Goal: Information Seeking & Learning: Check status

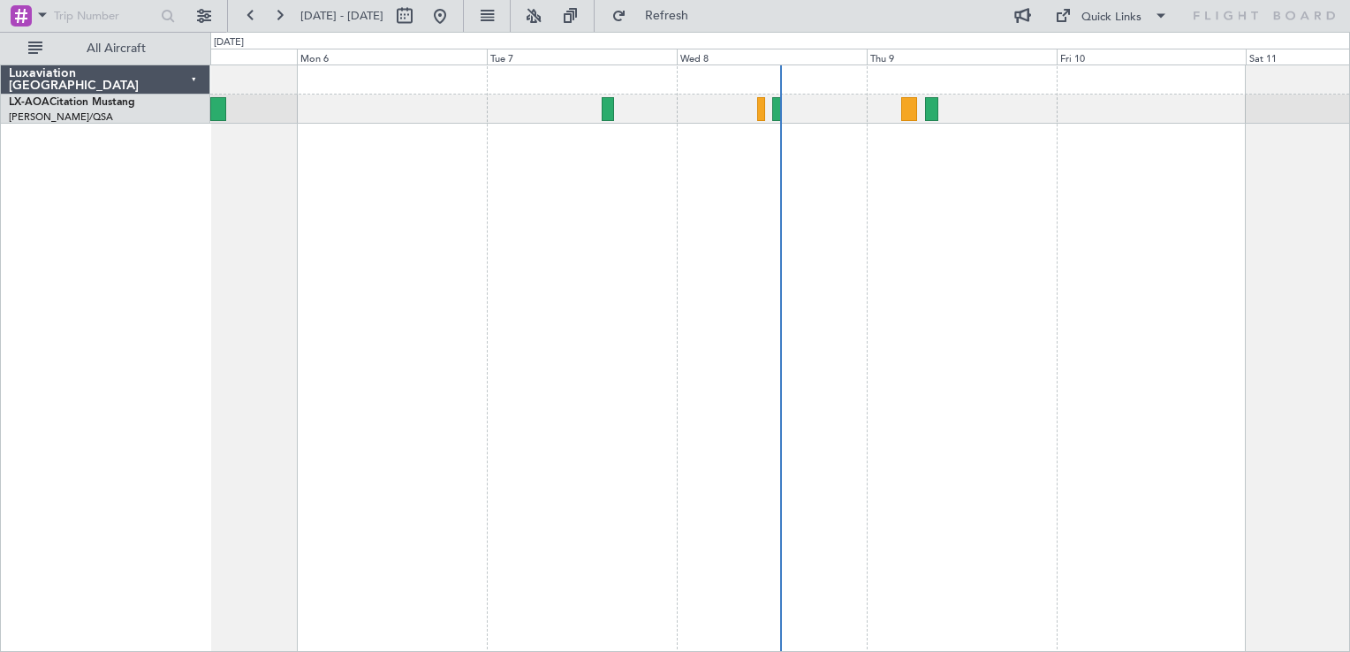
click at [955, 221] on div "No Crew [GEOGRAPHIC_DATA] ([GEOGRAPHIC_DATA])" at bounding box center [780, 359] width 1140 height 588
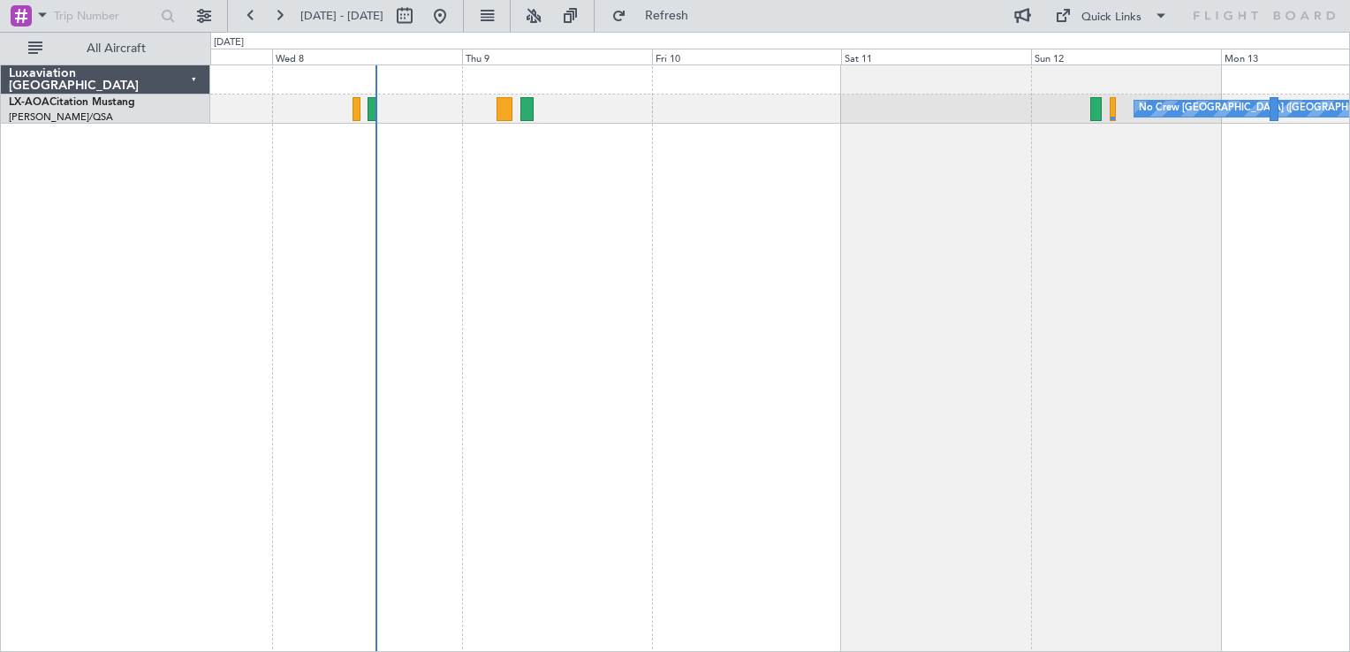
click at [758, 288] on div "No Crew [GEOGRAPHIC_DATA] ([GEOGRAPHIC_DATA])" at bounding box center [780, 359] width 1140 height 588
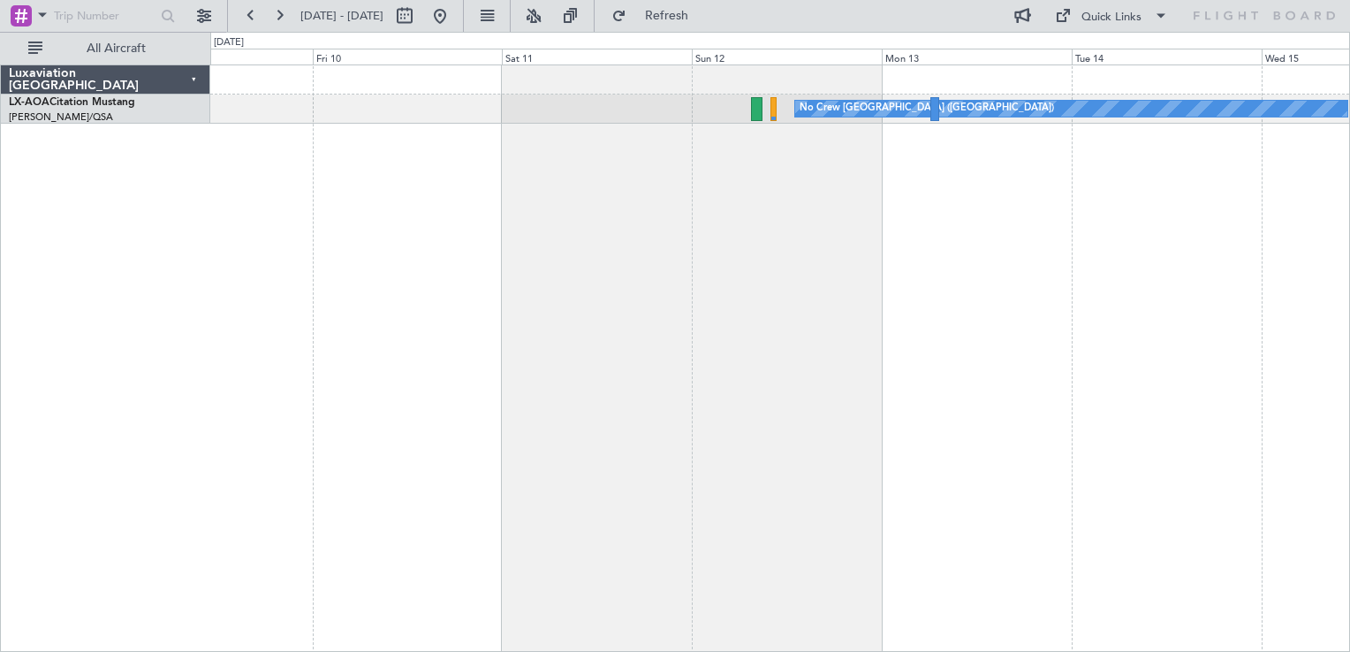
click at [842, 316] on div "No Crew [GEOGRAPHIC_DATA] ([GEOGRAPHIC_DATA])" at bounding box center [780, 359] width 1140 height 588
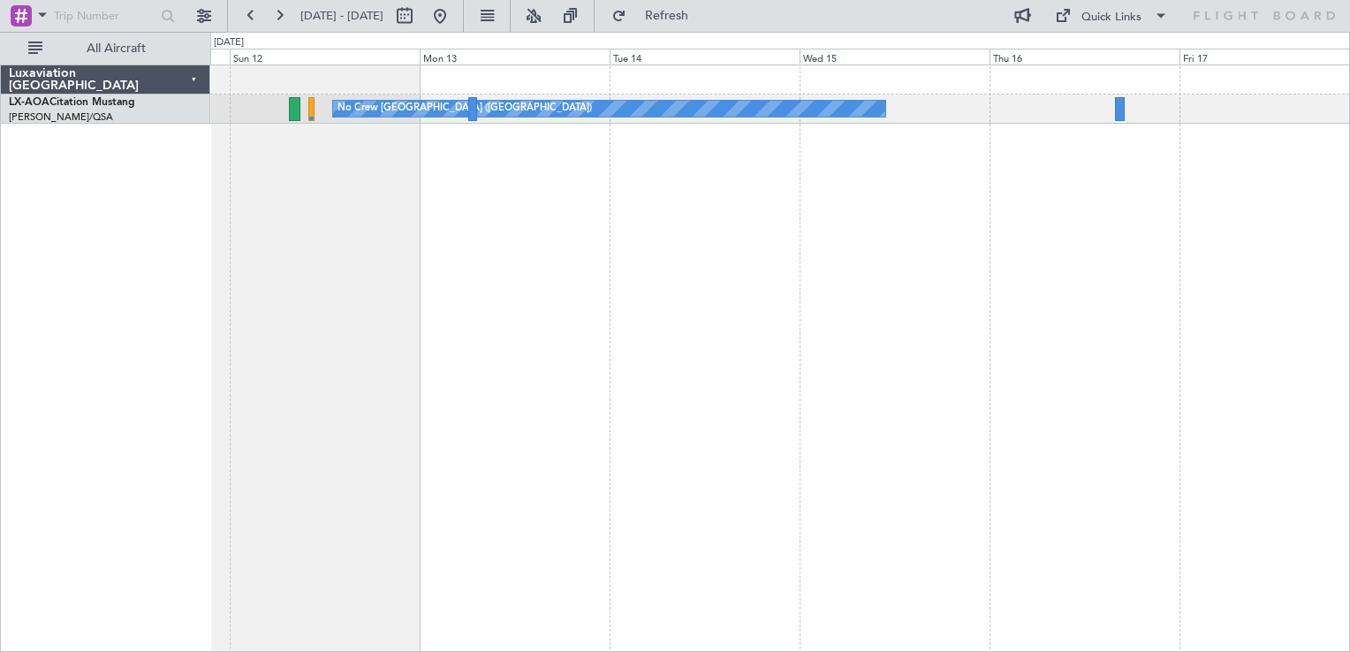
click at [779, 391] on div "No Crew [GEOGRAPHIC_DATA] ([GEOGRAPHIC_DATA])" at bounding box center [780, 359] width 1140 height 588
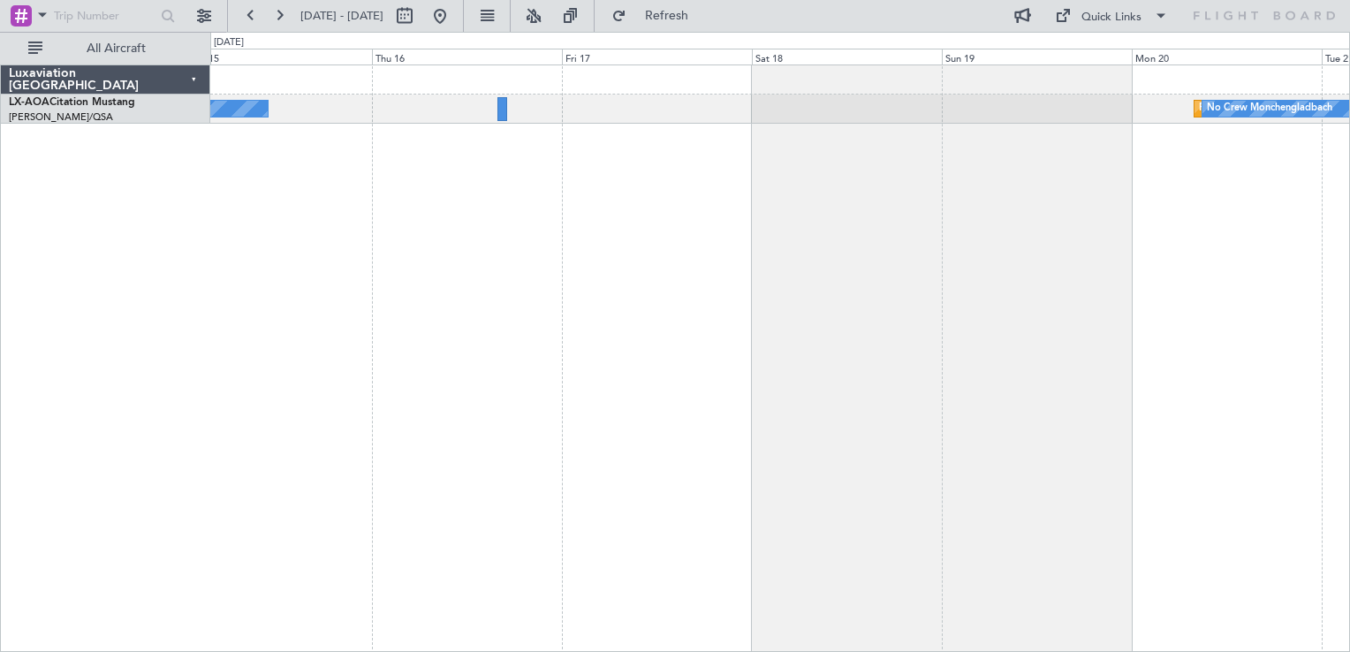
click at [544, 426] on div "No Crew [GEOGRAPHIC_DATA] ([GEOGRAPHIC_DATA]) Planned Maint [GEOGRAPHIC_DATA] N…" at bounding box center [780, 359] width 1140 height 588
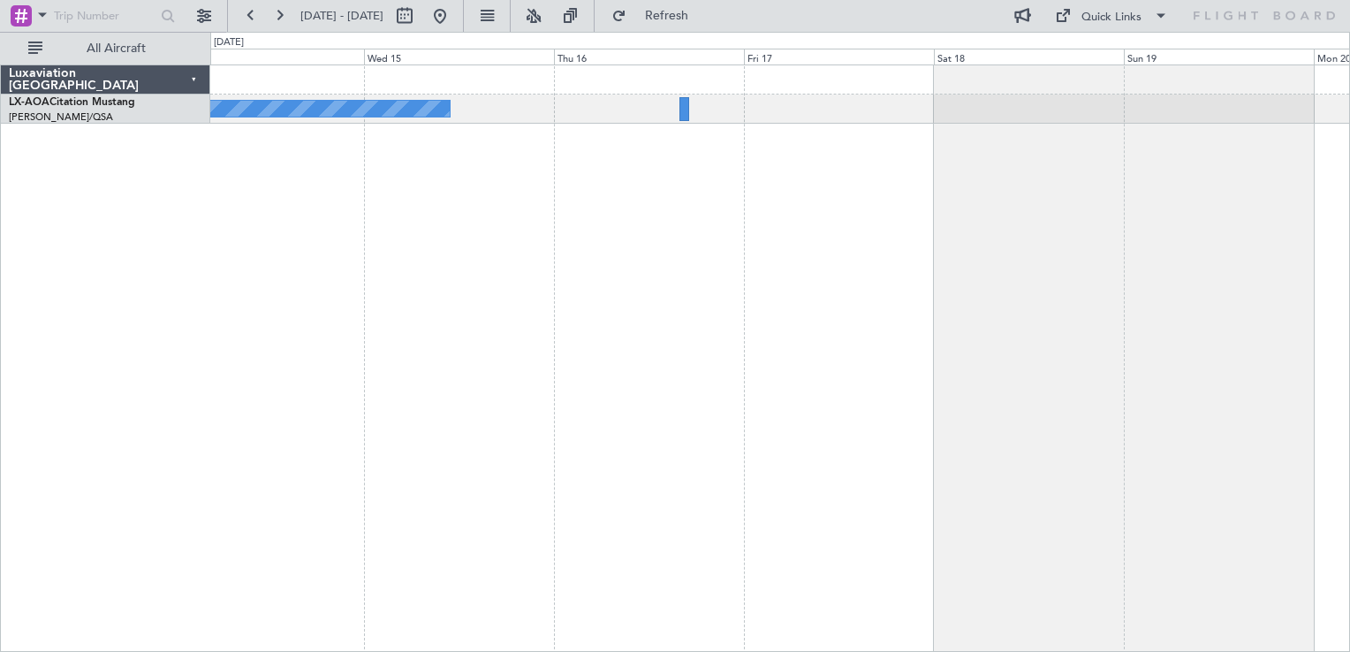
click at [975, 349] on div "No Crew [GEOGRAPHIC_DATA] ([GEOGRAPHIC_DATA]) Planned Maint [GEOGRAPHIC_DATA] N…" at bounding box center [780, 359] width 1140 height 588
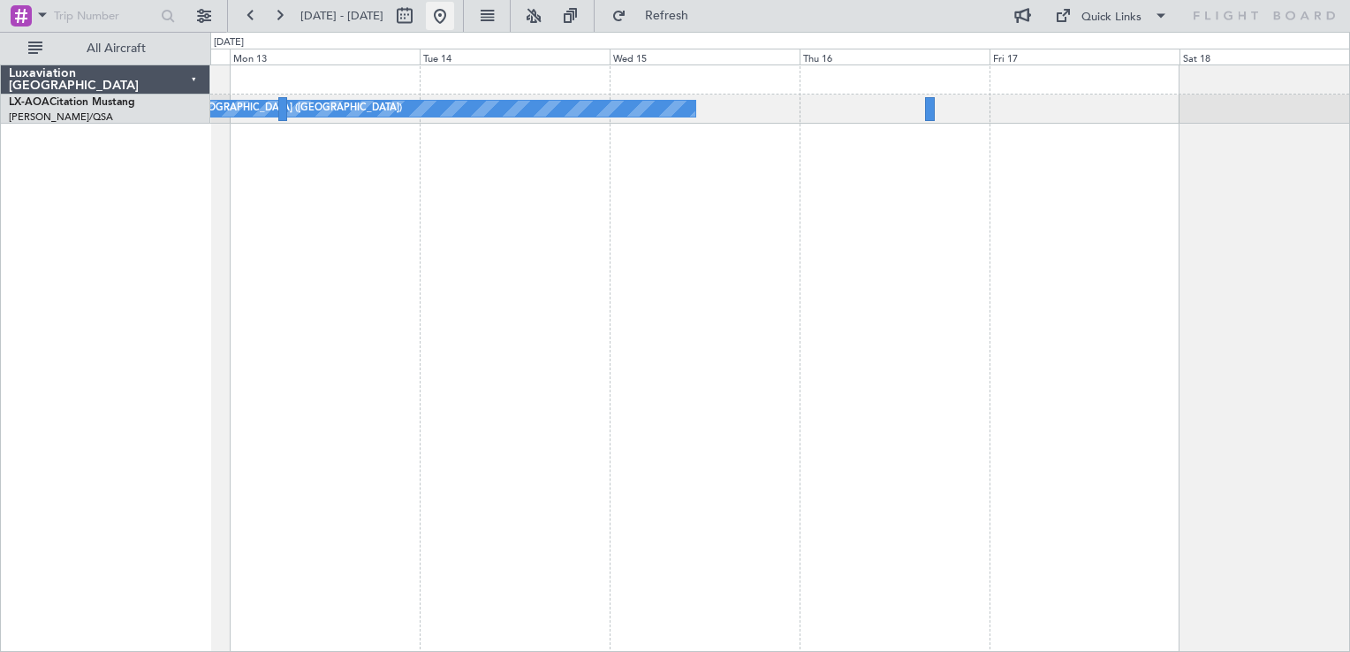
click at [454, 16] on button at bounding box center [440, 16] width 28 height 28
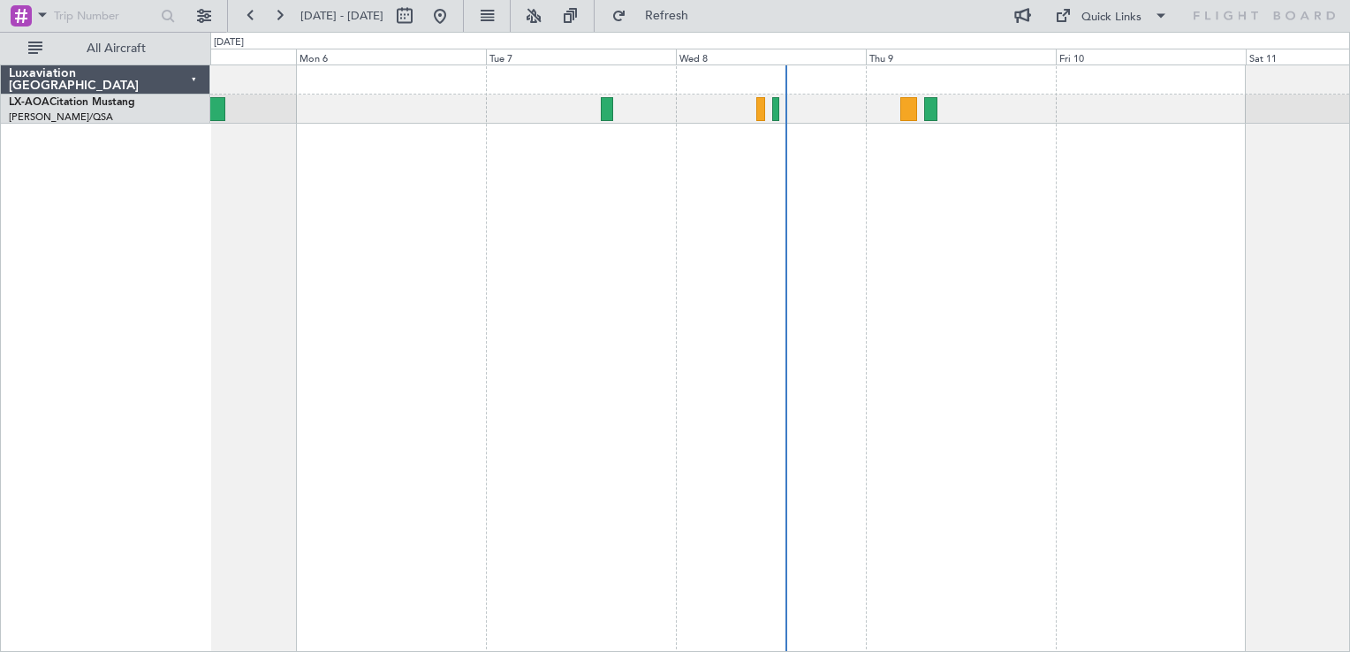
click at [395, 267] on div "No Crew [GEOGRAPHIC_DATA] ([GEOGRAPHIC_DATA])" at bounding box center [780, 359] width 1140 height 588
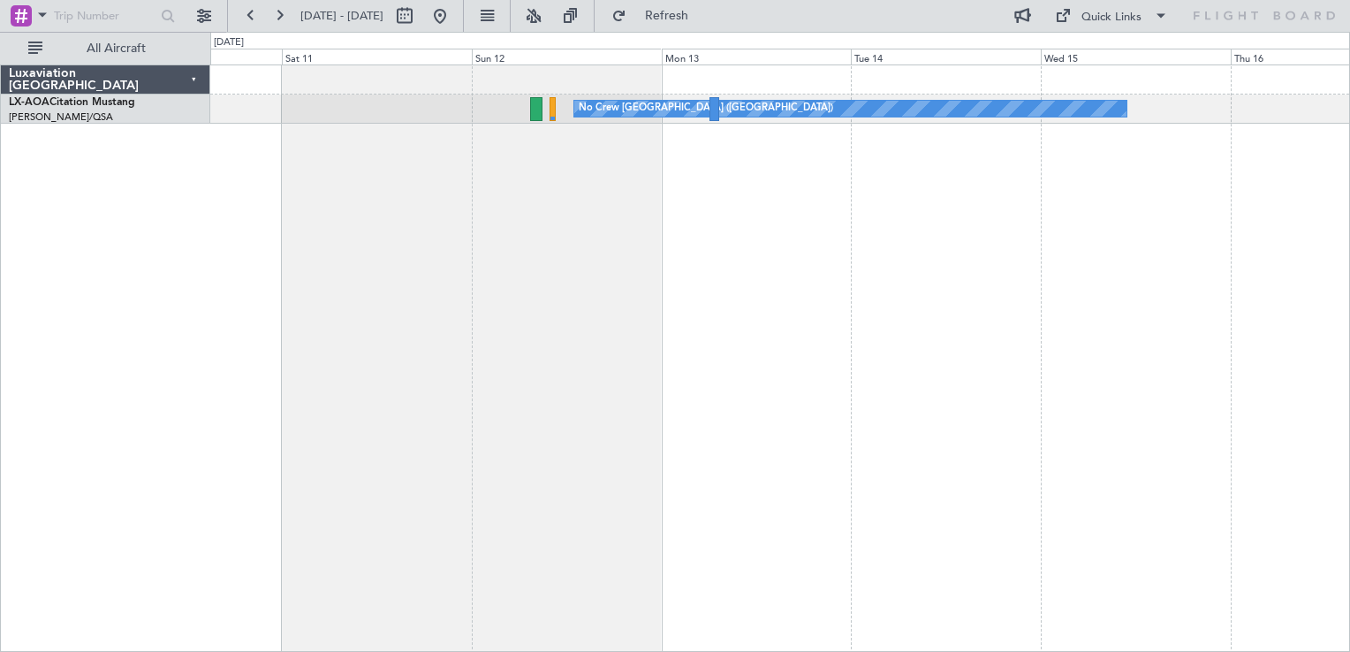
click at [555, 273] on div "No Crew [GEOGRAPHIC_DATA] ([GEOGRAPHIC_DATA])" at bounding box center [780, 359] width 1140 height 588
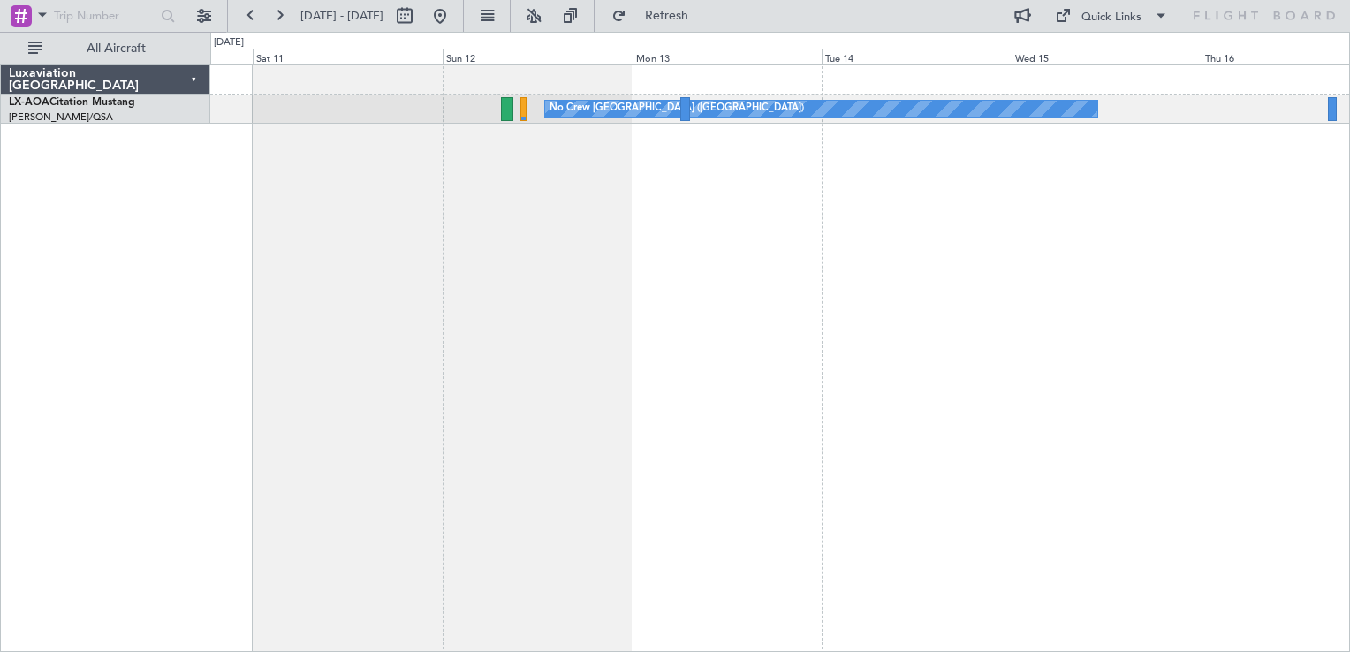
click at [697, 228] on div "No Crew [GEOGRAPHIC_DATA] ([GEOGRAPHIC_DATA])" at bounding box center [780, 359] width 1140 height 588
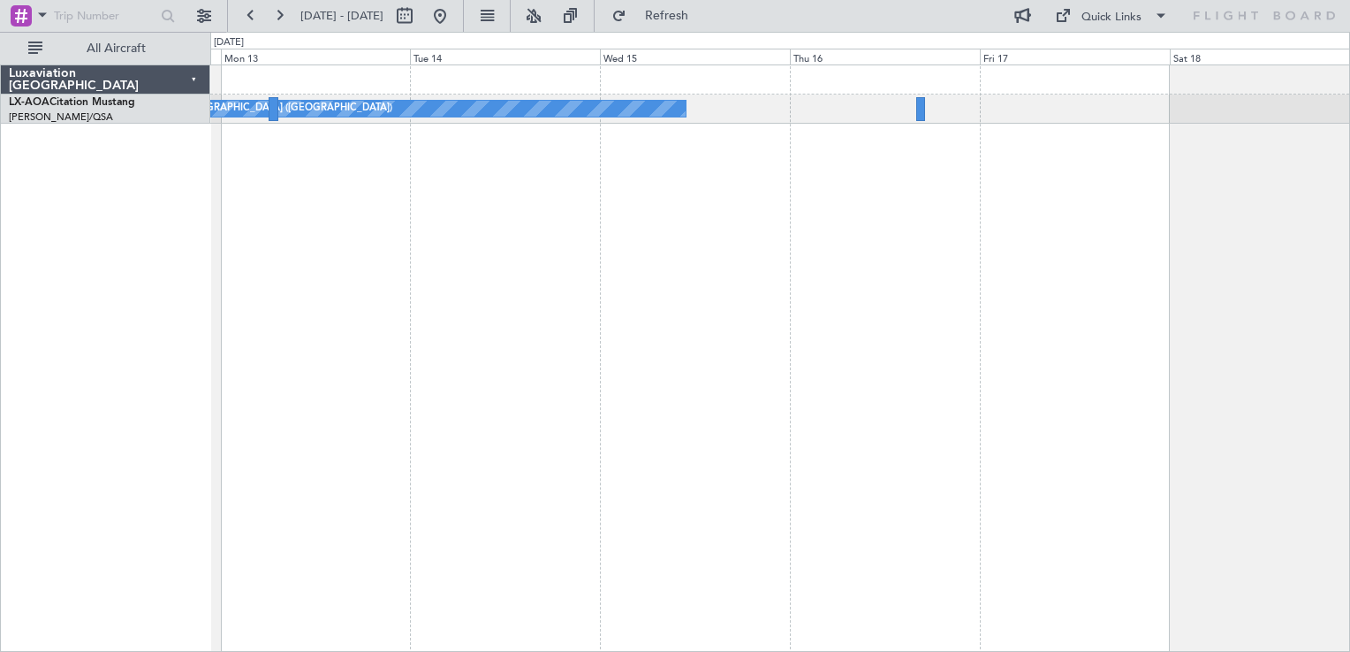
click at [717, 182] on div "No Crew [GEOGRAPHIC_DATA] ([GEOGRAPHIC_DATA]) Planned Maint [GEOGRAPHIC_DATA] N…" at bounding box center [780, 359] width 1140 height 588
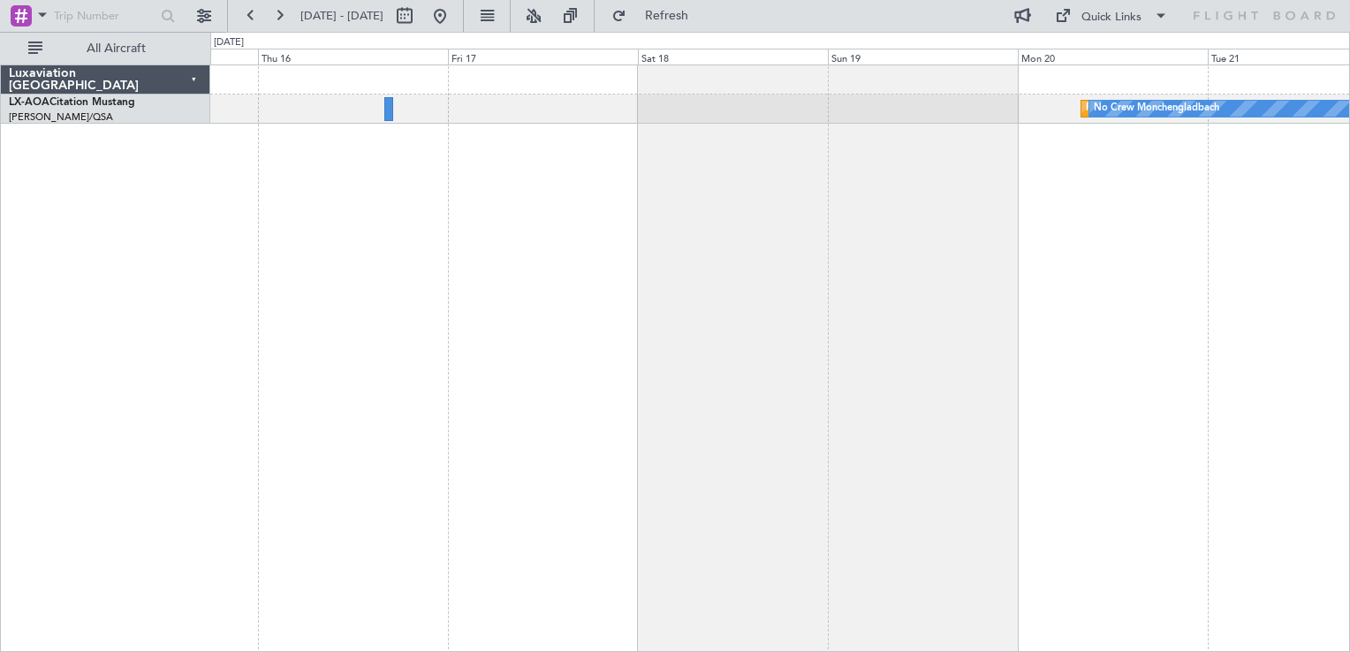
click at [610, 264] on div "Planned Maint [GEOGRAPHIC_DATA] No Crew [GEOGRAPHIC_DATA] No Crew [GEOGRAPHIC_D…" at bounding box center [780, 359] width 1140 height 588
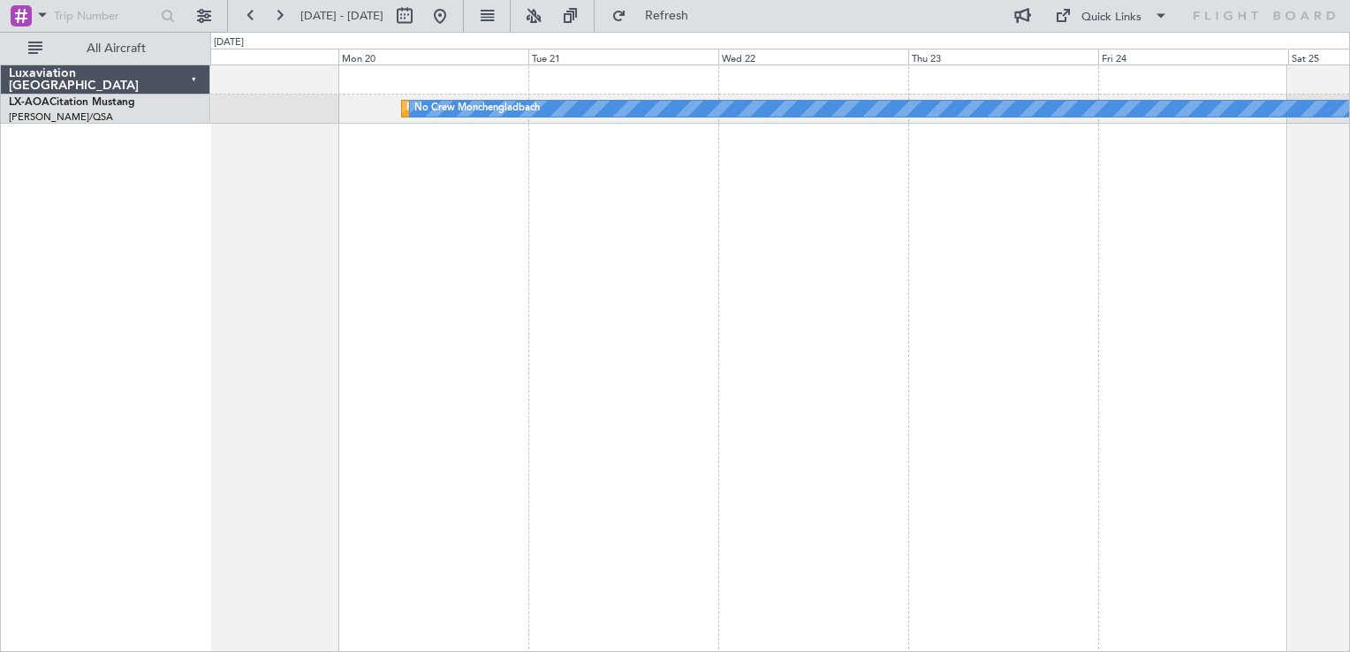
click at [650, 346] on div "Planned Maint [GEOGRAPHIC_DATA] No Crew [GEOGRAPHIC_DATA]" at bounding box center [780, 359] width 1140 height 588
click at [1230, 249] on div "Planned Maint [GEOGRAPHIC_DATA] No Crew [GEOGRAPHIC_DATA]" at bounding box center [780, 359] width 1140 height 588
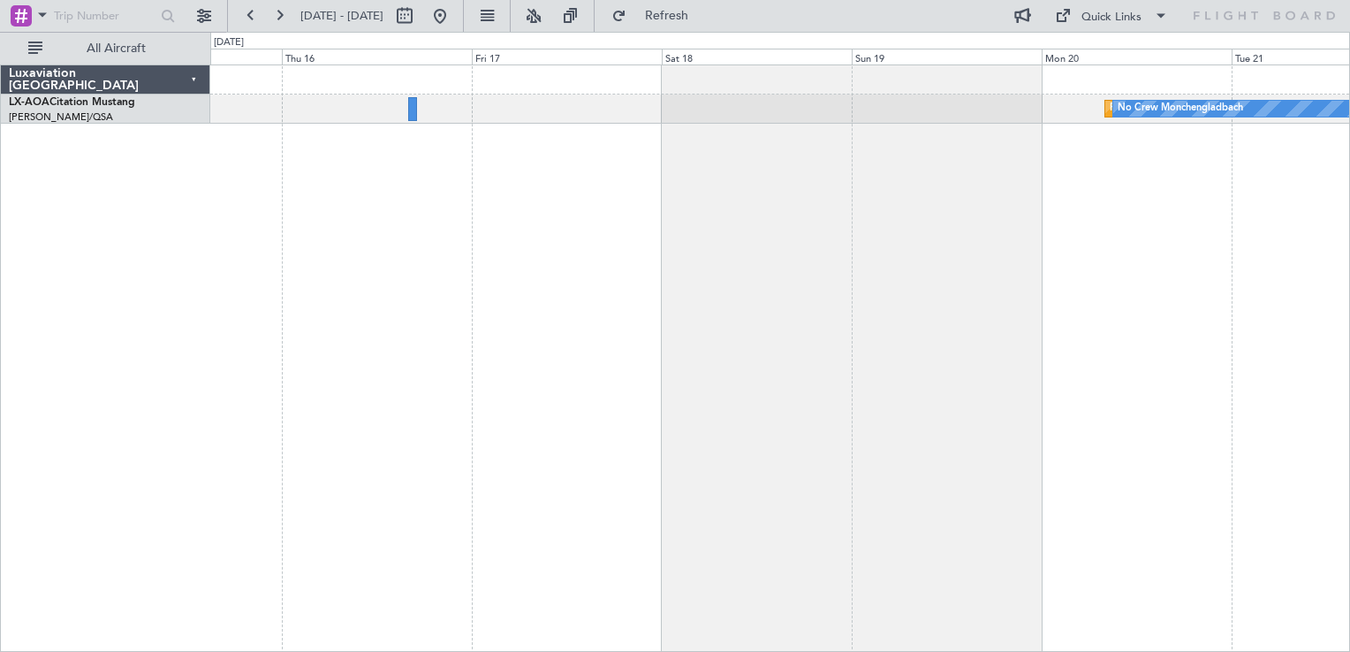
click at [804, 285] on div "Planned Maint [GEOGRAPHIC_DATA] No Crew [GEOGRAPHIC_DATA] No Crew [GEOGRAPHIC_D…" at bounding box center [780, 359] width 1140 height 588
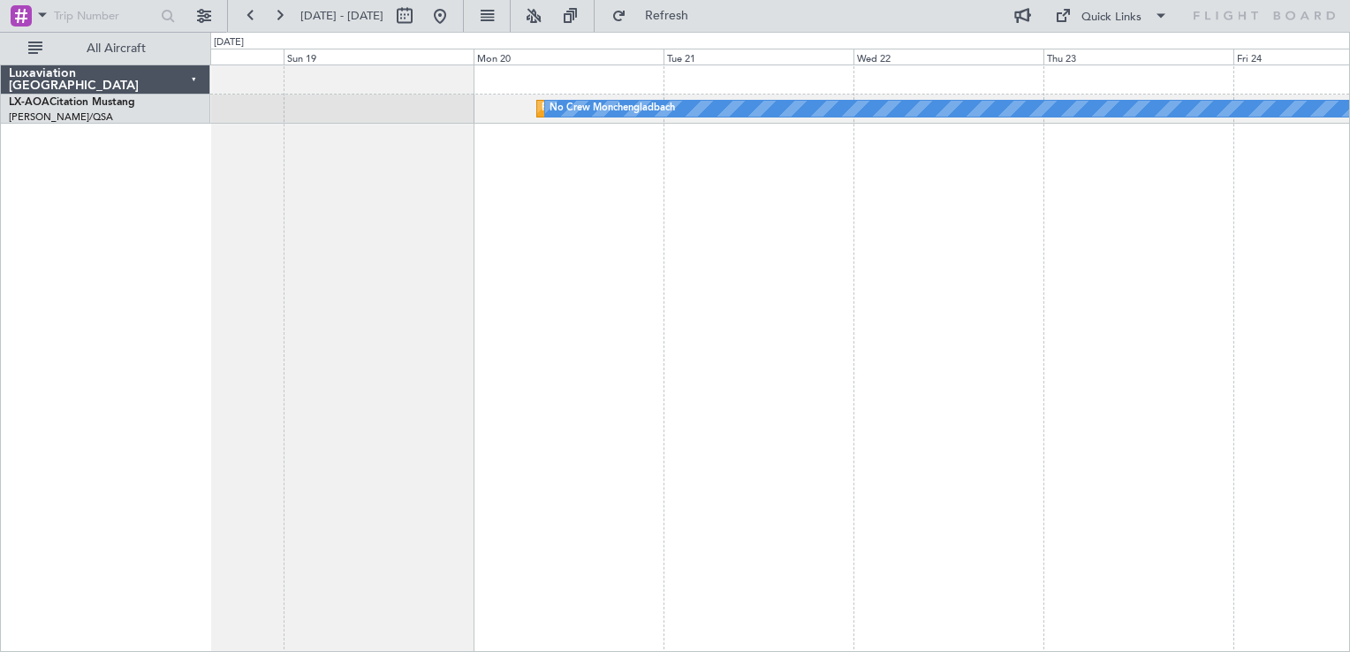
click at [657, 318] on div "Planned Maint [GEOGRAPHIC_DATA] No Crew [GEOGRAPHIC_DATA]" at bounding box center [780, 359] width 1140 height 588
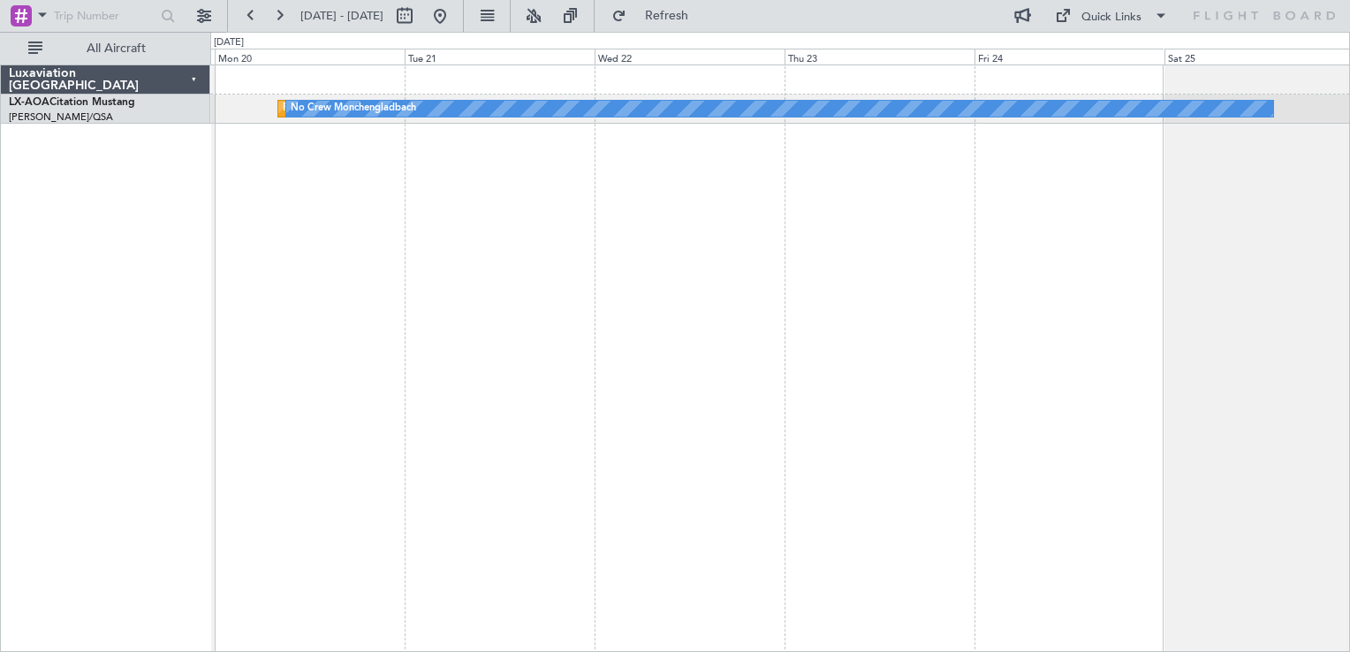
click at [798, 334] on div "Planned Maint [GEOGRAPHIC_DATA] No Crew [GEOGRAPHIC_DATA]" at bounding box center [780, 359] width 1140 height 588
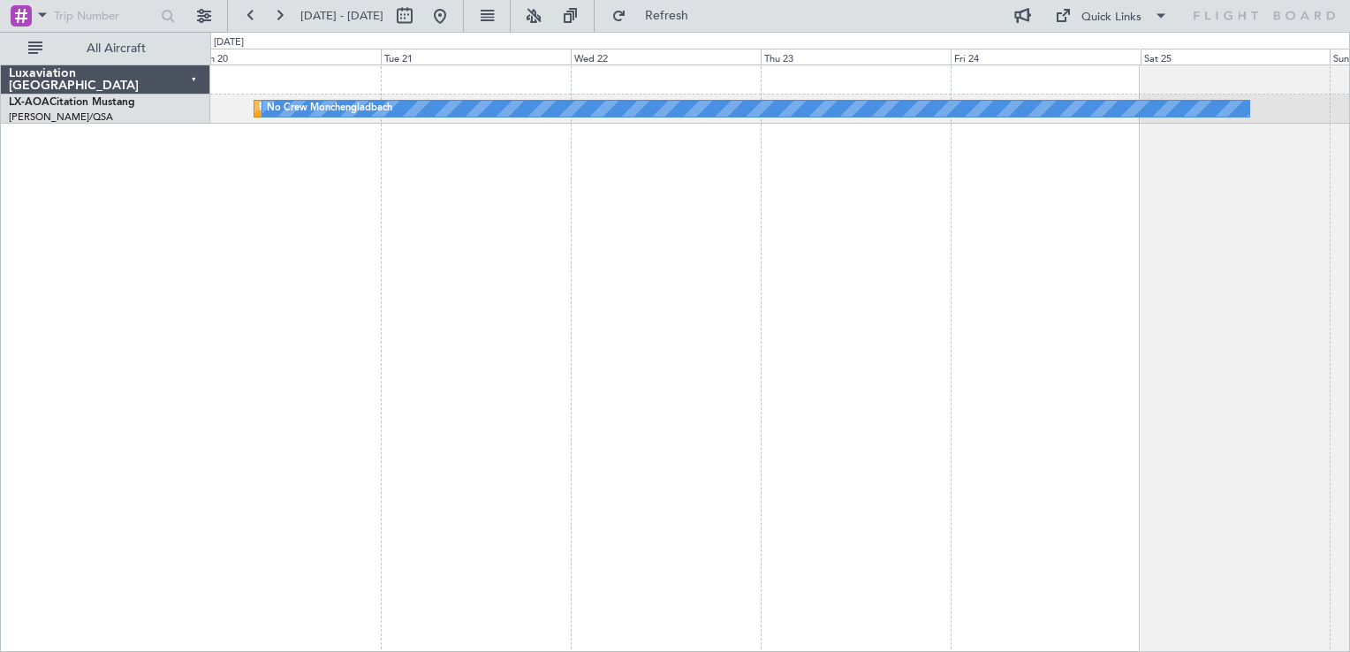
click at [712, 321] on div "Planned Maint [GEOGRAPHIC_DATA] No Crew [GEOGRAPHIC_DATA]" at bounding box center [780, 359] width 1140 height 588
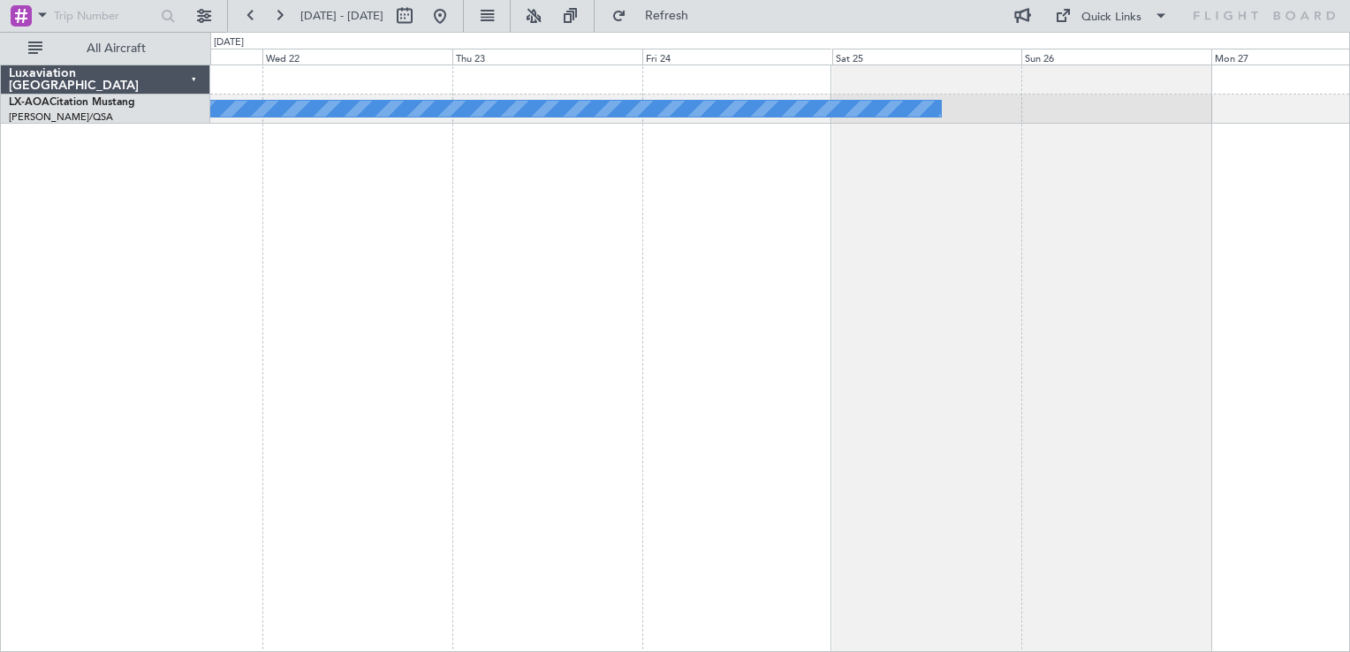
click at [622, 366] on div "Planned Maint [GEOGRAPHIC_DATA] No Crew [GEOGRAPHIC_DATA]" at bounding box center [780, 359] width 1140 height 588
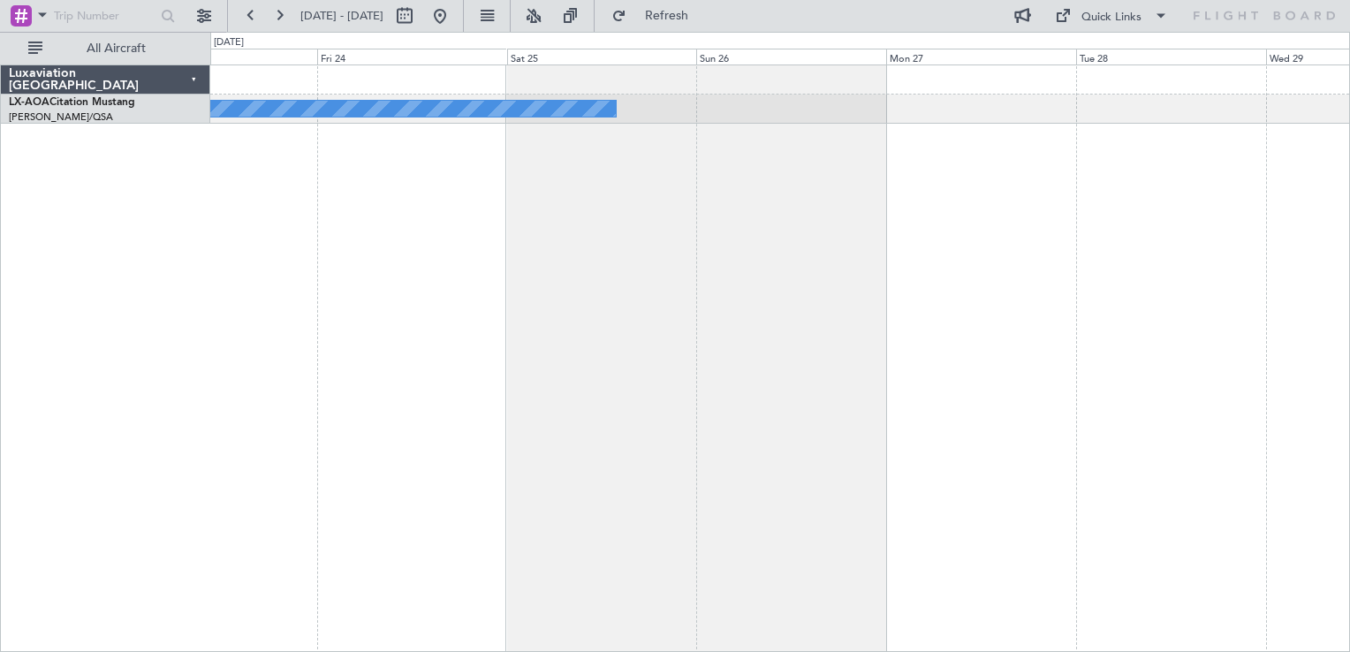
click at [1187, 42] on div "Planned Maint [GEOGRAPHIC_DATA] No Crew [GEOGRAPHIC_DATA] Luxaviation [GEOGRAPH…" at bounding box center [675, 342] width 1350 height 620
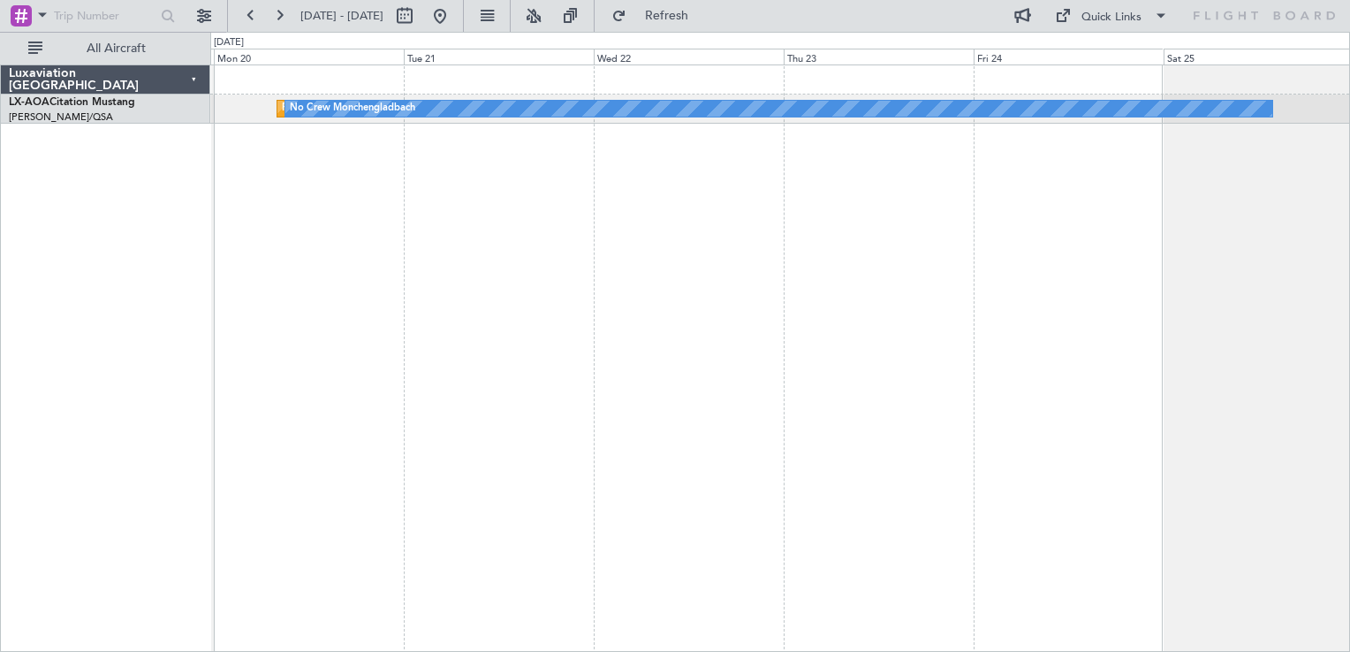
click at [802, 326] on div "Planned Maint [GEOGRAPHIC_DATA] No Crew [GEOGRAPHIC_DATA]" at bounding box center [780, 359] width 1140 height 588
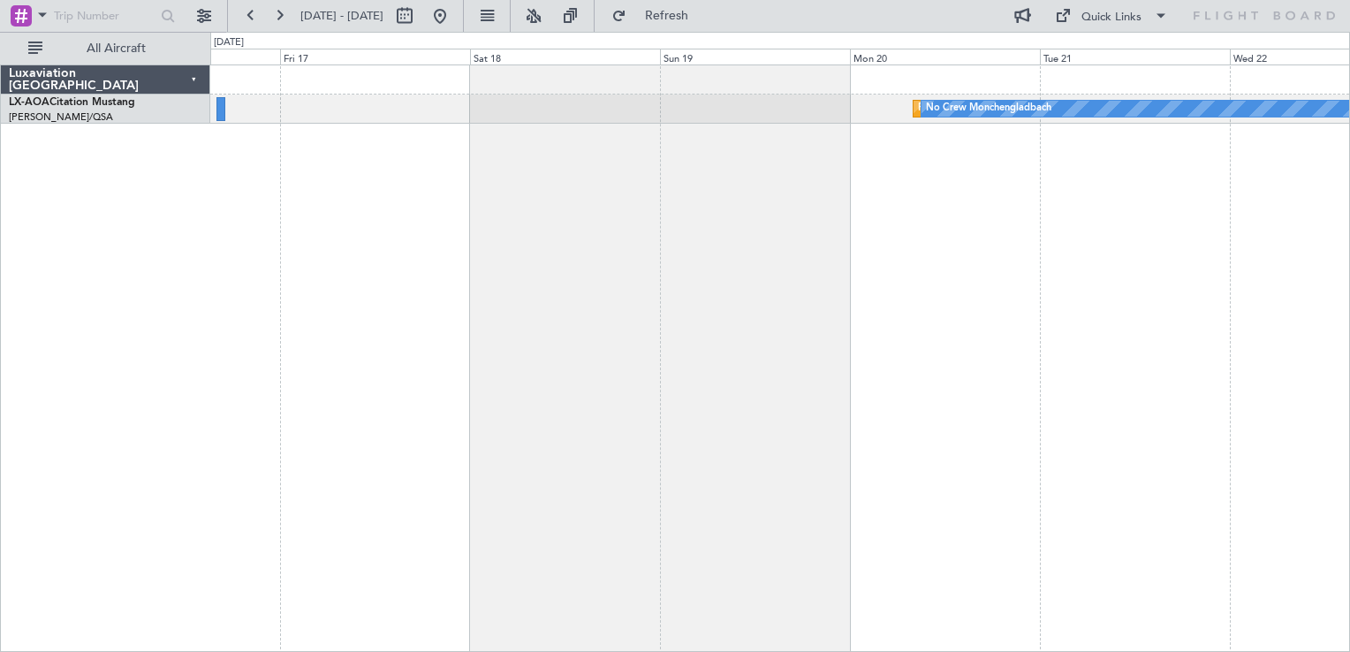
click at [1079, 412] on div "Planned Maint [GEOGRAPHIC_DATA] No Crew [GEOGRAPHIC_DATA] No Crew [GEOGRAPHIC_D…" at bounding box center [780, 359] width 1140 height 588
click at [771, 355] on div "Planned Maint [GEOGRAPHIC_DATA] No Crew [GEOGRAPHIC_DATA] No Crew [GEOGRAPHIC_D…" at bounding box center [780, 359] width 1140 height 588
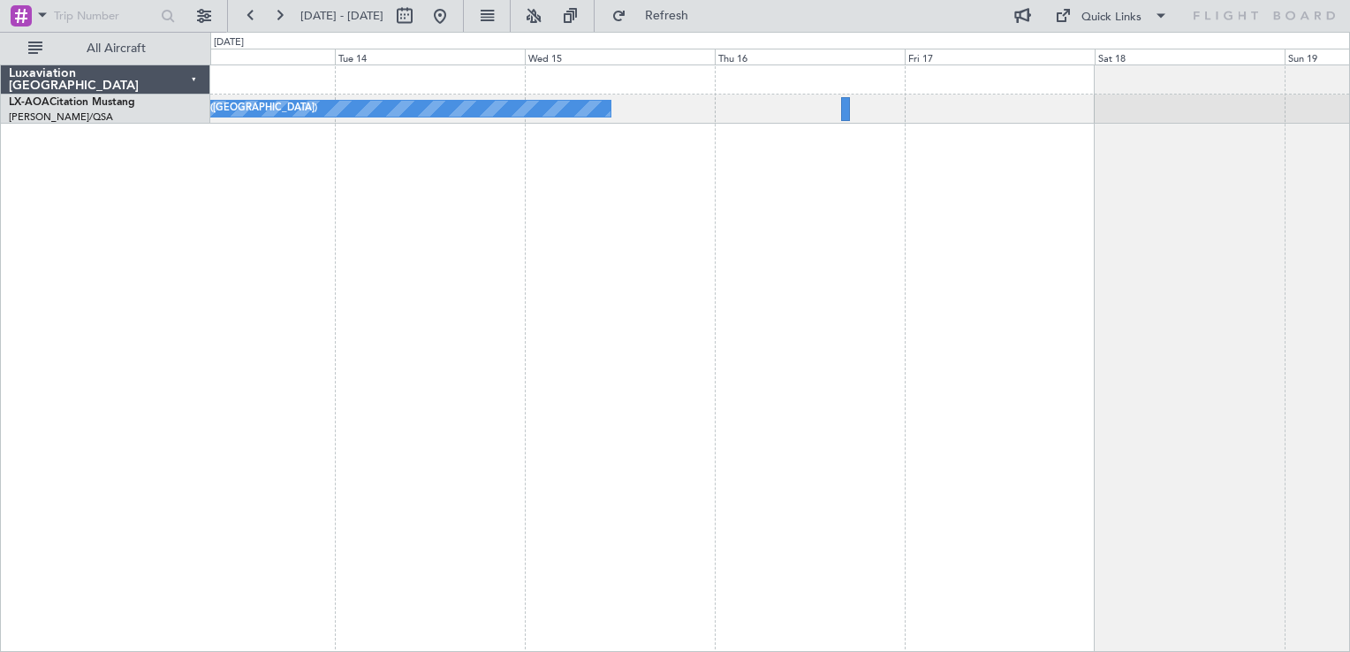
click at [788, 220] on div "No Crew [GEOGRAPHIC_DATA] ([GEOGRAPHIC_DATA]) Planned Maint [GEOGRAPHIC_DATA] N…" at bounding box center [780, 359] width 1140 height 588
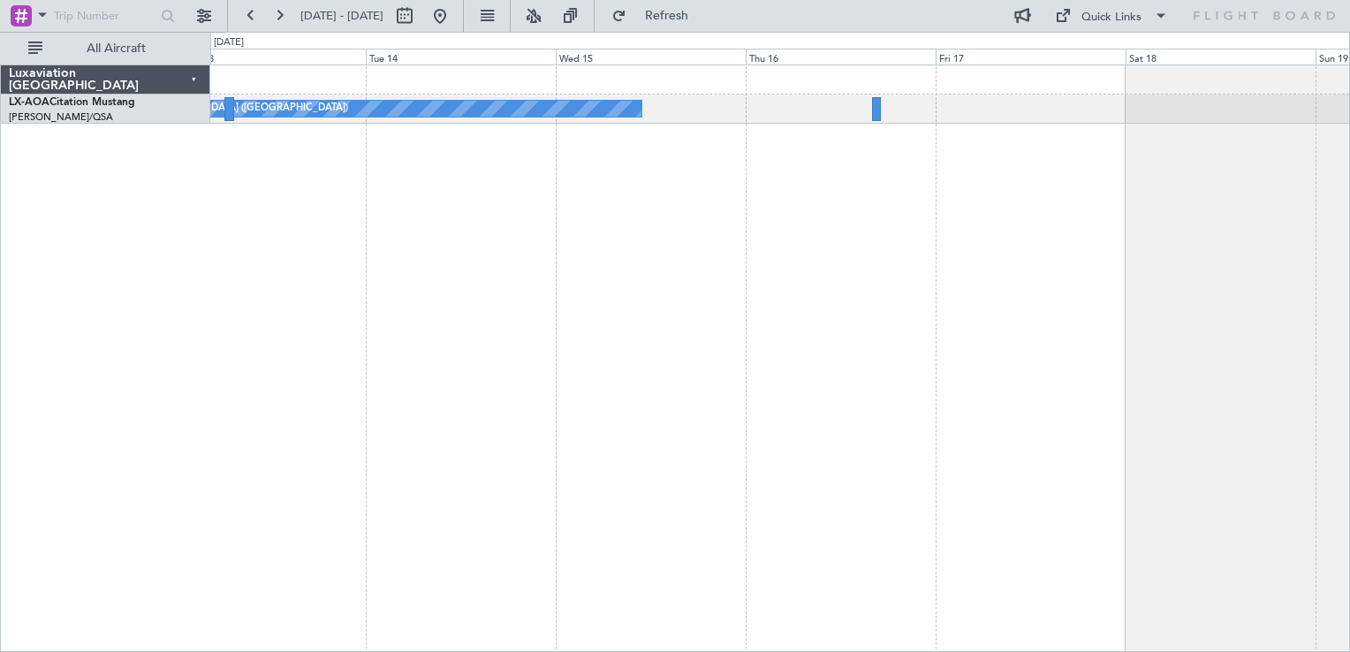
click at [933, 270] on div "No Crew [GEOGRAPHIC_DATA] ([GEOGRAPHIC_DATA]) Planned Maint [GEOGRAPHIC_DATA] N…" at bounding box center [780, 359] width 1140 height 588
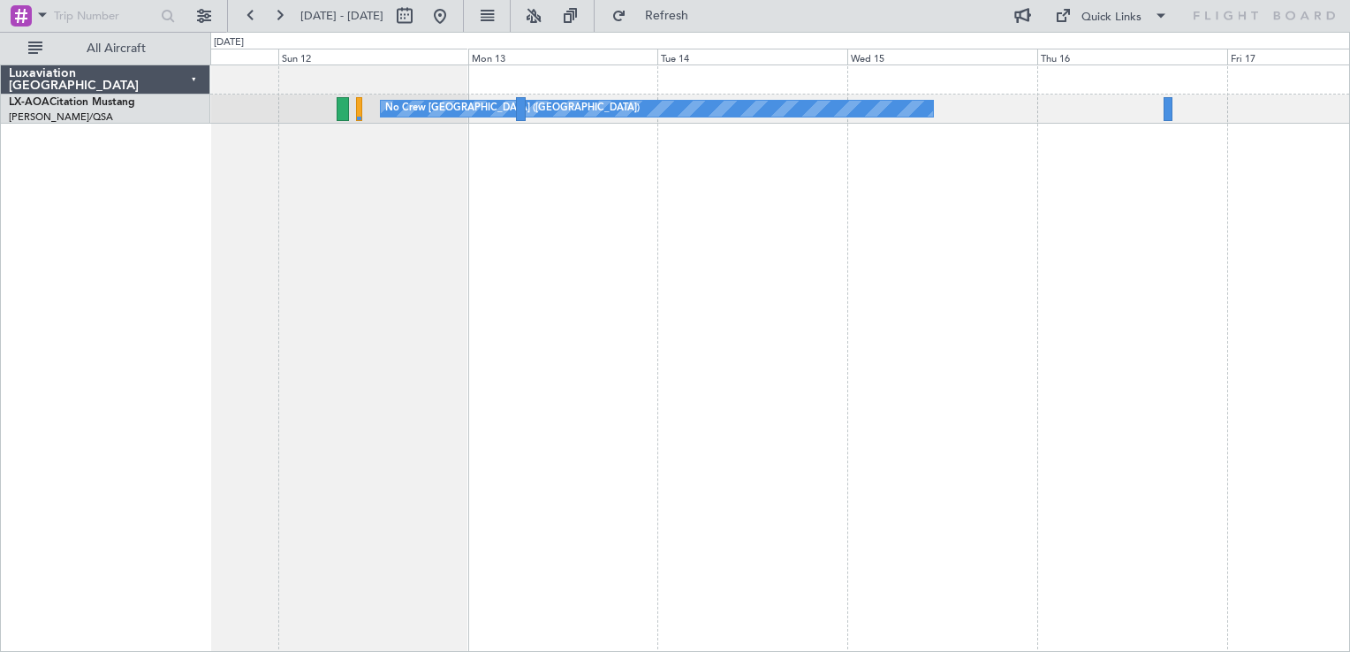
click at [636, 380] on div "No Crew [GEOGRAPHIC_DATA] ([GEOGRAPHIC_DATA])" at bounding box center [780, 359] width 1140 height 588
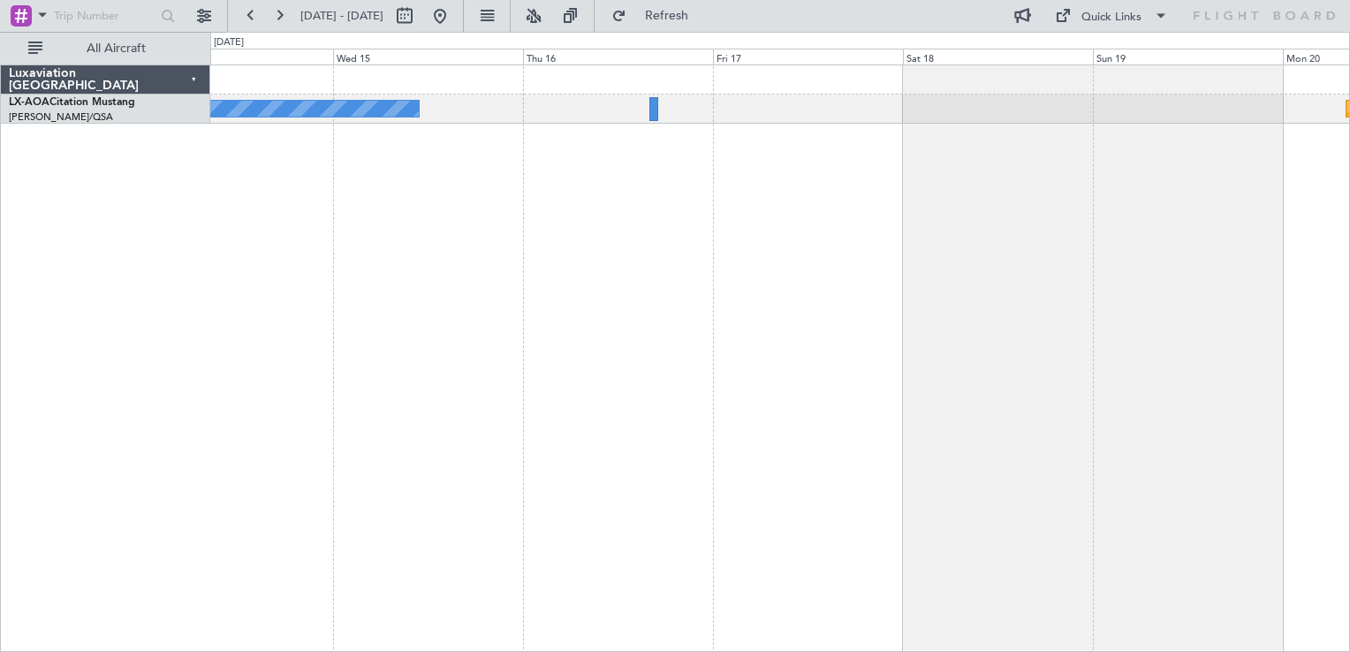
click at [834, 325] on div "No Crew [GEOGRAPHIC_DATA] ([GEOGRAPHIC_DATA]) Planned Maint [GEOGRAPHIC_DATA] N…" at bounding box center [780, 359] width 1140 height 588
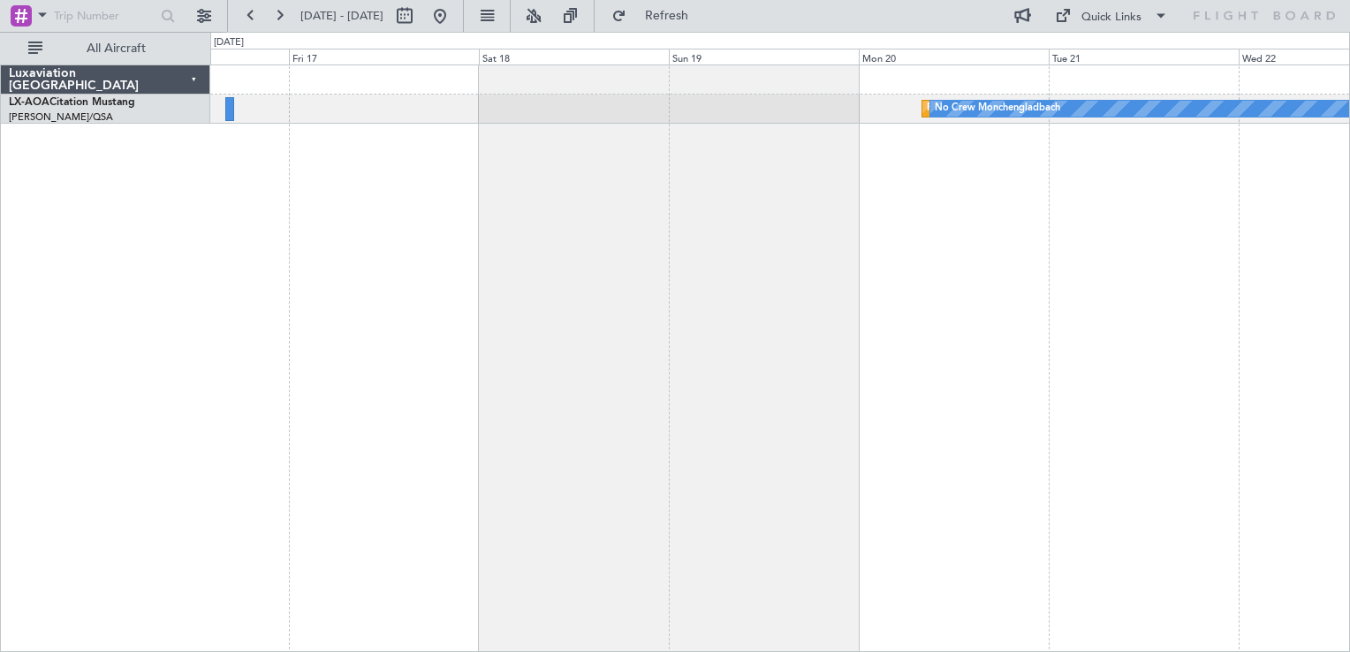
click at [867, 320] on div "Planned Maint [GEOGRAPHIC_DATA] No Crew [GEOGRAPHIC_DATA] No Crew [GEOGRAPHIC_D…" at bounding box center [780, 359] width 1140 height 588
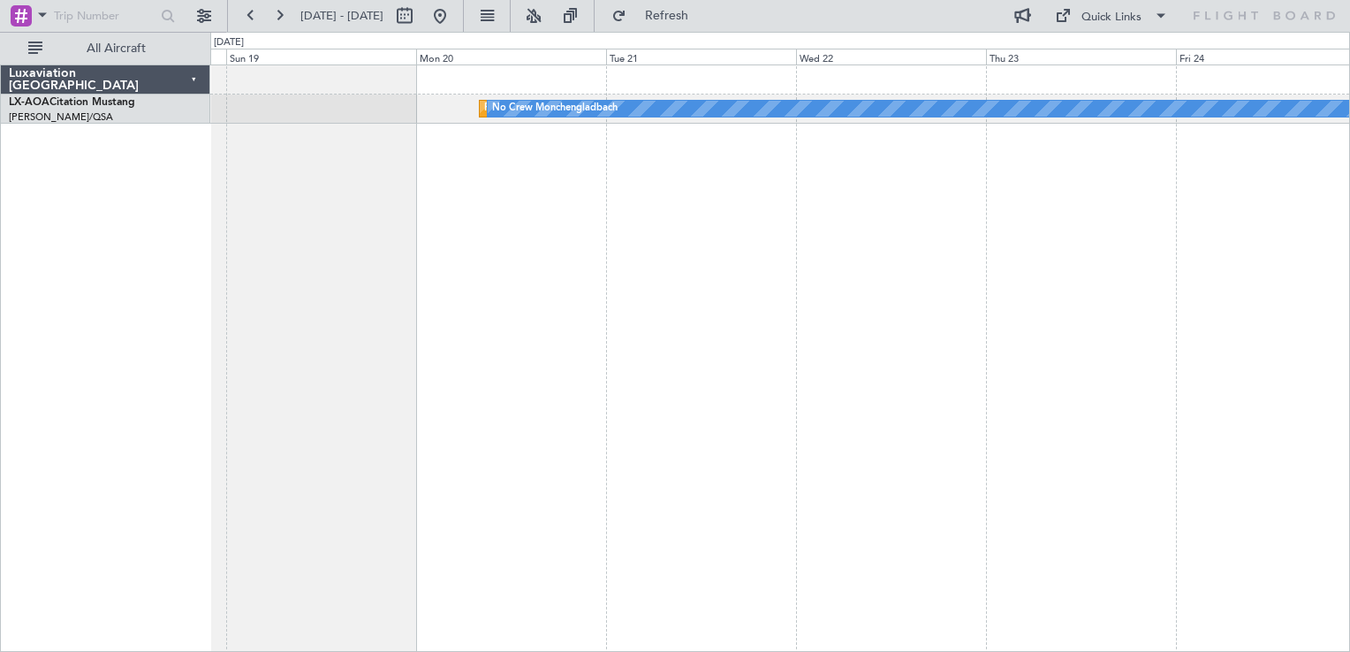
click at [692, 313] on div "Planned Maint [GEOGRAPHIC_DATA] No Crew [GEOGRAPHIC_DATA]" at bounding box center [780, 359] width 1140 height 588
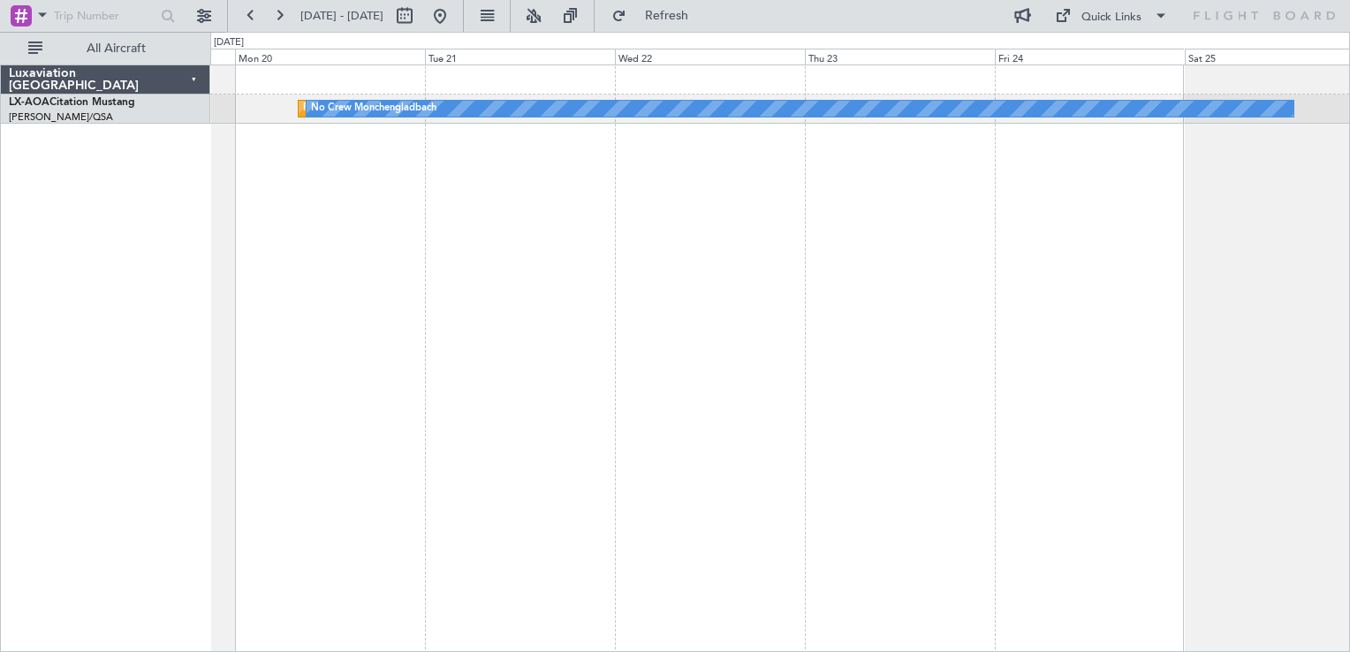
click at [696, 239] on div "Planned Maint [GEOGRAPHIC_DATA] No Crew [GEOGRAPHIC_DATA]" at bounding box center [780, 359] width 1140 height 588
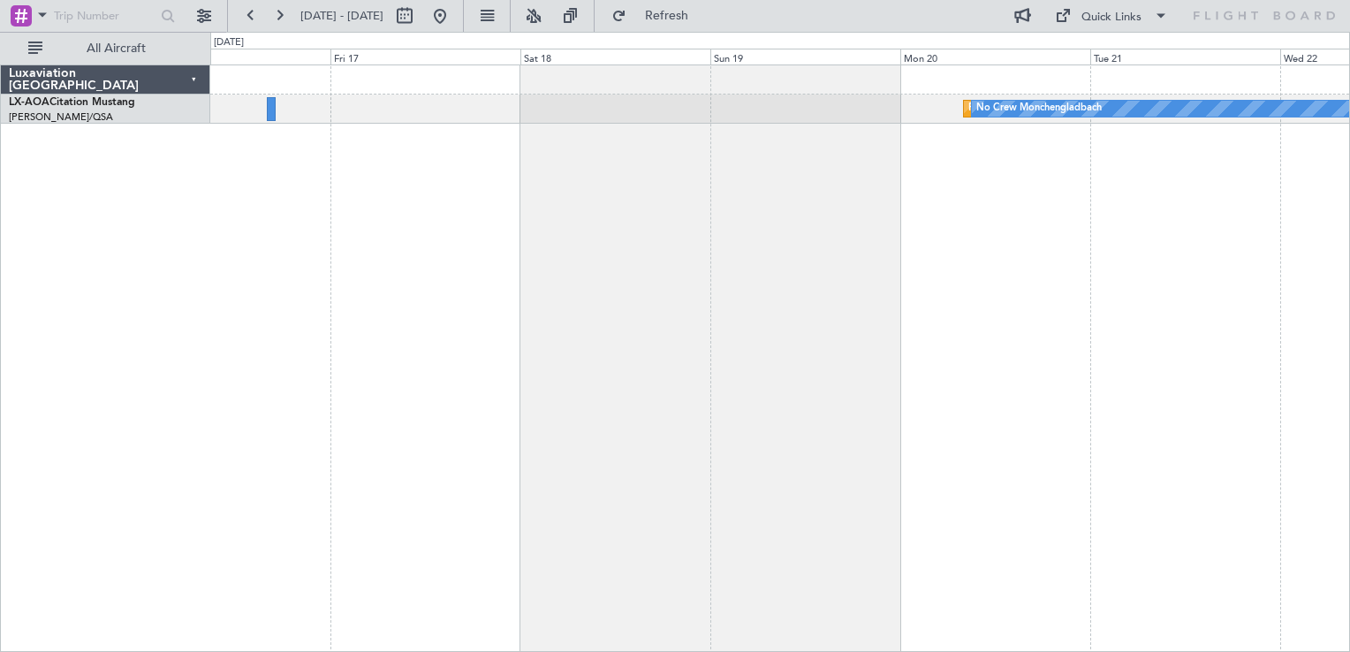
click at [1099, 129] on div "Planned Maint [GEOGRAPHIC_DATA] No Crew [GEOGRAPHIC_DATA] No Crew [GEOGRAPHIC_D…" at bounding box center [780, 359] width 1140 height 588
click at [914, 126] on div "Planned Maint [GEOGRAPHIC_DATA] No Crew [GEOGRAPHIC_DATA] No Crew [GEOGRAPHIC_D…" at bounding box center [780, 359] width 1140 height 588
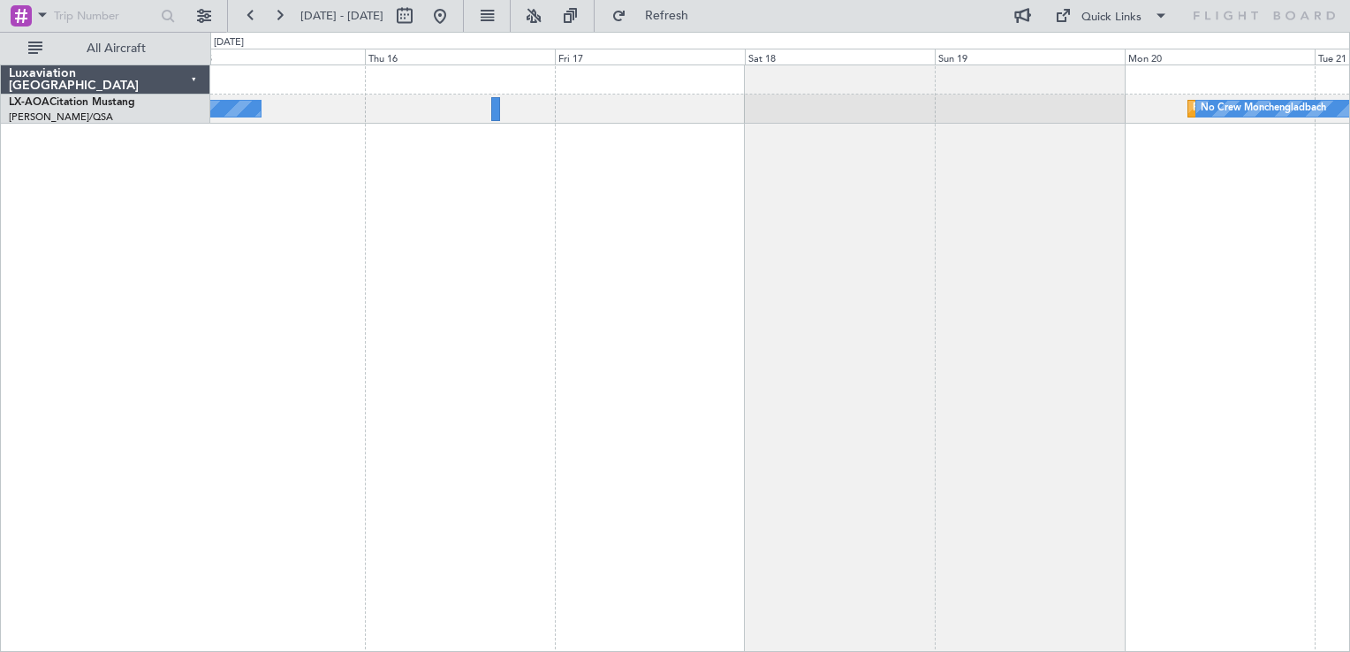
click at [1107, 218] on div "Planned Maint [GEOGRAPHIC_DATA] No Crew [GEOGRAPHIC_DATA] No Crew [GEOGRAPHIC_D…" at bounding box center [780, 359] width 1140 height 588
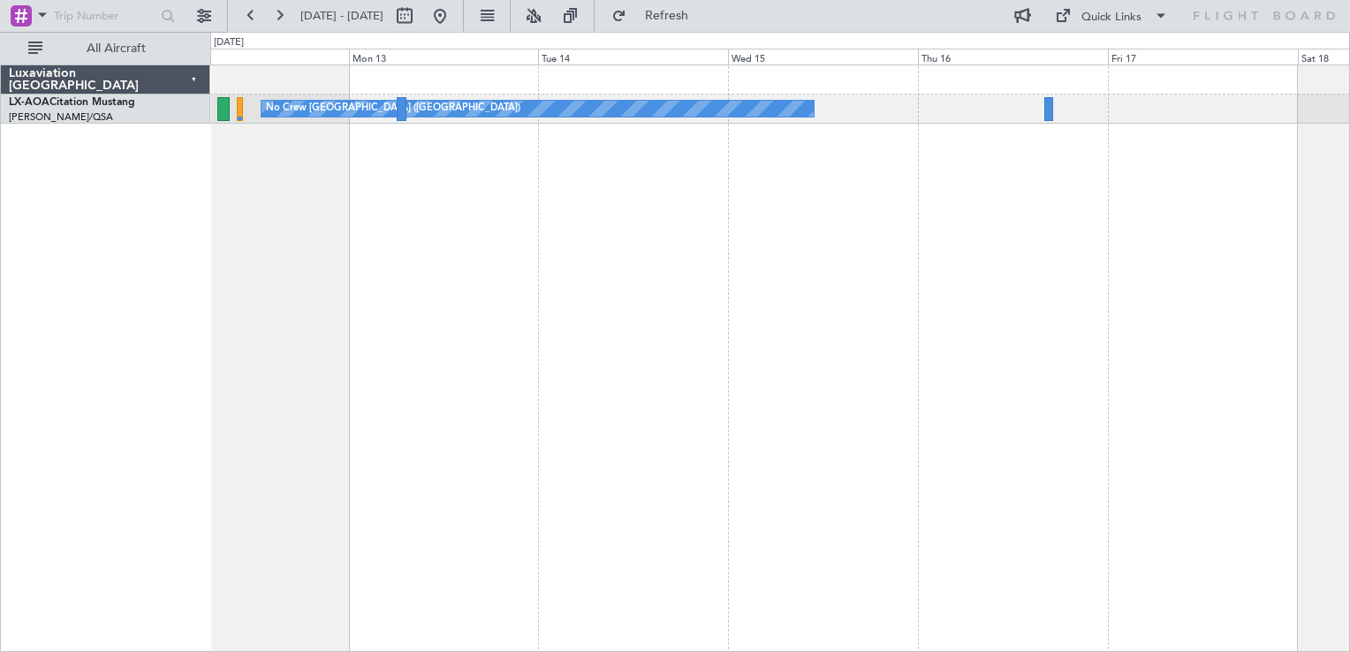
click at [1015, 268] on div "No Crew [GEOGRAPHIC_DATA] ([GEOGRAPHIC_DATA])" at bounding box center [780, 359] width 1140 height 588
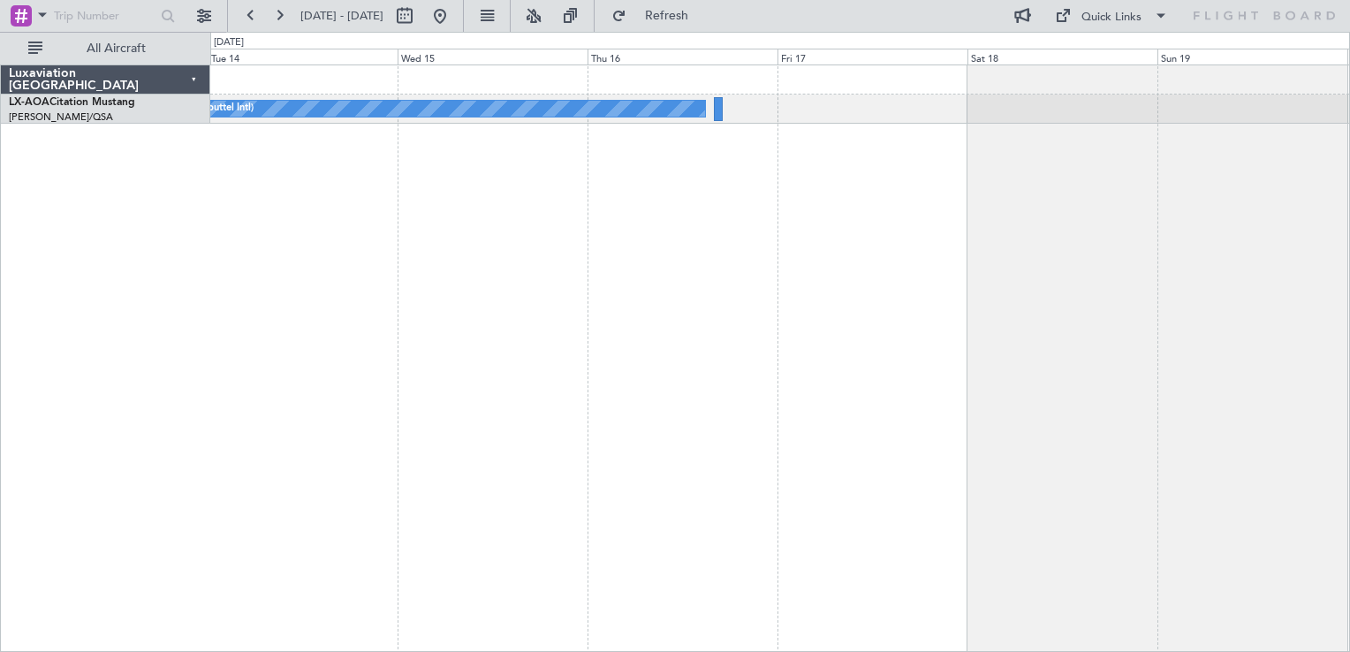
click at [554, 206] on div "No Crew Hamburg (Fuhlsbuttel Intl) Planned Maint [GEOGRAPHIC_DATA] No Crew [GEO…" at bounding box center [780, 359] width 1140 height 588
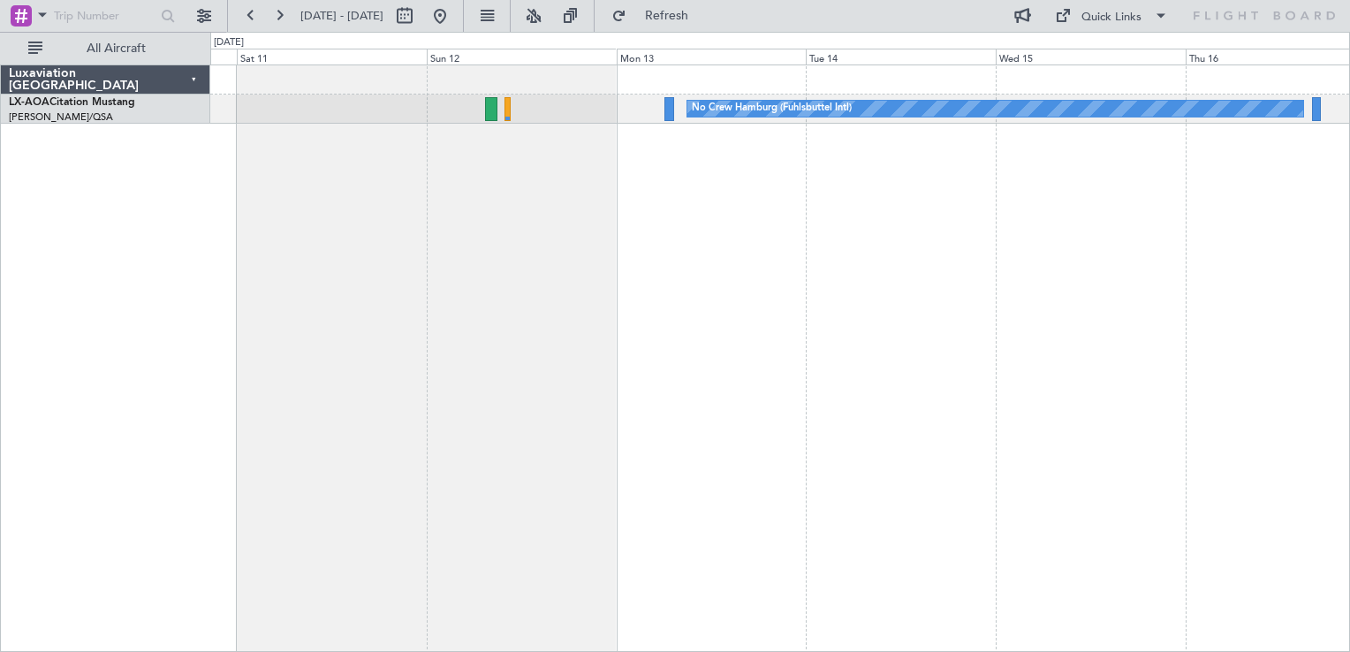
click at [1259, 253] on div "No Crew Hamburg (Fuhlsbuttel Intl)" at bounding box center [780, 359] width 1140 height 588
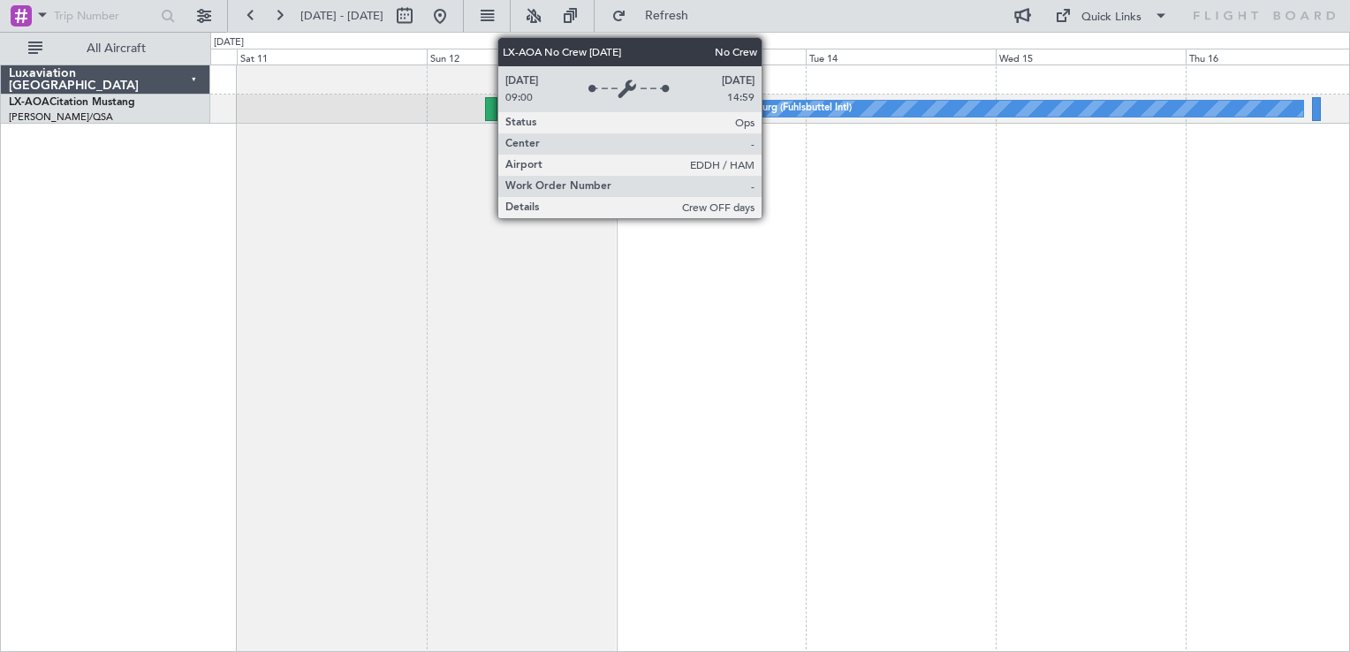
click at [770, 114] on div "No Crew Hamburg (Fuhlsbuttel Intl)" at bounding box center [772, 108] width 160 height 27
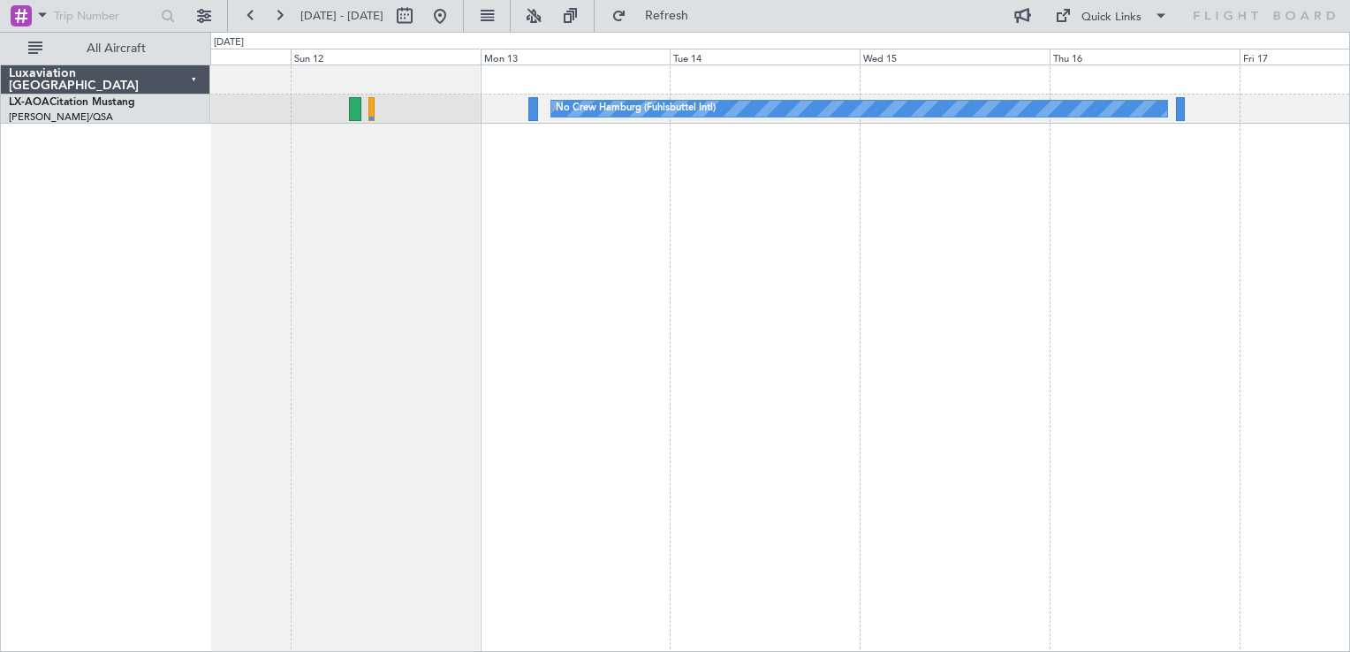
click at [787, 309] on div "No Crew Hamburg (Fuhlsbuttel Intl)" at bounding box center [780, 359] width 1140 height 588
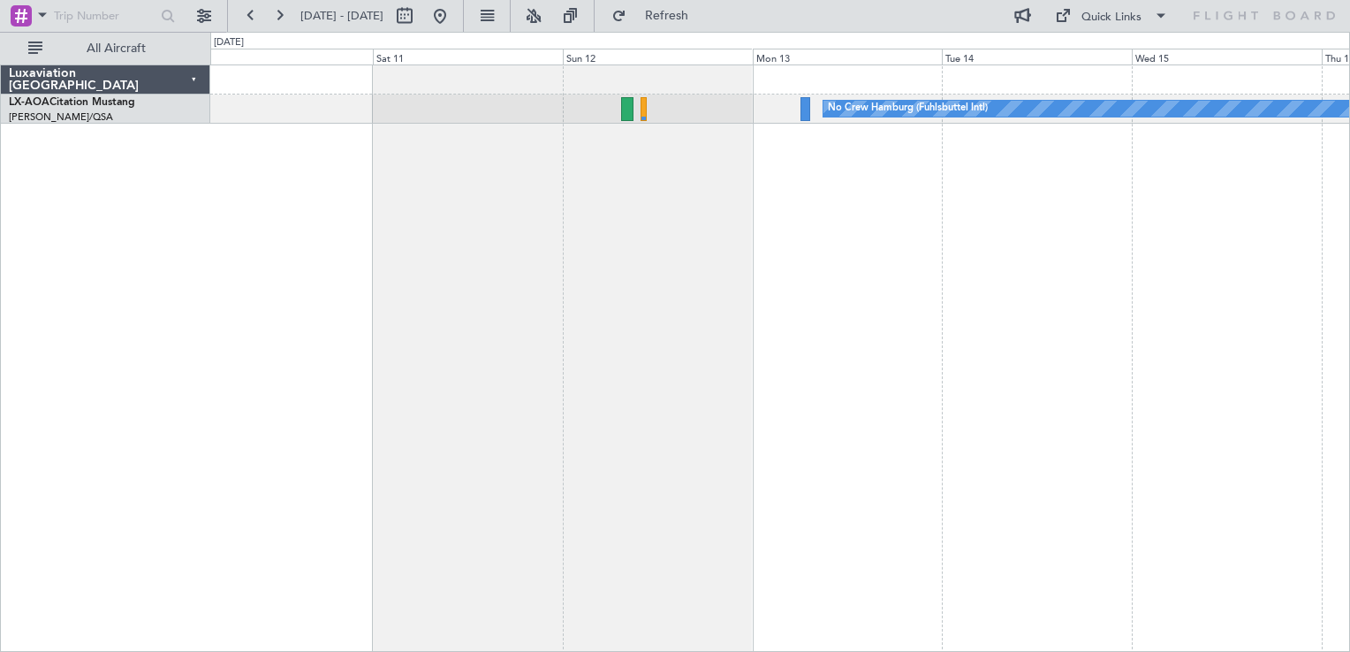
click at [1207, 217] on div "No Crew Hamburg (Fuhlsbuttel Intl)" at bounding box center [780, 359] width 1140 height 588
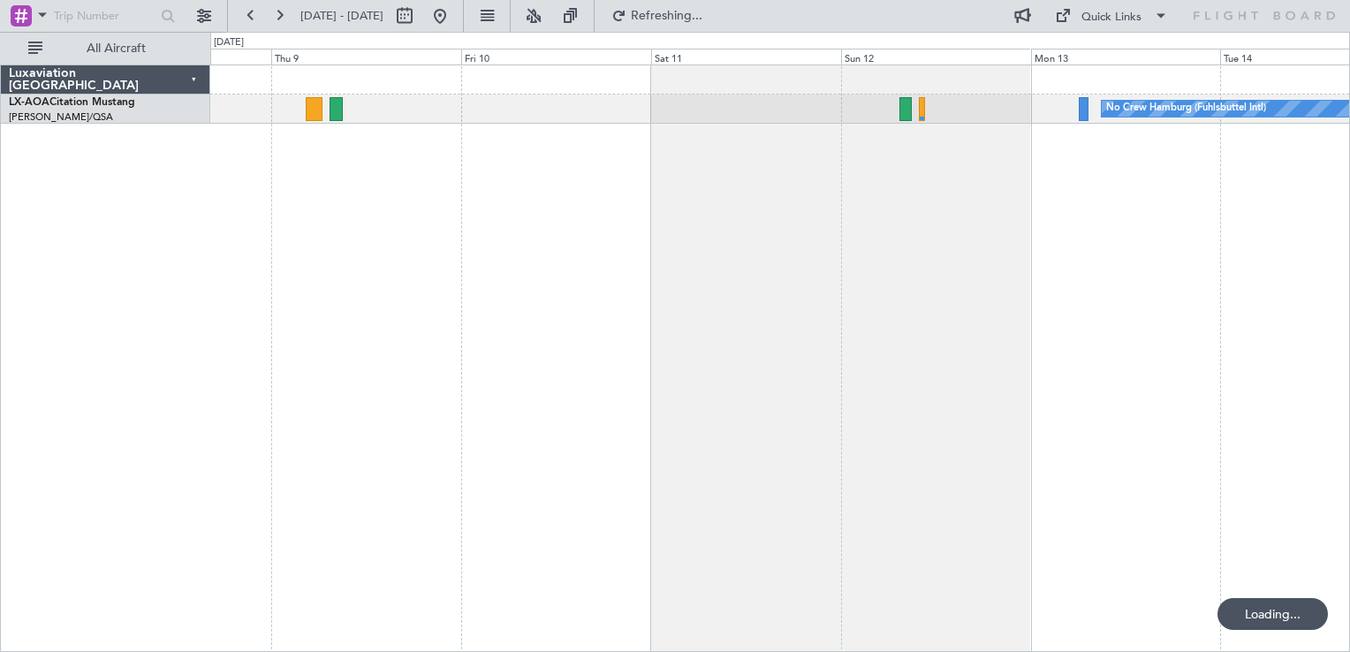
click at [552, 198] on div "No Crew Hamburg (Fuhlsbuttel Intl)" at bounding box center [780, 359] width 1140 height 588
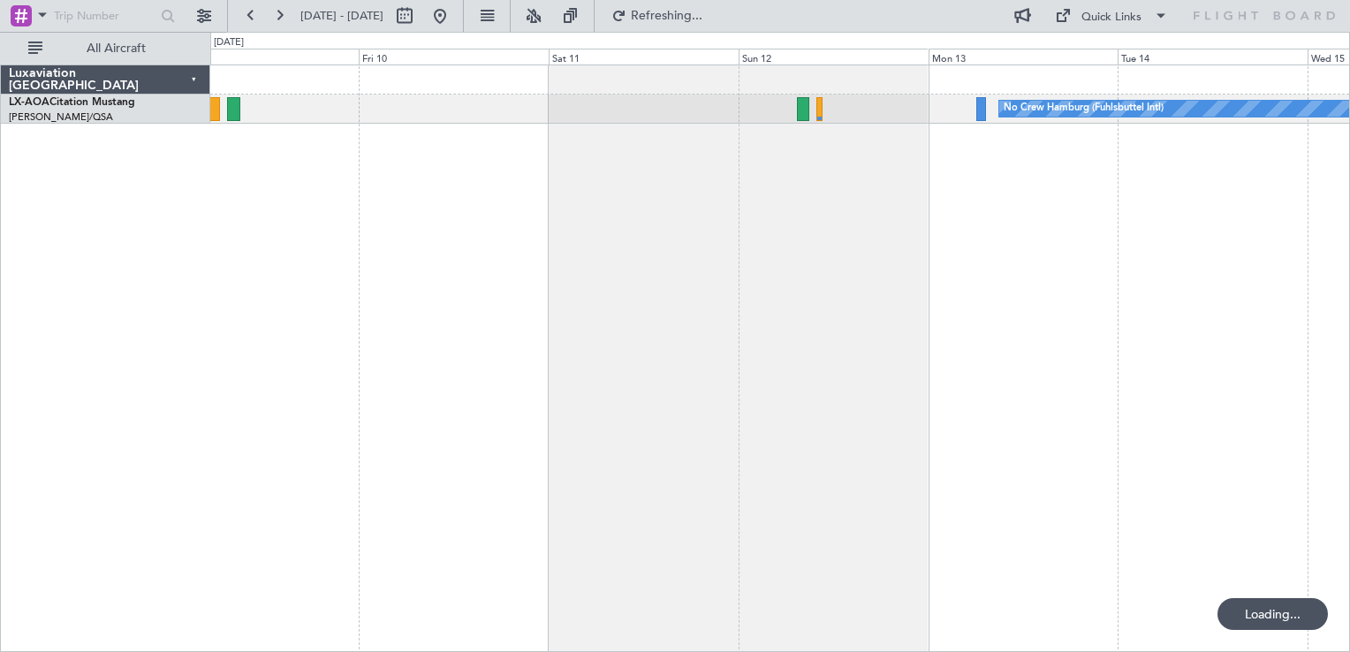
click at [449, 267] on div "No Crew Hamburg (Fuhlsbuttel Intl)" at bounding box center [780, 359] width 1140 height 588
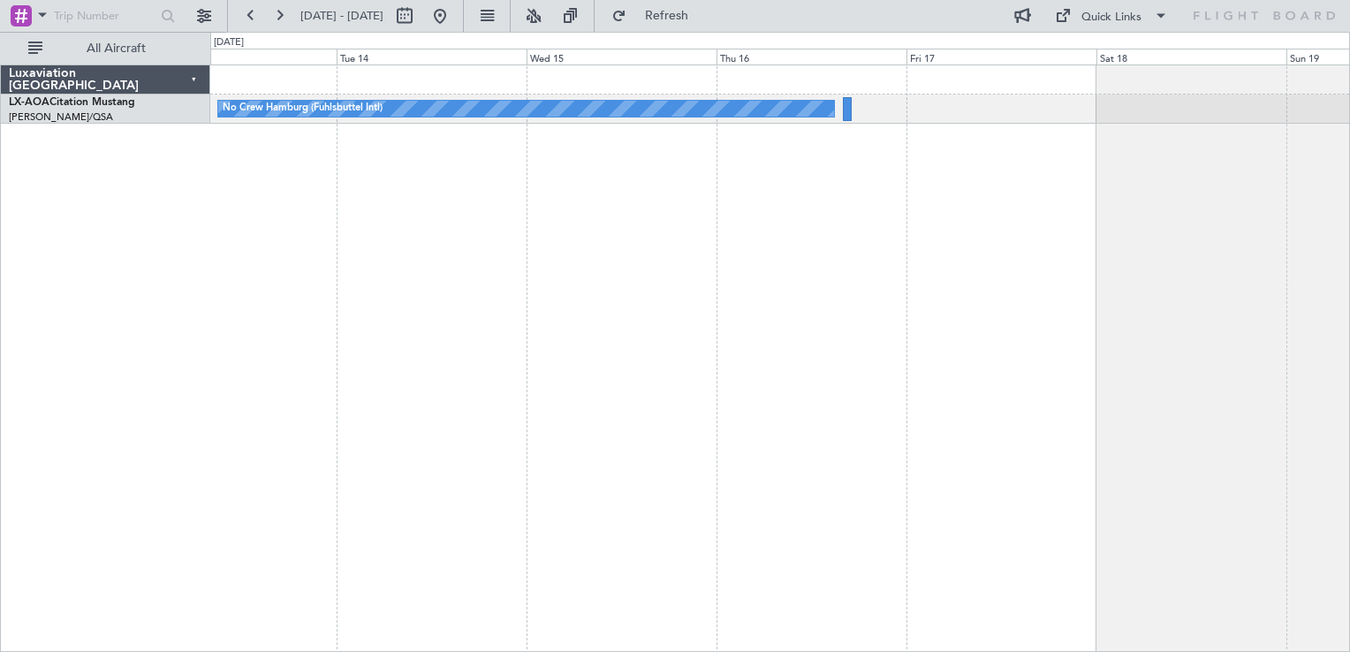
click at [711, 274] on div "No Crew Hamburg (Fuhlsbuttel Intl) Planned Maint [GEOGRAPHIC_DATA] No Crew [GEO…" at bounding box center [780, 359] width 1140 height 588
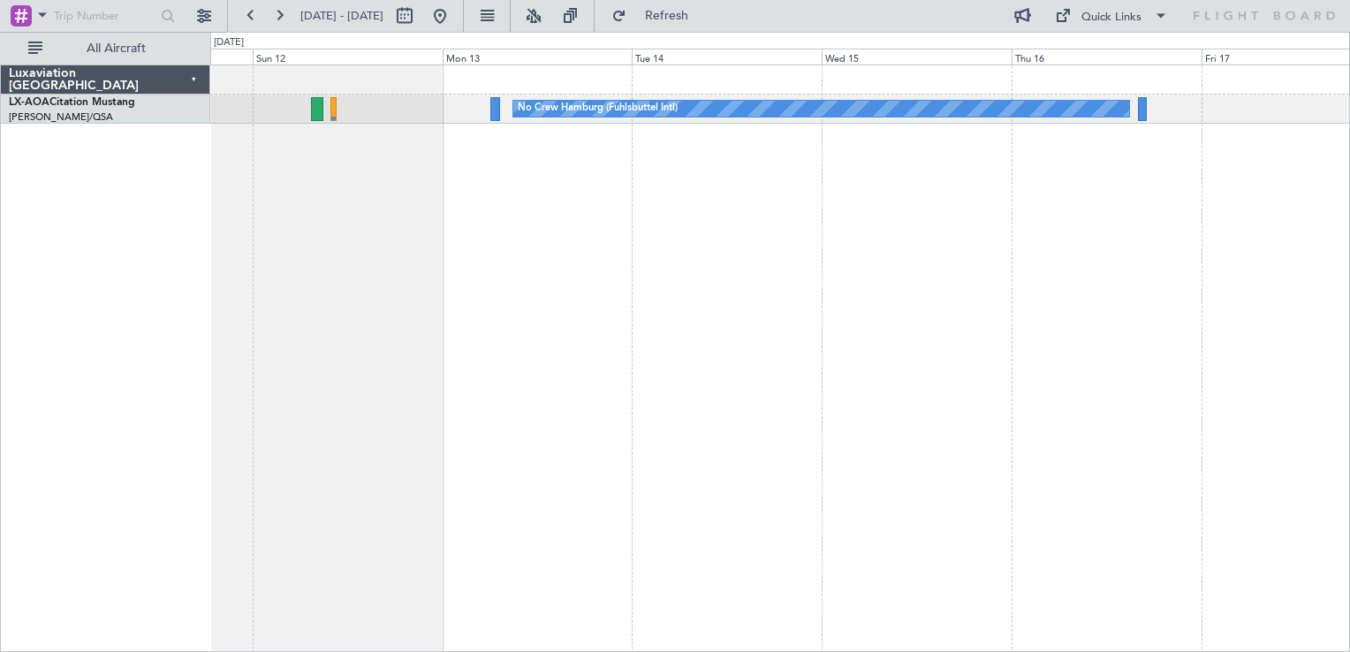
click at [807, 254] on div "No Crew Hamburg (Fuhlsbuttel Intl)" at bounding box center [780, 359] width 1140 height 588
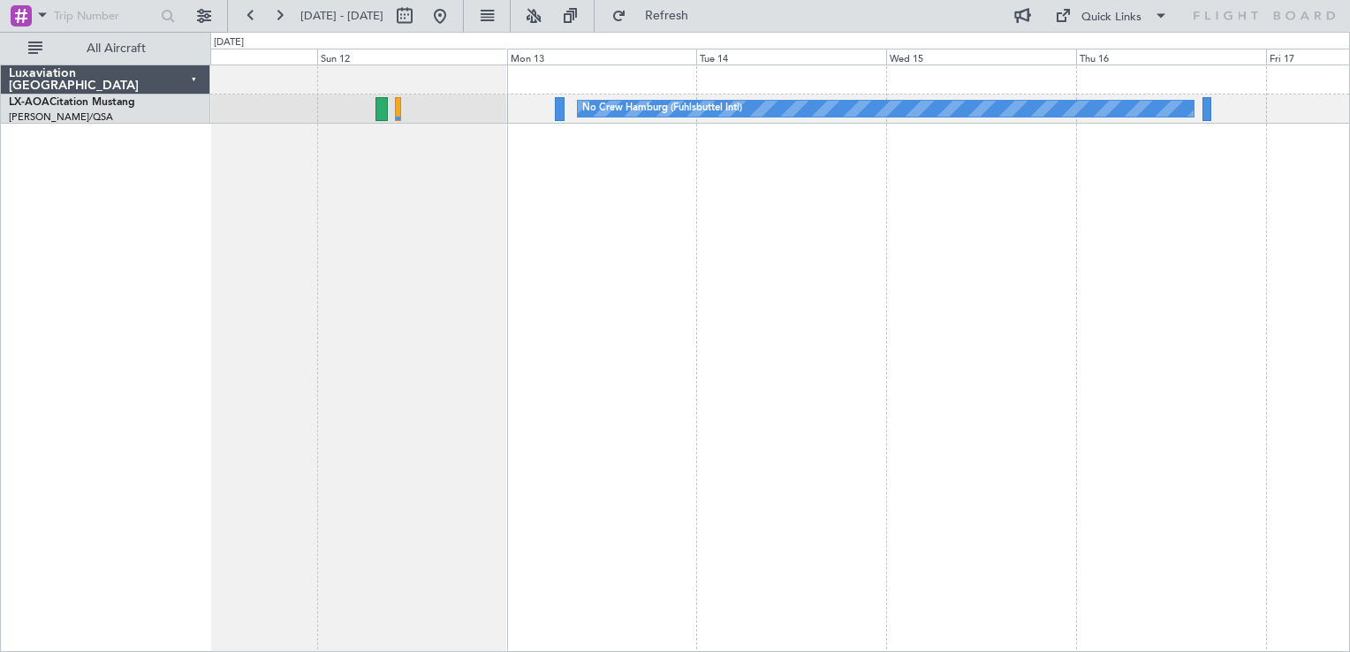
click at [579, 362] on div "No Crew Hamburg (Fuhlsbuttel Intl)" at bounding box center [780, 359] width 1140 height 588
click at [575, 272] on div "No Crew Hamburg (Fuhlsbuttel Intl)" at bounding box center [780, 359] width 1140 height 588
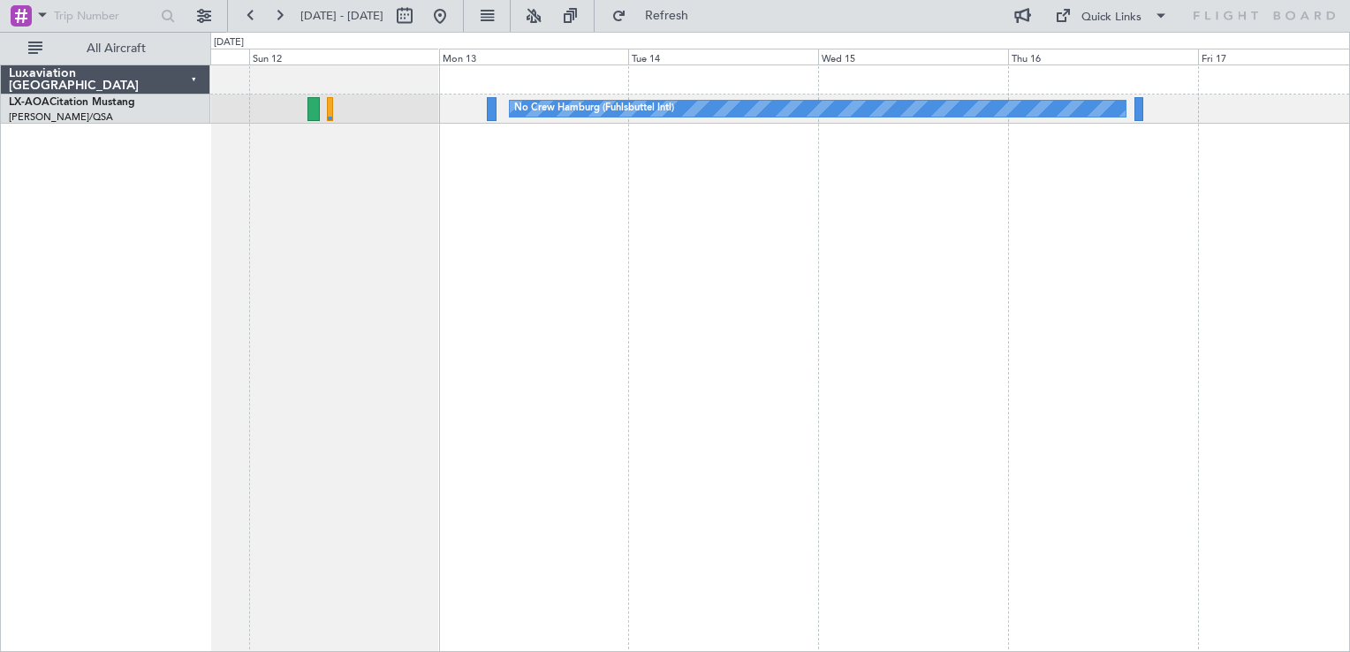
click at [628, 173] on div "No Crew Hamburg (Fuhlsbuttel Intl)" at bounding box center [780, 359] width 1140 height 588
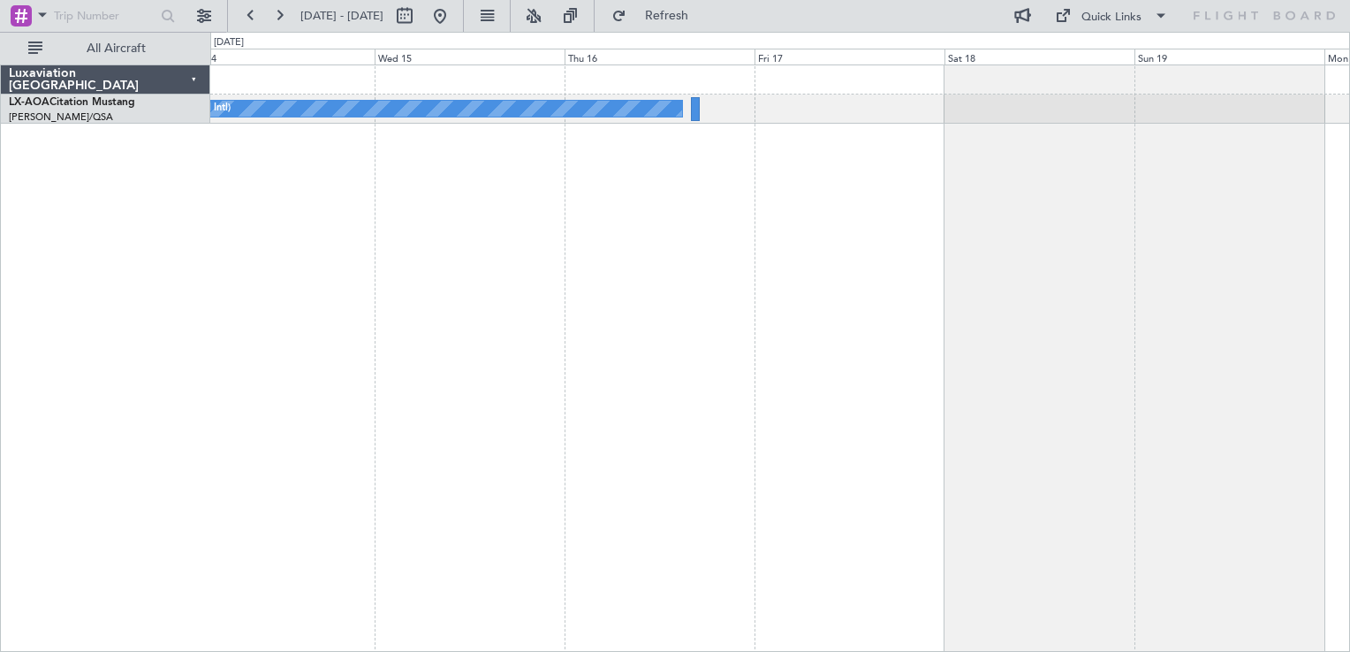
click at [718, 255] on div "No Crew Hamburg (Fuhlsbuttel Intl) Planned Maint [GEOGRAPHIC_DATA] No Crew [GEO…" at bounding box center [780, 359] width 1140 height 588
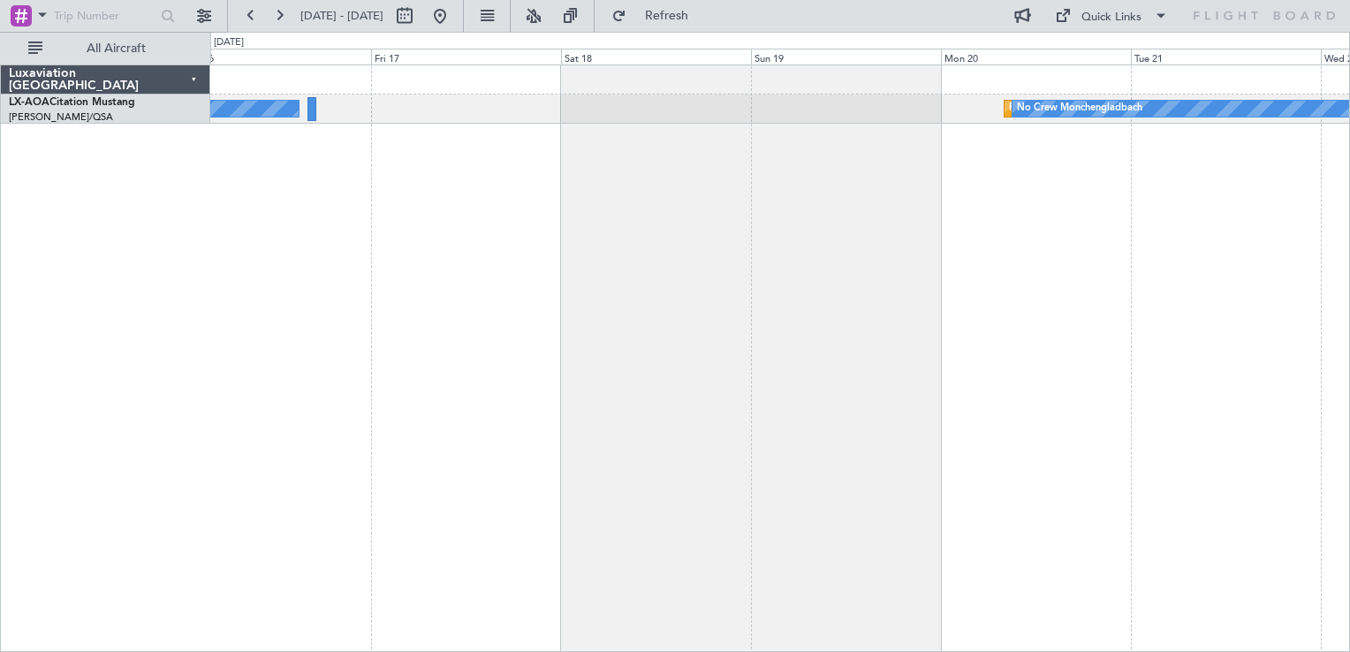
click at [464, 315] on div "No Crew Hamburg (Fuhlsbuttel Intl) Planned Maint [GEOGRAPHIC_DATA] No Crew [GEO…" at bounding box center [780, 359] width 1140 height 588
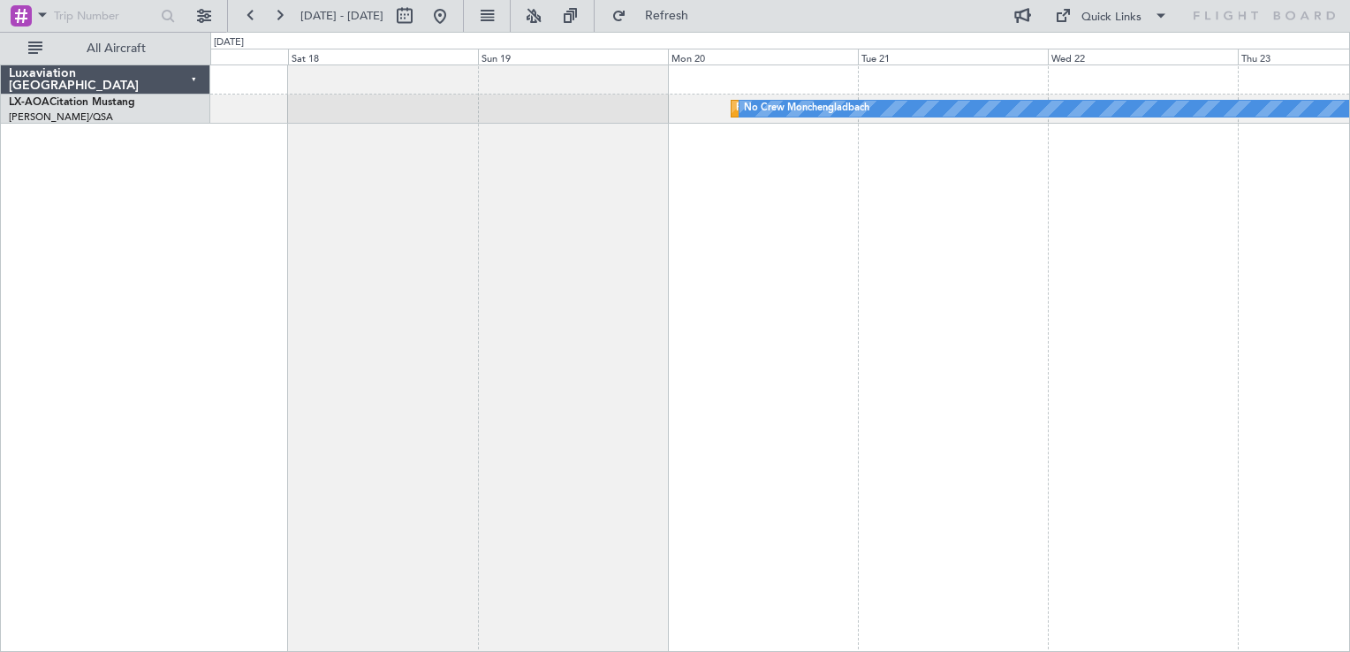
click at [732, 351] on div "Planned Maint [GEOGRAPHIC_DATA] No Crew [GEOGRAPHIC_DATA] No Crew Hamburg (Fuhl…" at bounding box center [780, 359] width 1140 height 588
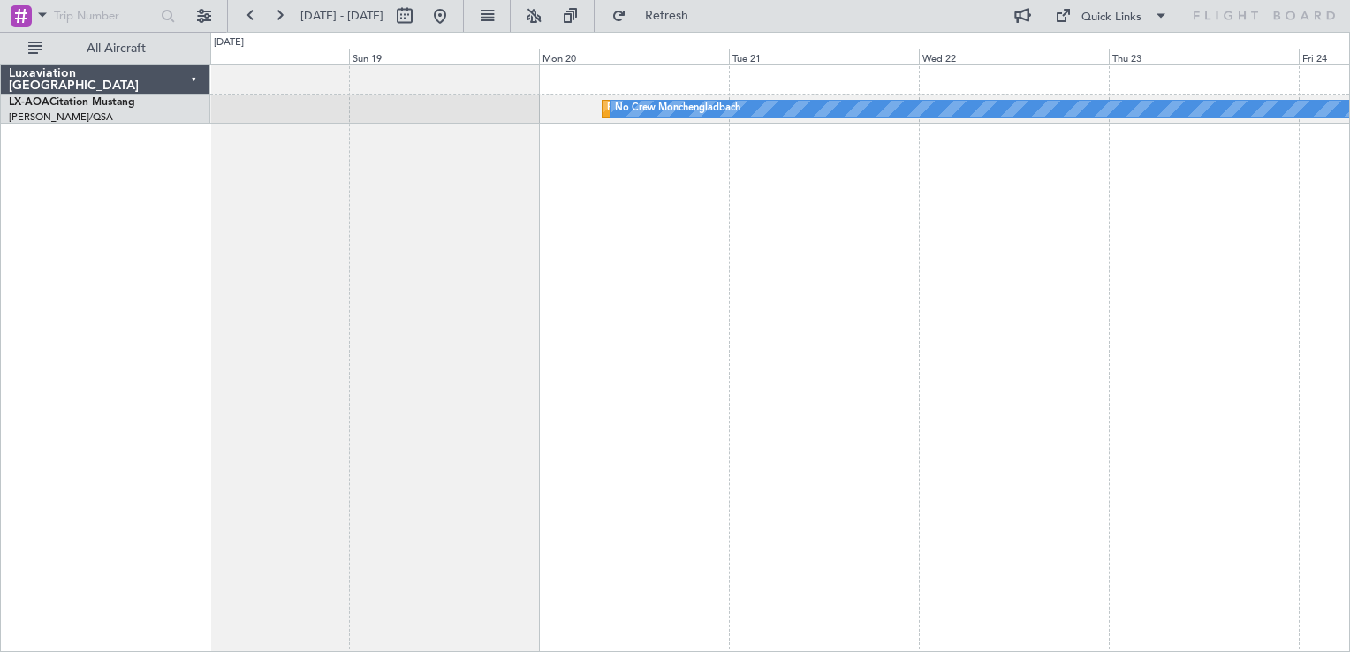
click at [627, 376] on div "Planned Maint [GEOGRAPHIC_DATA] No Crew [GEOGRAPHIC_DATA]" at bounding box center [780, 359] width 1140 height 588
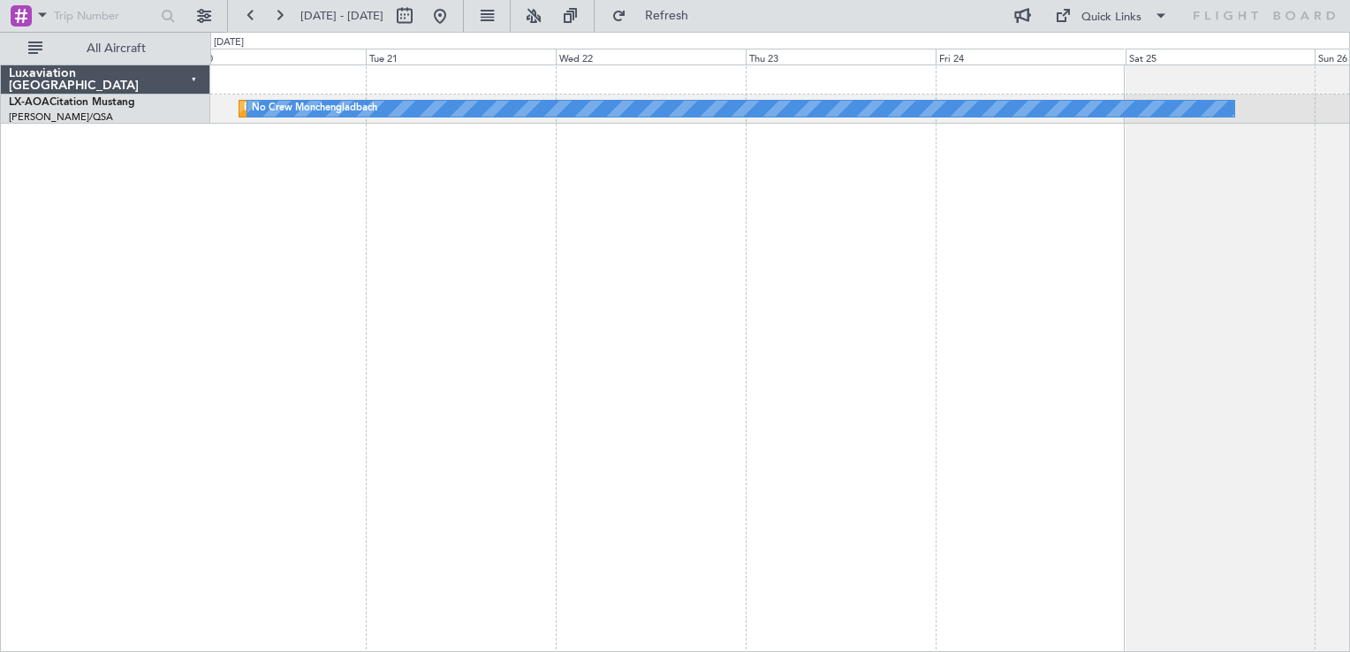
click at [626, 404] on div "Planned Maint [GEOGRAPHIC_DATA] No Crew [GEOGRAPHIC_DATA]" at bounding box center [780, 359] width 1140 height 588
click at [498, 479] on div "Planned Maint [GEOGRAPHIC_DATA] No Crew [GEOGRAPHIC_DATA]" at bounding box center [780, 359] width 1140 height 588
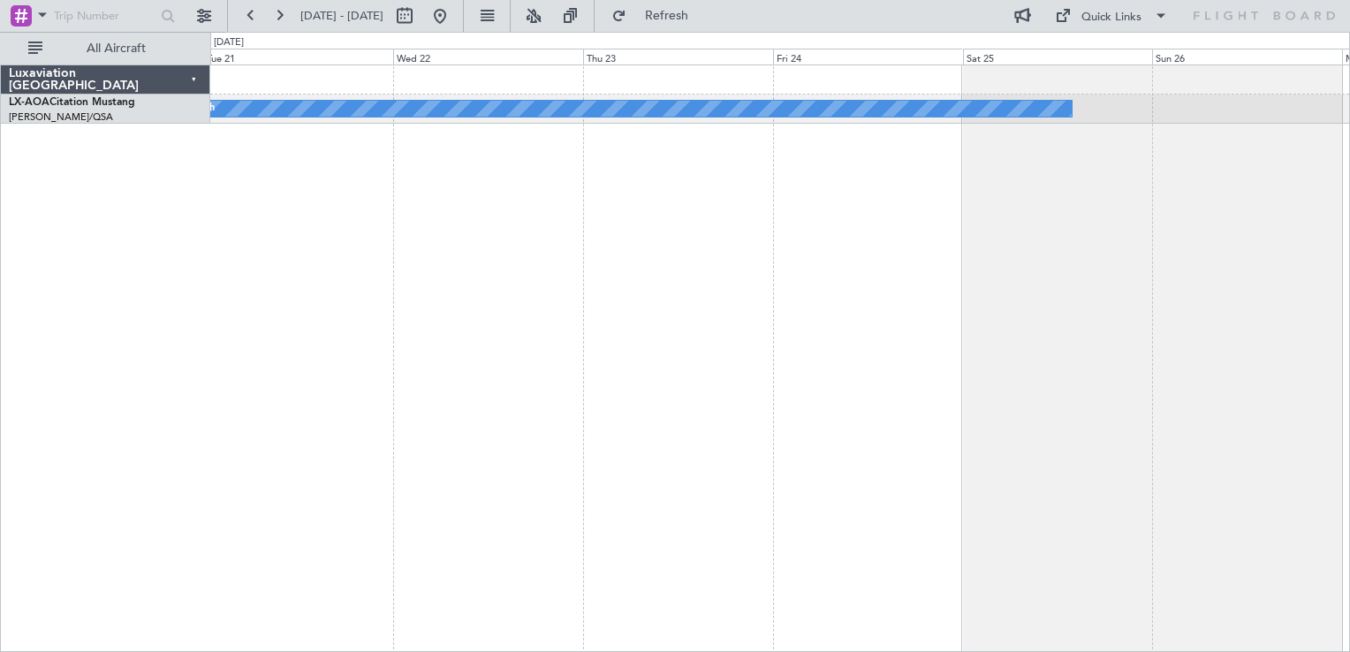
click at [650, 376] on div "Planned Maint [GEOGRAPHIC_DATA] No Crew [GEOGRAPHIC_DATA]" at bounding box center [780, 359] width 1140 height 588
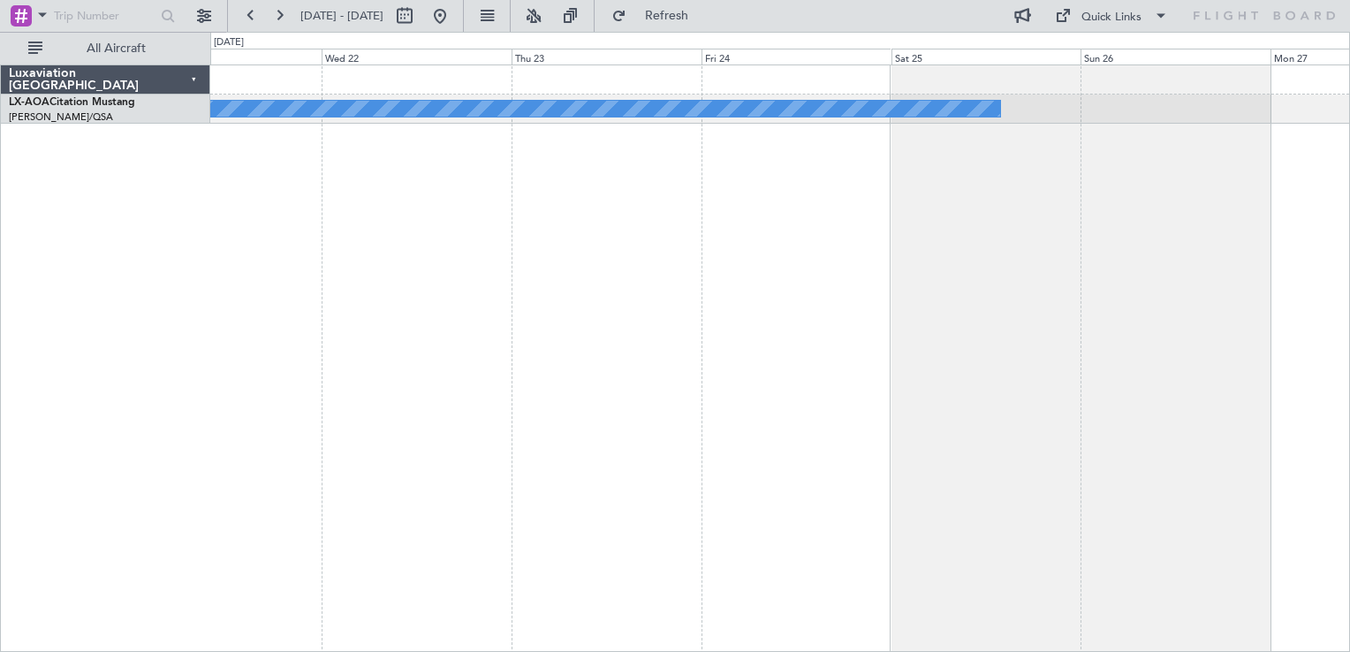
click at [784, 337] on div "Planned Maint [GEOGRAPHIC_DATA] No Crew [GEOGRAPHIC_DATA]" at bounding box center [780, 359] width 1140 height 588
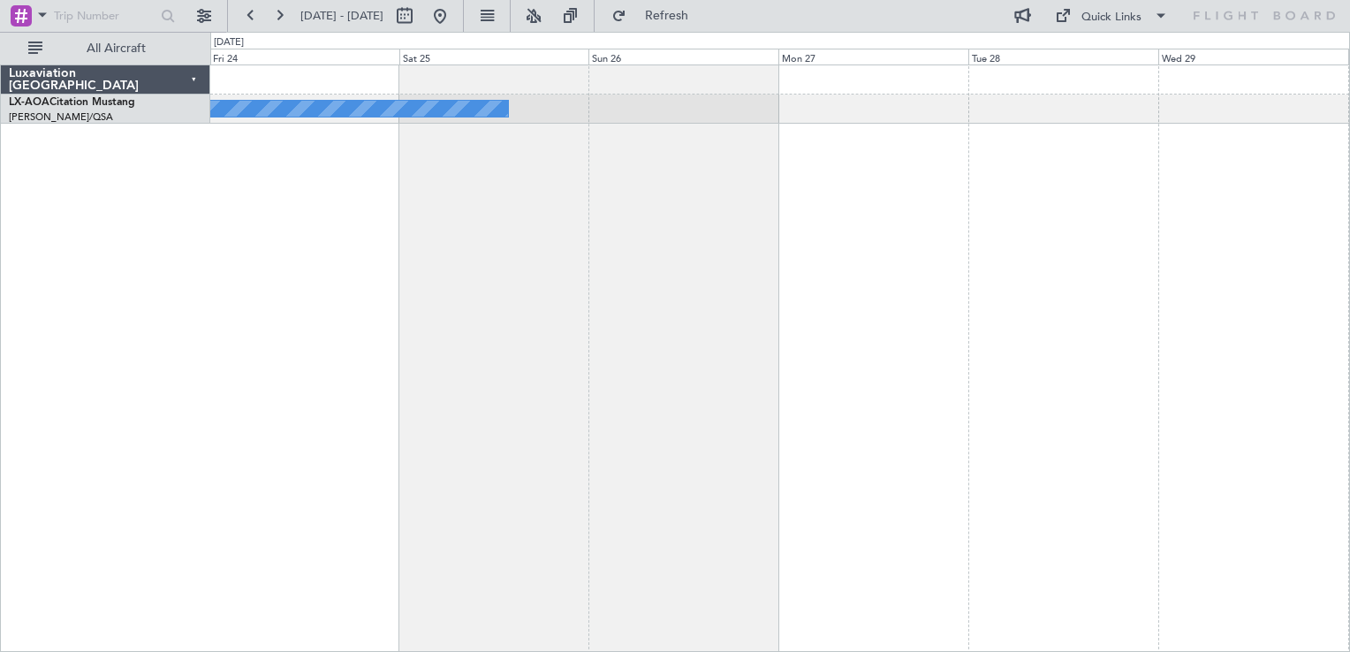
click at [524, 406] on div "Planned Maint [GEOGRAPHIC_DATA] No Crew [GEOGRAPHIC_DATA]" at bounding box center [780, 359] width 1140 height 588
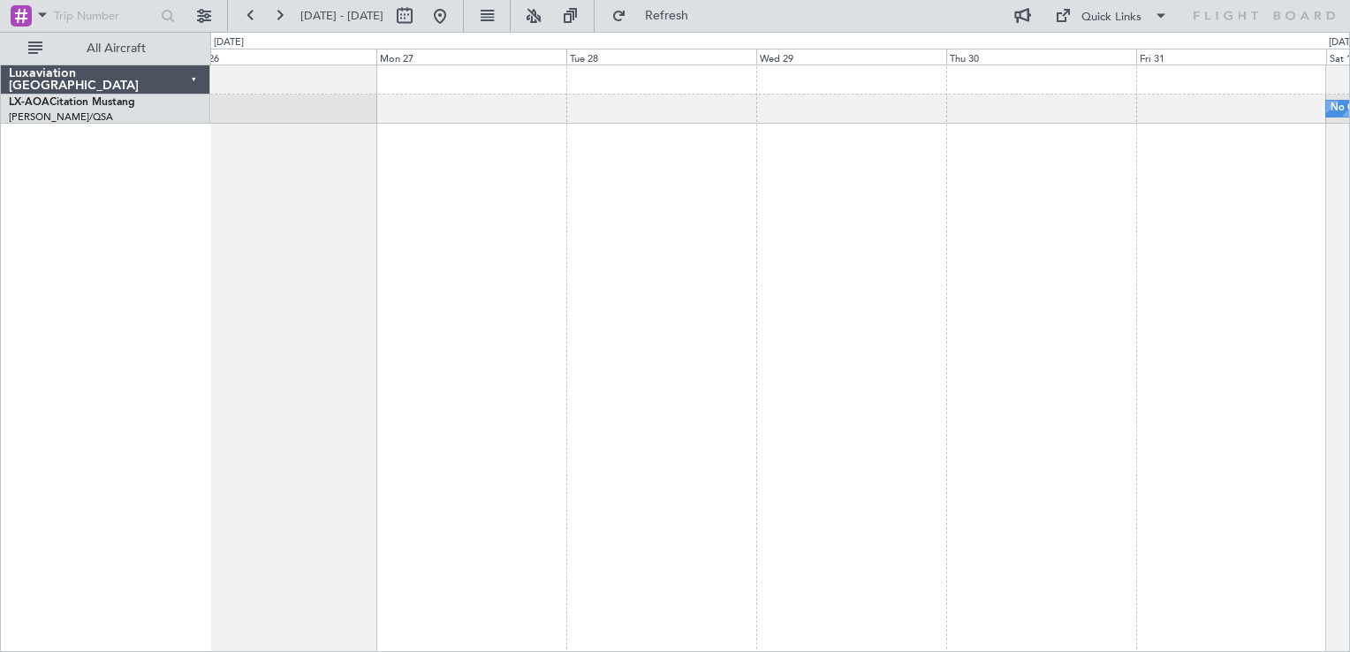
click at [692, 410] on div "No Crew Sabadell Planned Maint [GEOGRAPHIC_DATA] No Crew [GEOGRAPHIC_DATA]" at bounding box center [780, 359] width 1140 height 588
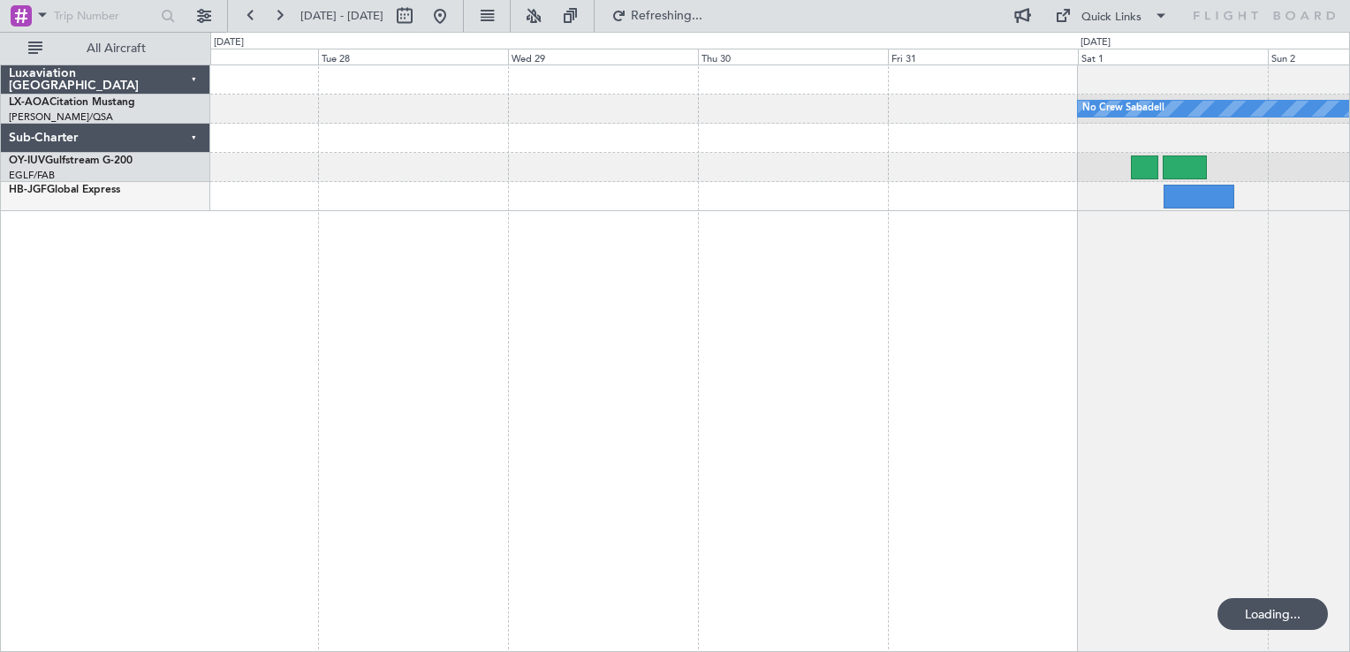
click at [908, 440] on div "No Crew Sabadell" at bounding box center [780, 359] width 1140 height 588
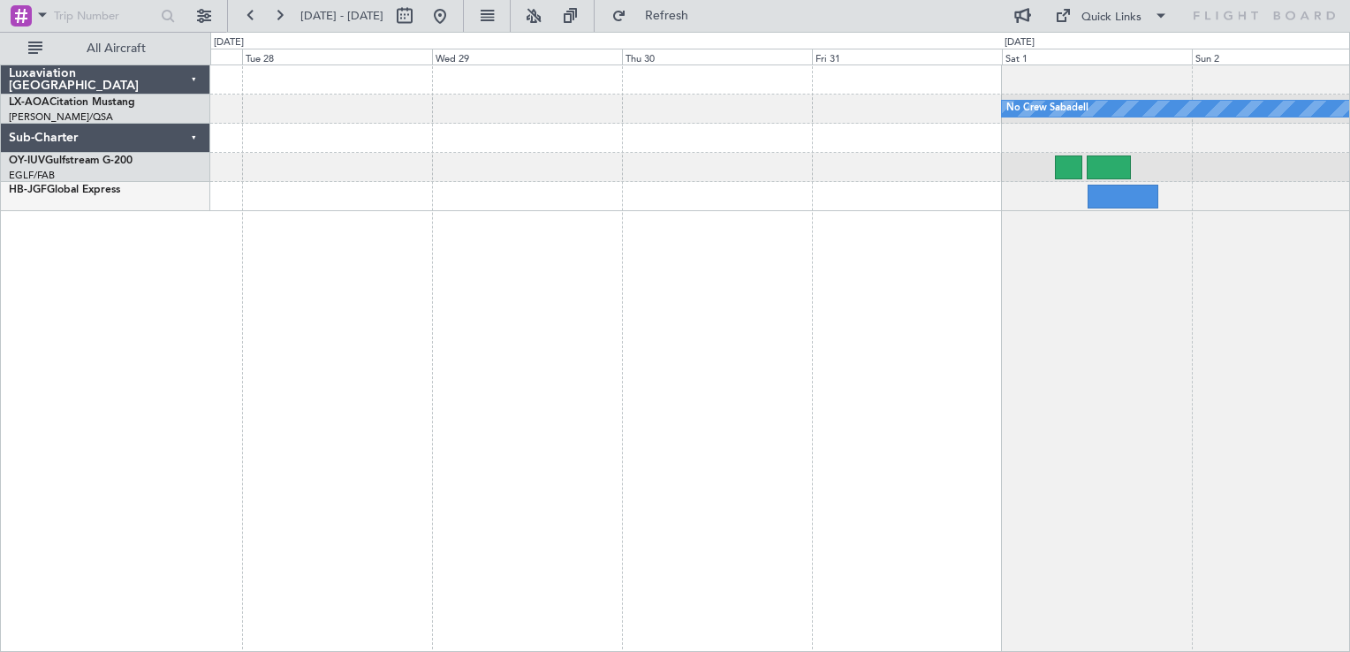
click at [986, 368] on div "No Crew Sabadell" at bounding box center [780, 359] width 1140 height 588
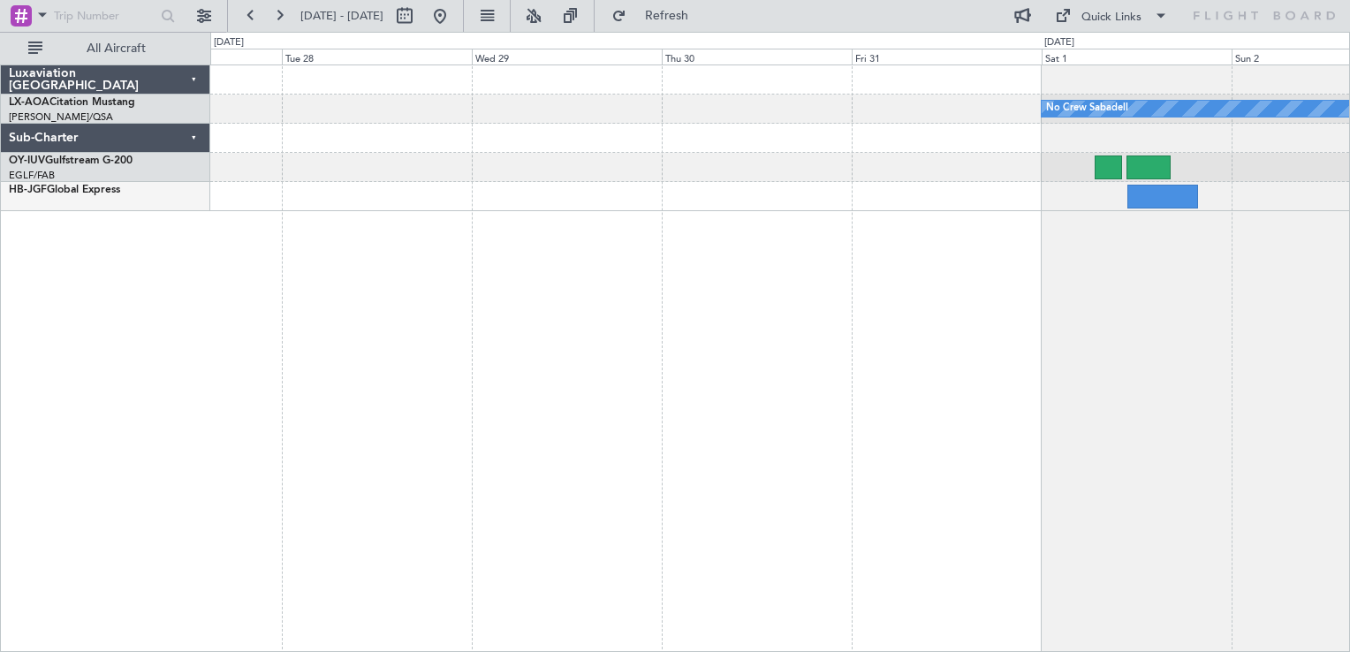
click at [871, 391] on div "No Crew Sabadell" at bounding box center [780, 359] width 1140 height 588
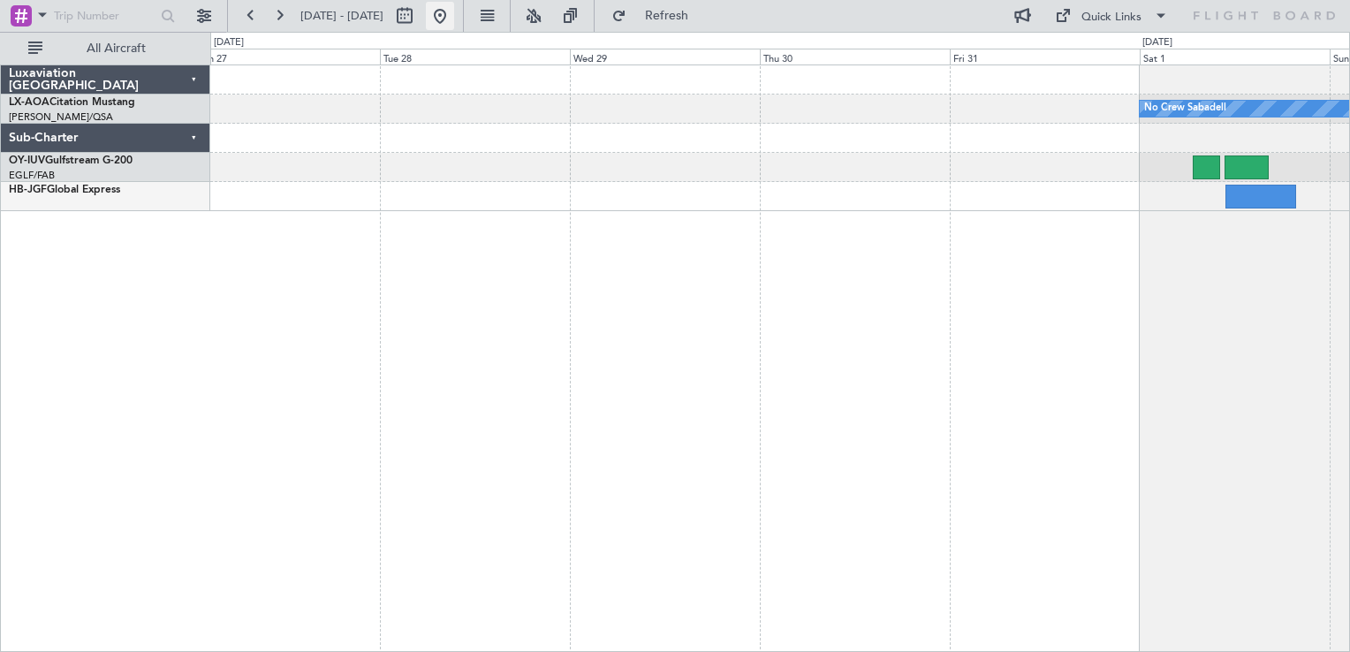
click at [454, 13] on button at bounding box center [440, 16] width 28 height 28
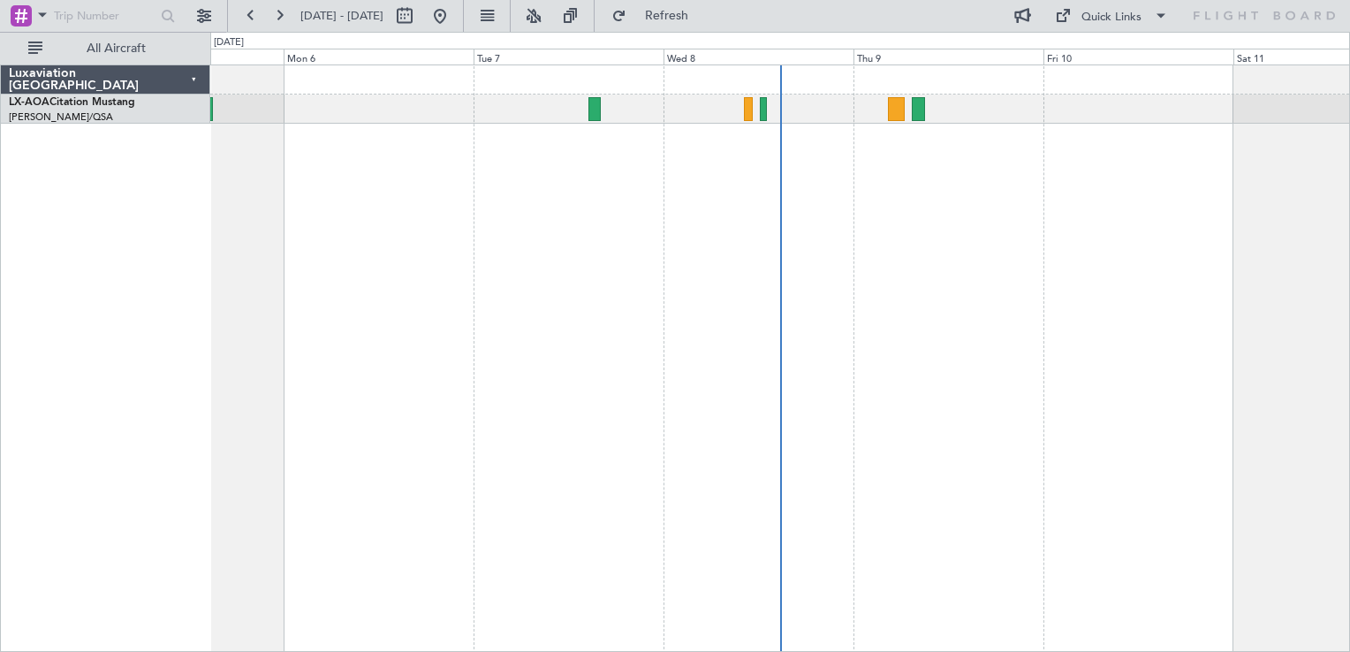
click at [780, 332] on div at bounding box center [780, 359] width 1140 height 588
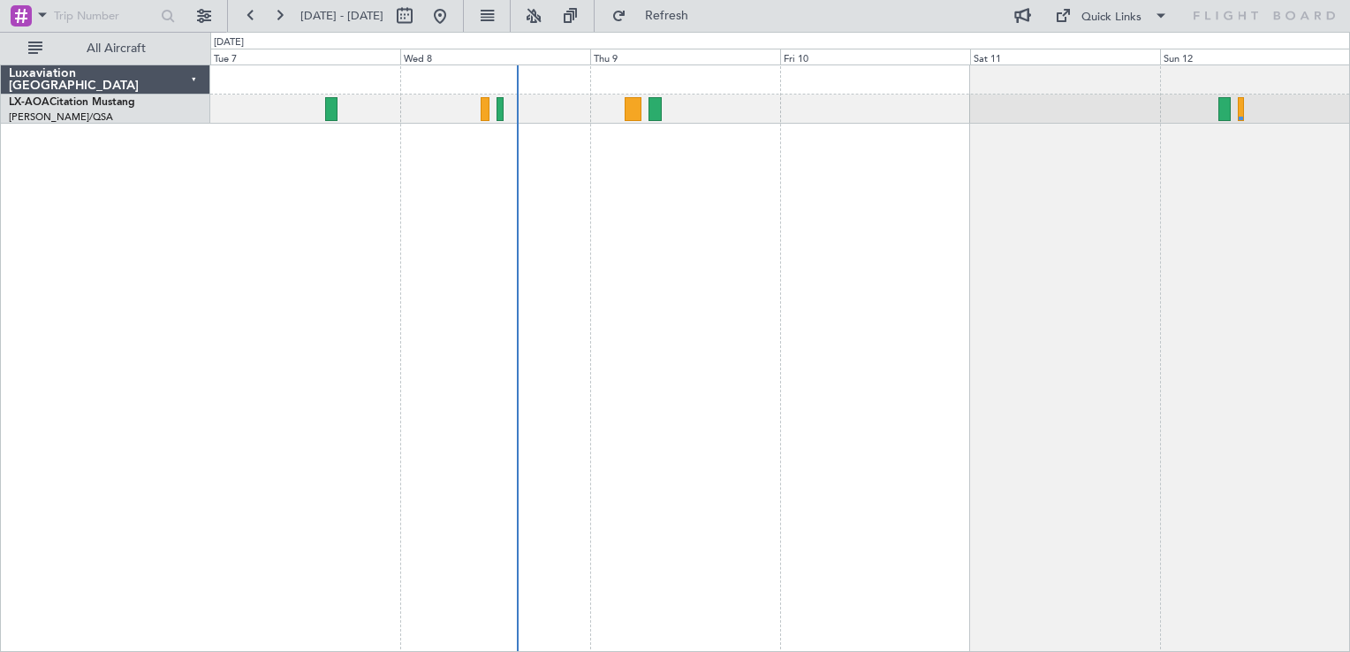
click at [594, 324] on div "No Crew Hamburg (Fuhlsbuttel Intl)" at bounding box center [780, 359] width 1140 height 588
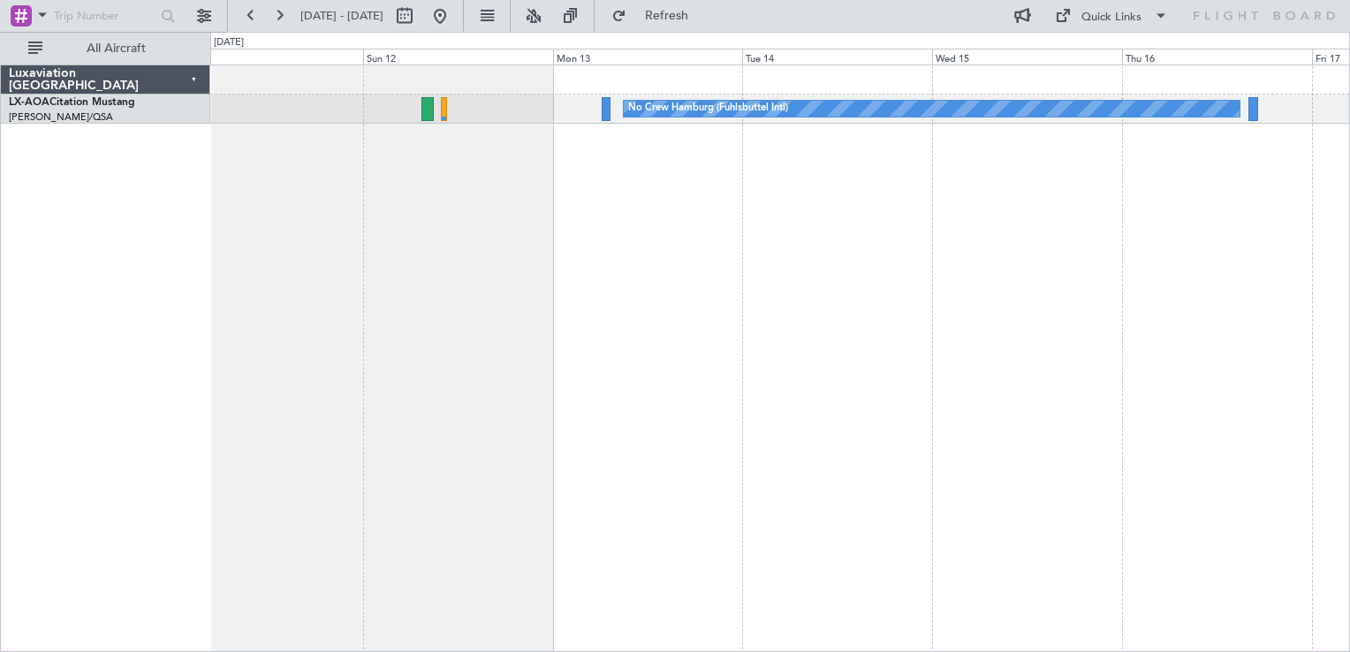
click at [523, 257] on div "No Crew Hamburg (Fuhlsbuttel Intl)" at bounding box center [780, 359] width 1140 height 588
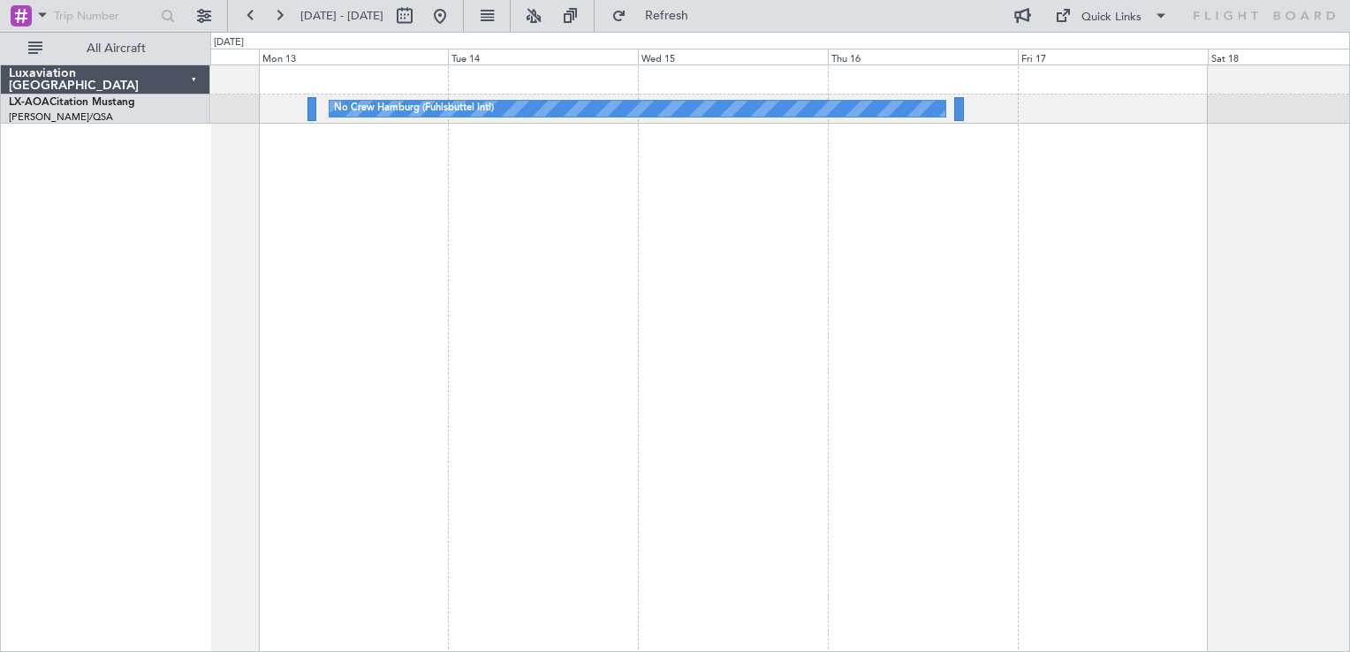
click at [796, 256] on div "No Crew Hamburg (Fuhlsbuttel Intl)" at bounding box center [780, 359] width 1140 height 588
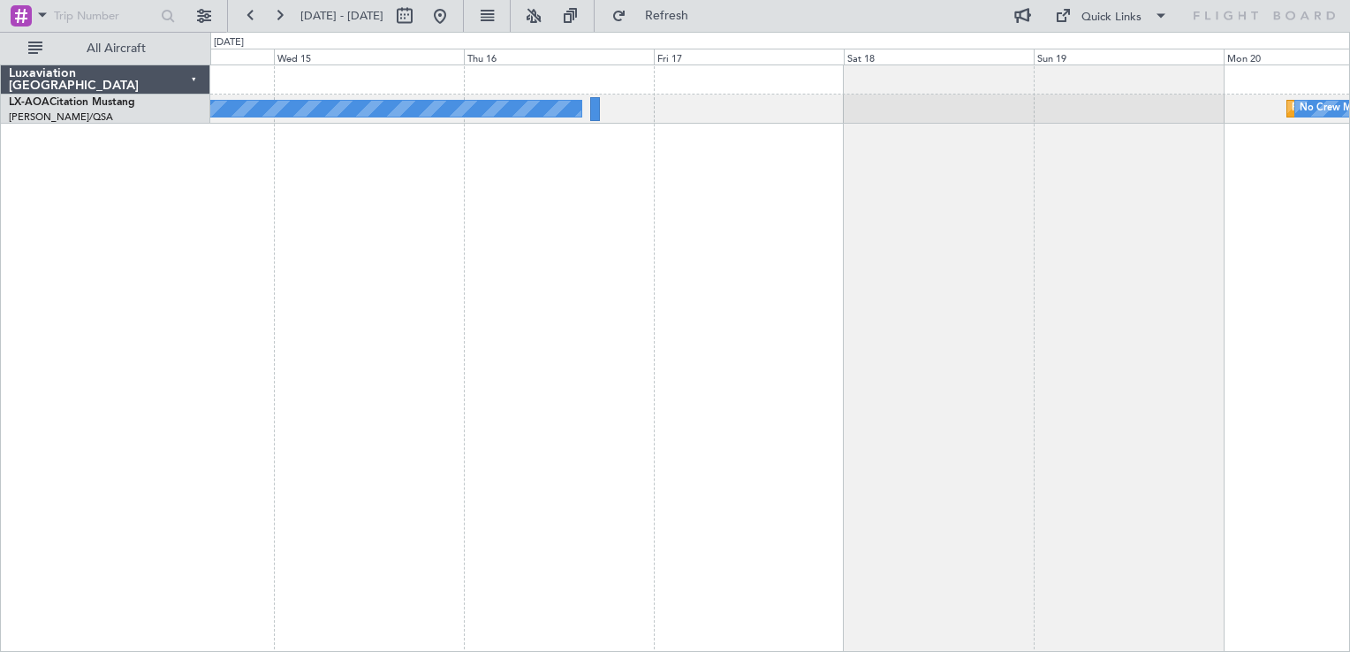
click at [685, 224] on div "No Crew Hamburg (Fuhlsbuttel Intl) Planned Maint [GEOGRAPHIC_DATA] No Crew [GEO…" at bounding box center [780, 359] width 1140 height 588
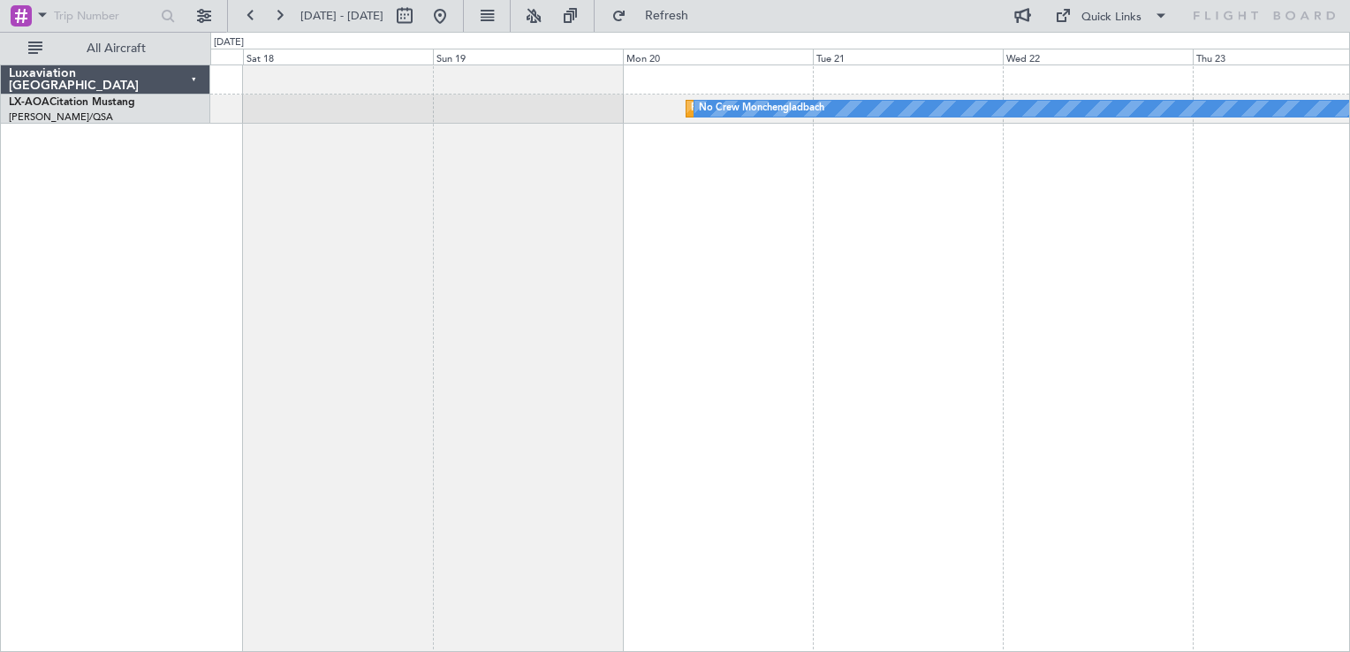
click at [430, 241] on div "Planned Maint [GEOGRAPHIC_DATA] No Crew [GEOGRAPHIC_DATA] No Crew Hamburg (Fuhl…" at bounding box center [780, 359] width 1140 height 588
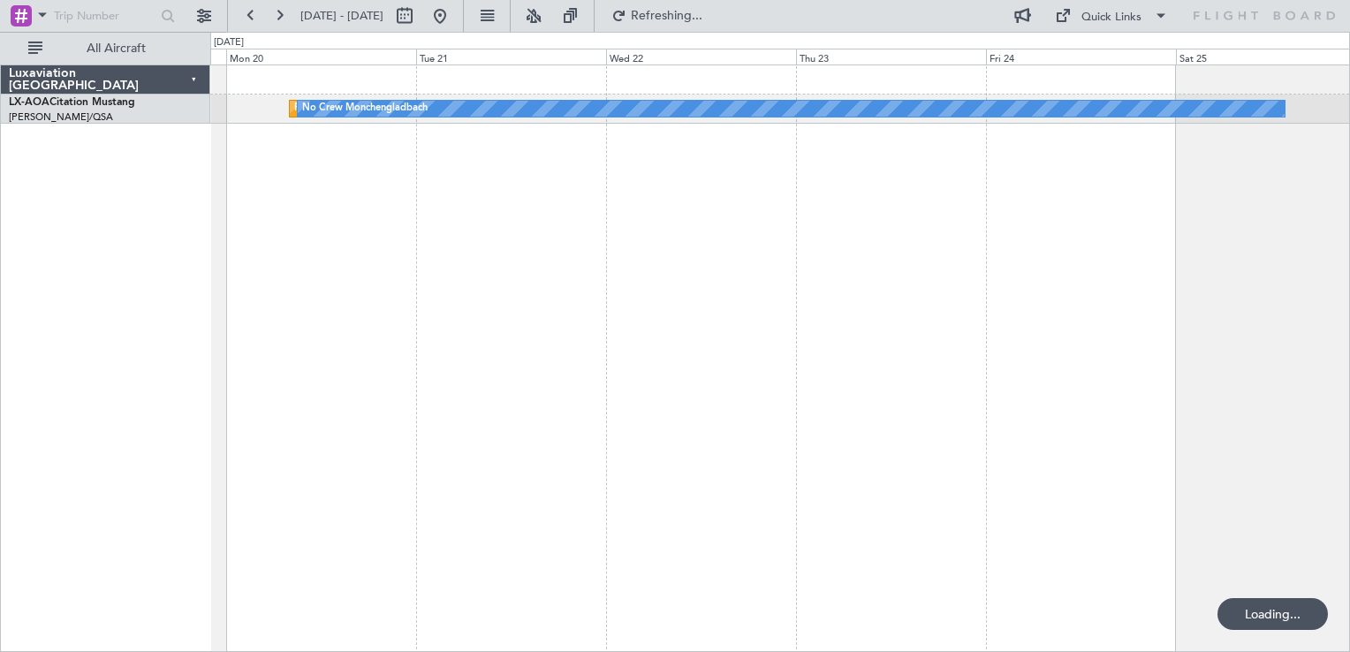
click at [629, 286] on div "Planned Maint [GEOGRAPHIC_DATA] No Crew [GEOGRAPHIC_DATA]" at bounding box center [780, 359] width 1140 height 588
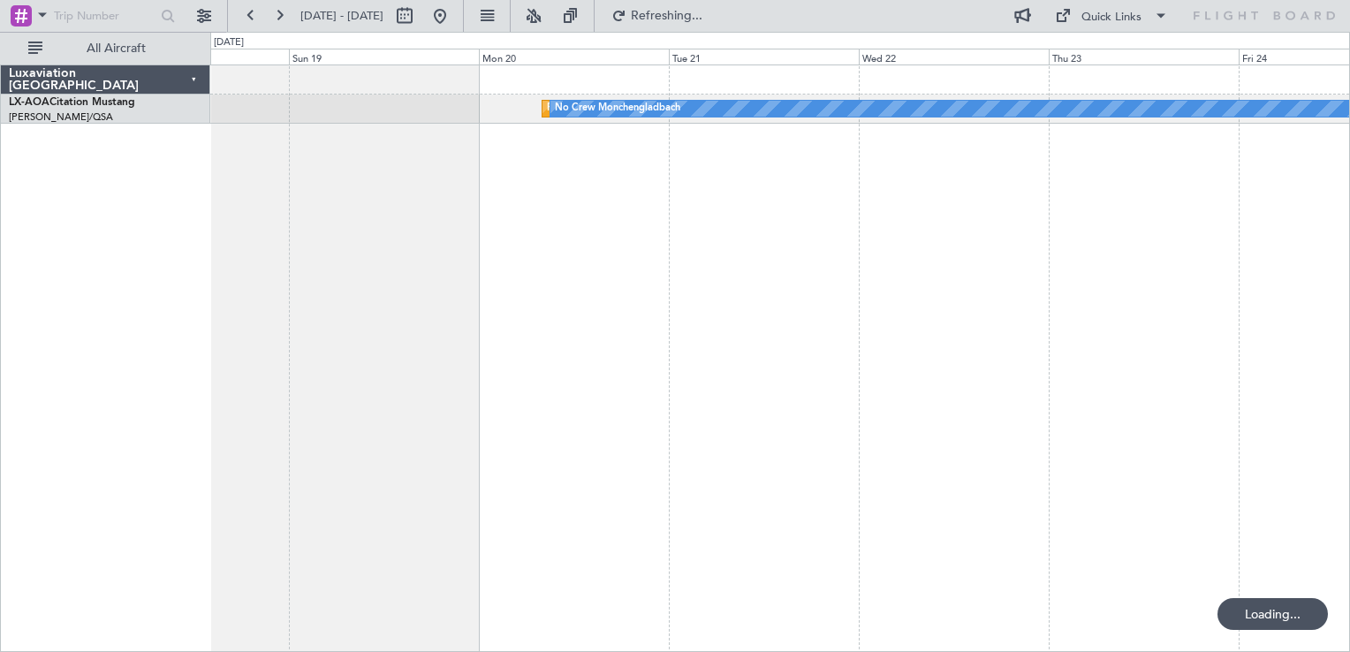
click at [984, 272] on div "Planned Maint [GEOGRAPHIC_DATA] No Crew [GEOGRAPHIC_DATA]" at bounding box center [780, 359] width 1140 height 588
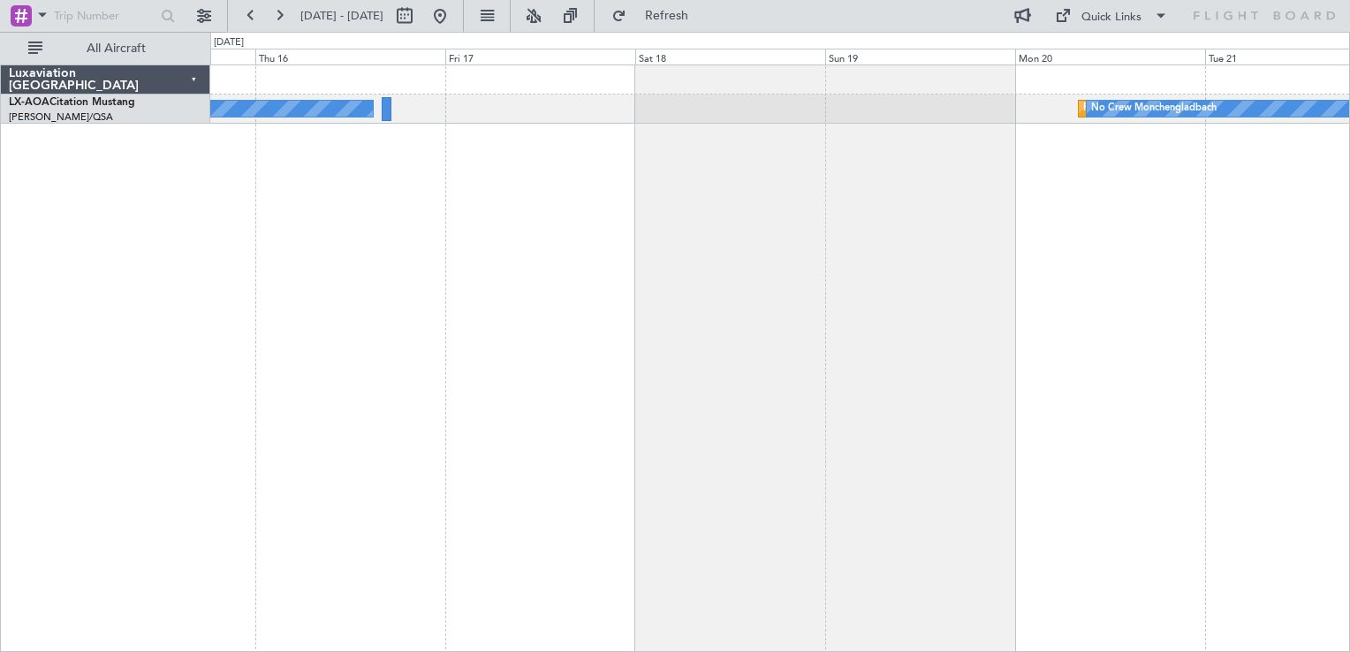
click at [944, 231] on div "Planned Maint [GEOGRAPHIC_DATA] No Crew [GEOGRAPHIC_DATA] No Crew Hamburg (Fuhl…" at bounding box center [780, 359] width 1140 height 588
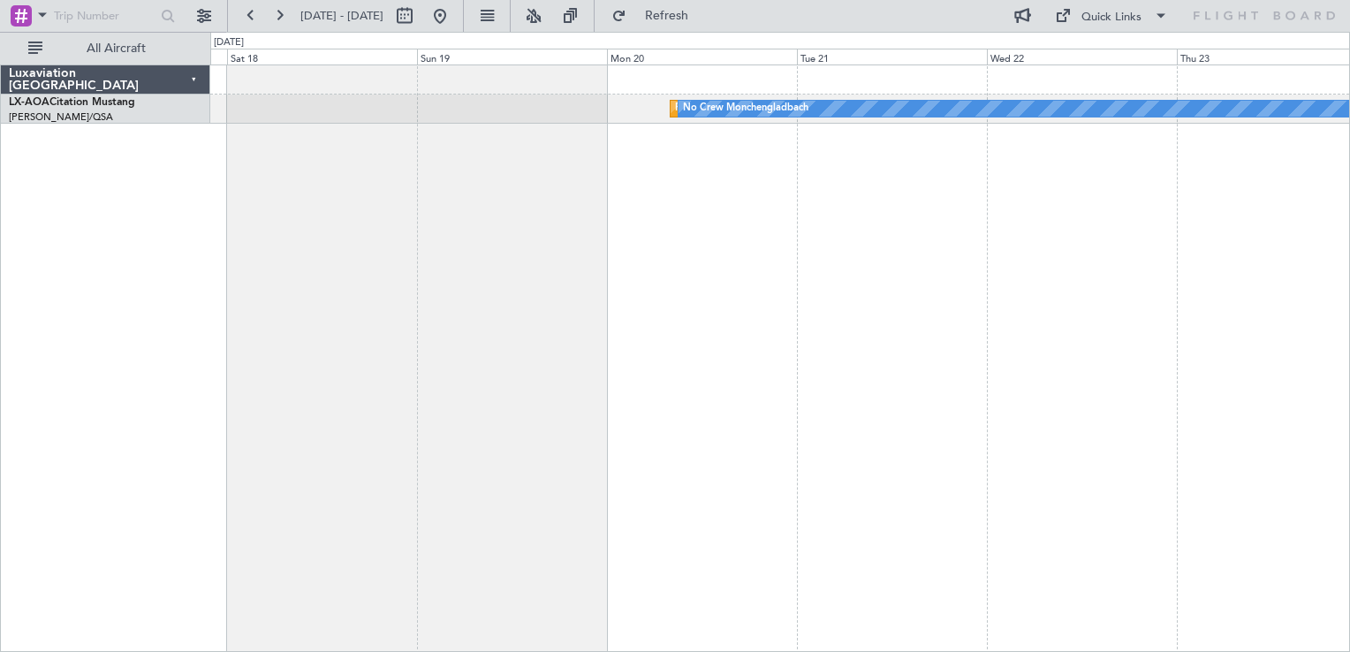
click at [524, 242] on div "Planned Maint [GEOGRAPHIC_DATA] No Crew [GEOGRAPHIC_DATA] No Crew Hamburg (Fuhl…" at bounding box center [780, 359] width 1140 height 588
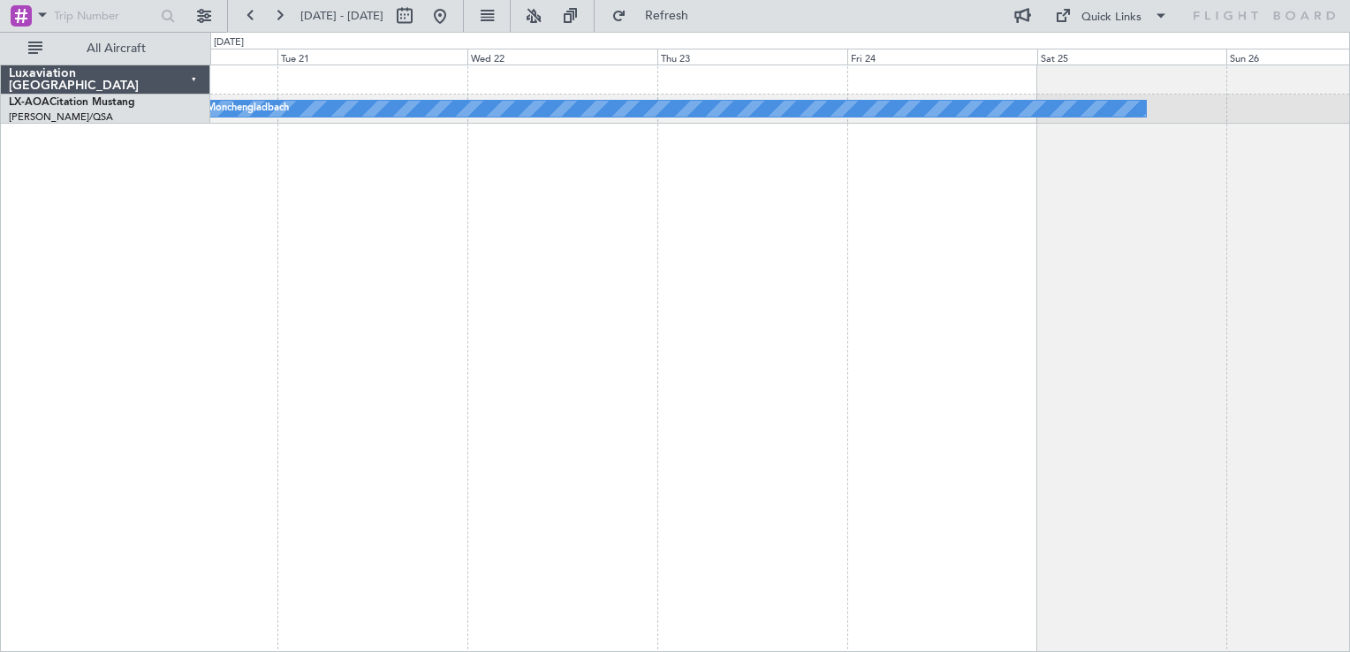
click at [673, 251] on div "Planned Maint [GEOGRAPHIC_DATA] No Crew [GEOGRAPHIC_DATA]" at bounding box center [780, 359] width 1140 height 588
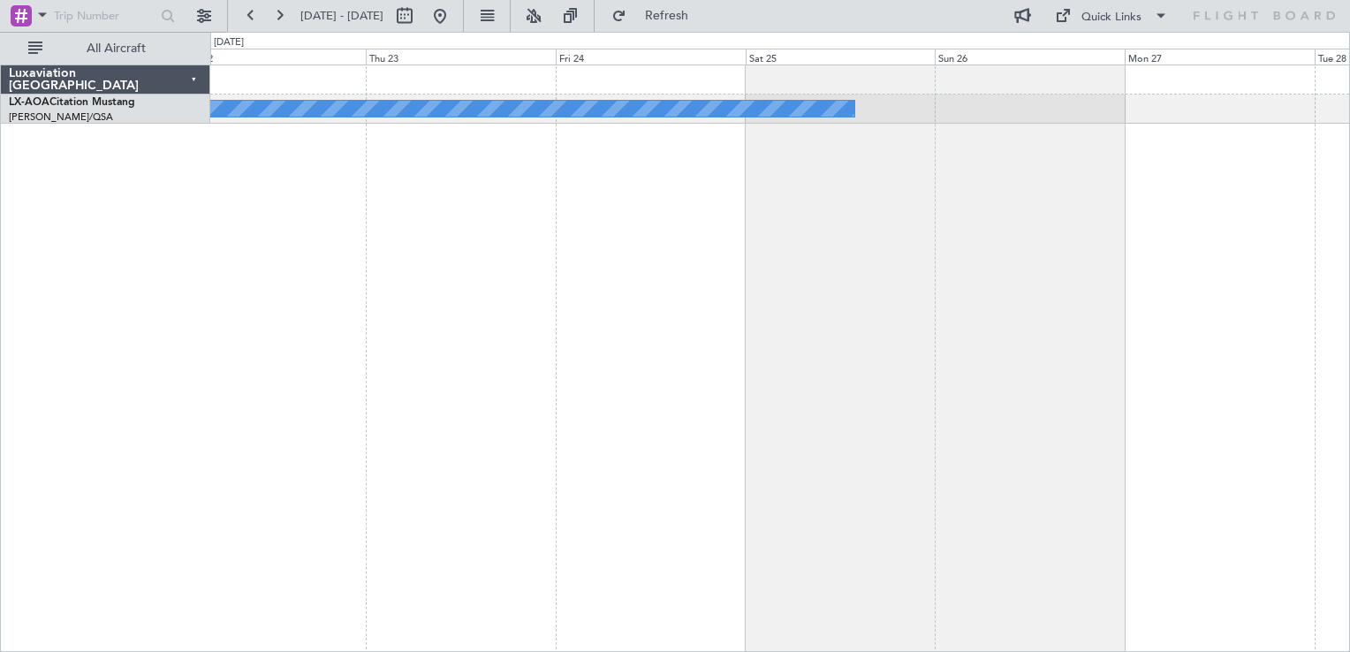
click at [679, 256] on div "Planned Maint [GEOGRAPHIC_DATA] No Crew [GEOGRAPHIC_DATA]" at bounding box center [780, 359] width 1140 height 588
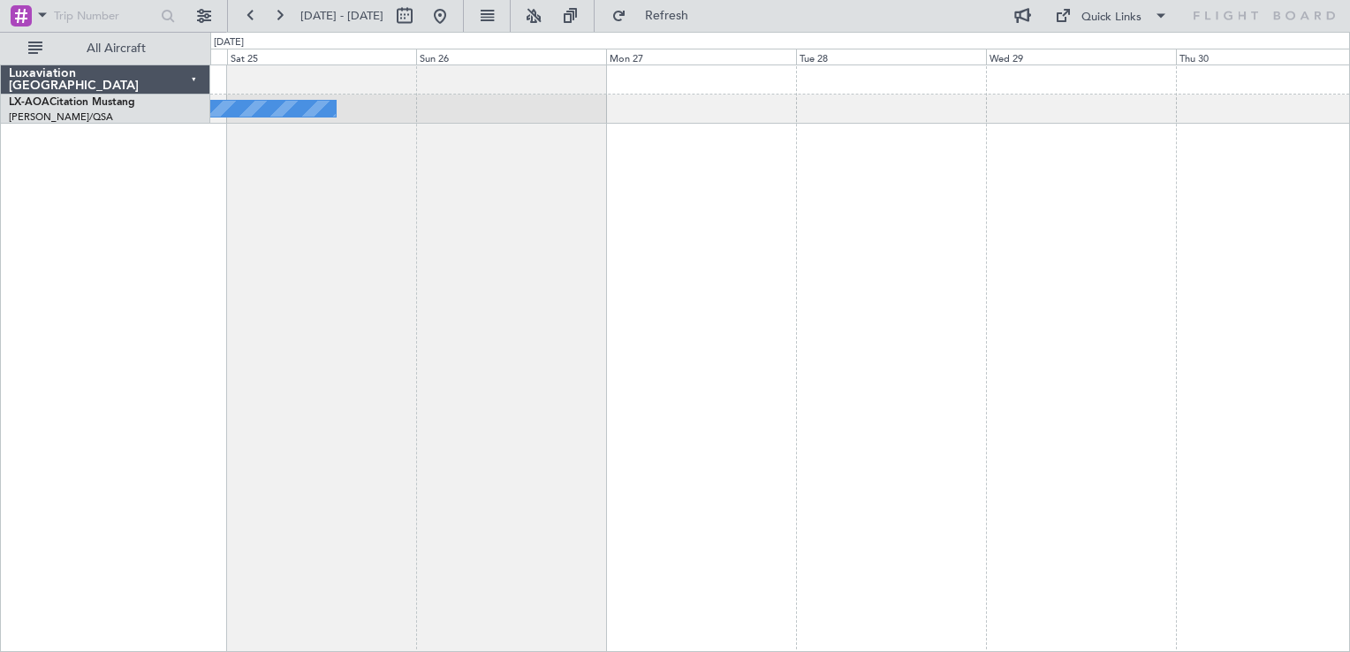
click at [607, 324] on div "No Crew Monchengladbach No Crew Sabadell Planned Maint [GEOGRAPHIC_DATA]" at bounding box center [780, 359] width 1140 height 588
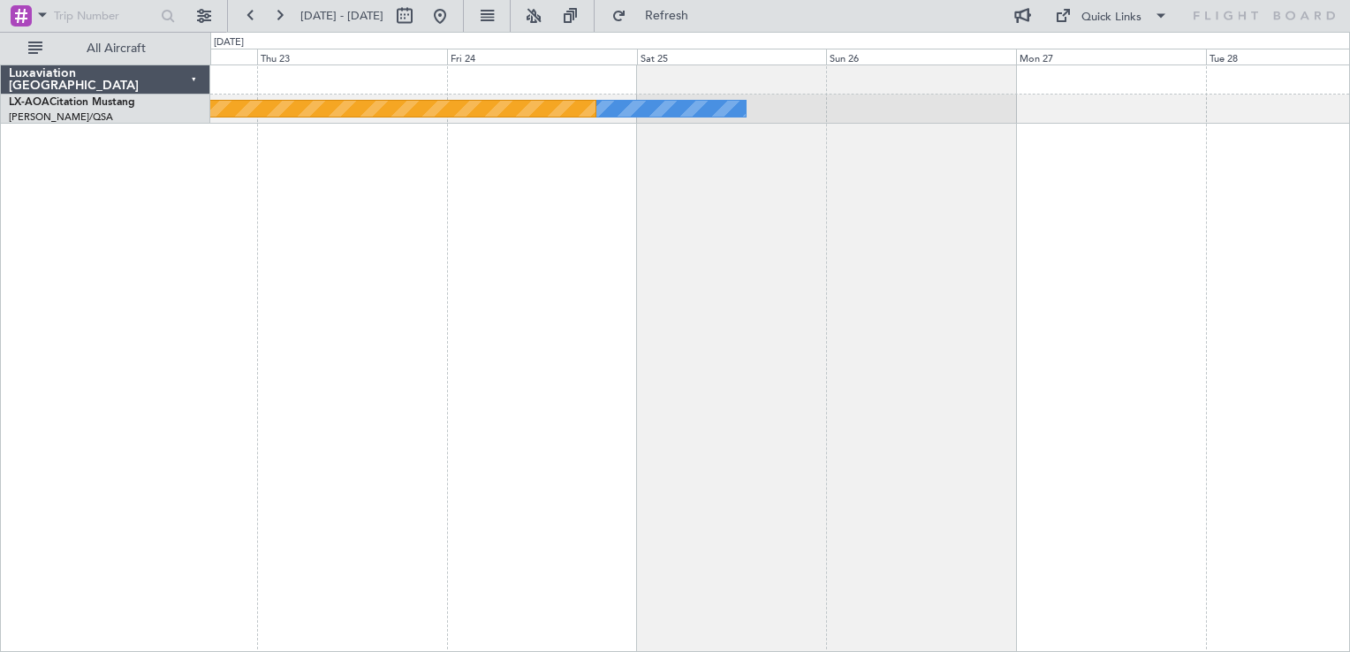
click at [1170, 301] on div "No Crew Monchengladbach Planned Maint [GEOGRAPHIC_DATA]" at bounding box center [780, 359] width 1140 height 588
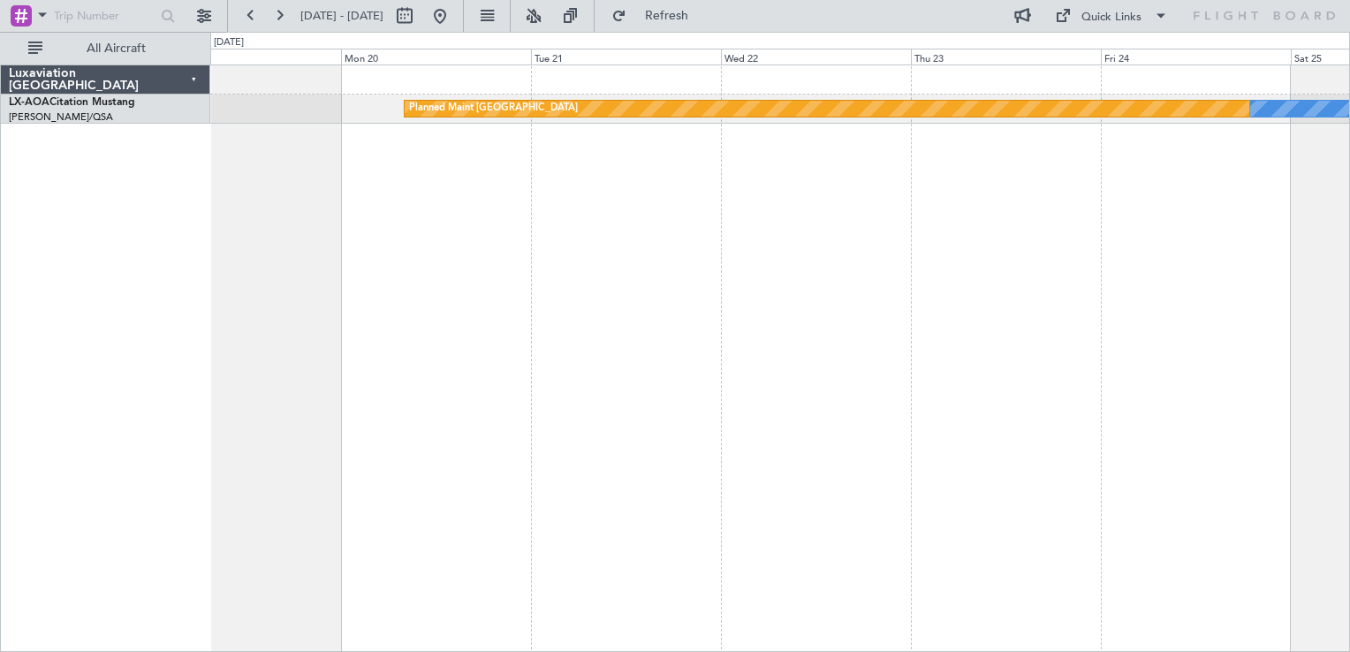
click at [956, 353] on div "No Crew Monchengladbach Planned Maint [GEOGRAPHIC_DATA]" at bounding box center [780, 359] width 1140 height 588
click at [776, 387] on div "No Crew Monchengladbach Planned Maint [GEOGRAPHIC_DATA]" at bounding box center [780, 359] width 1140 height 588
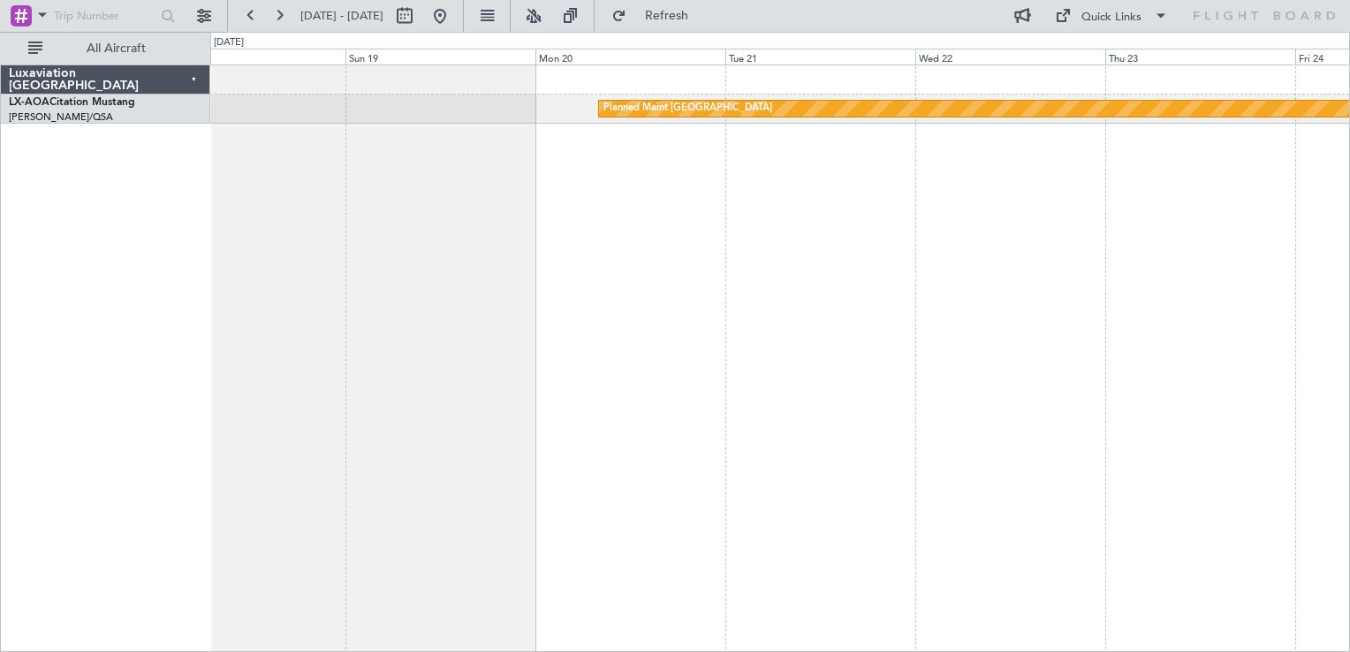
click at [538, 437] on div "No Crew Monchengladbach Planned Maint [GEOGRAPHIC_DATA]" at bounding box center [780, 359] width 1140 height 588
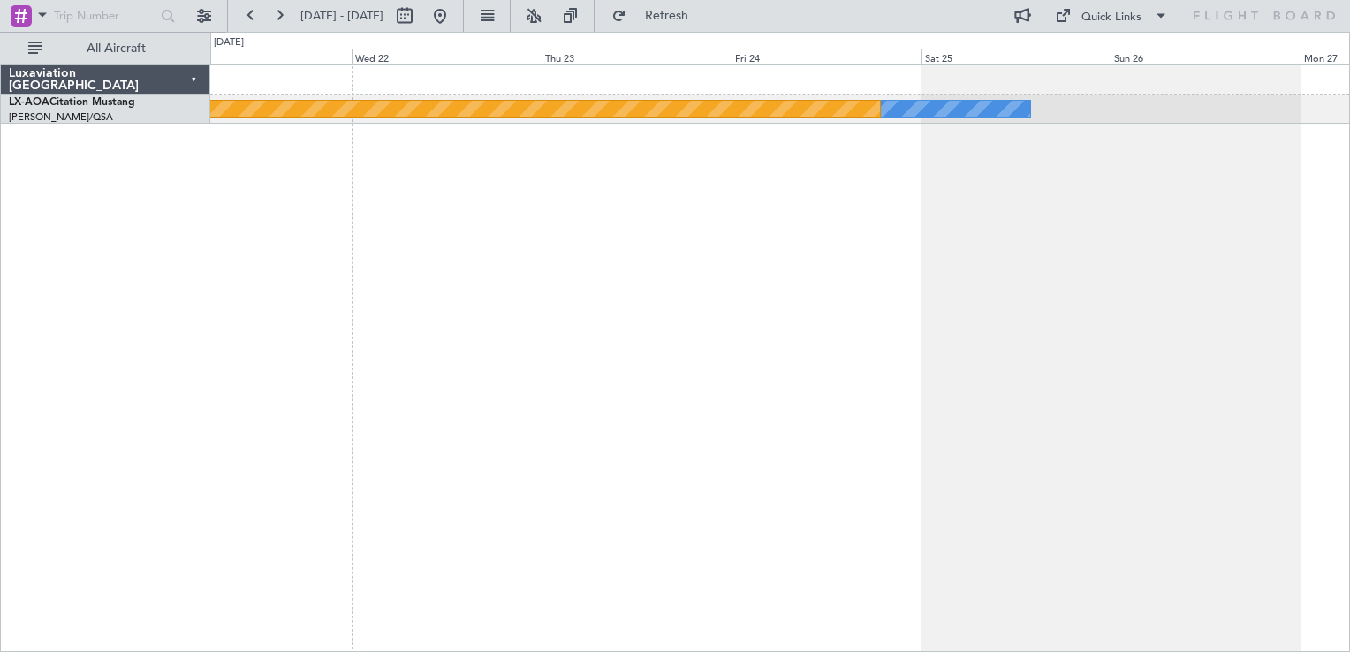
click at [525, 315] on div "No Crew Monchengladbach Planned Maint [GEOGRAPHIC_DATA]" at bounding box center [780, 359] width 1140 height 588
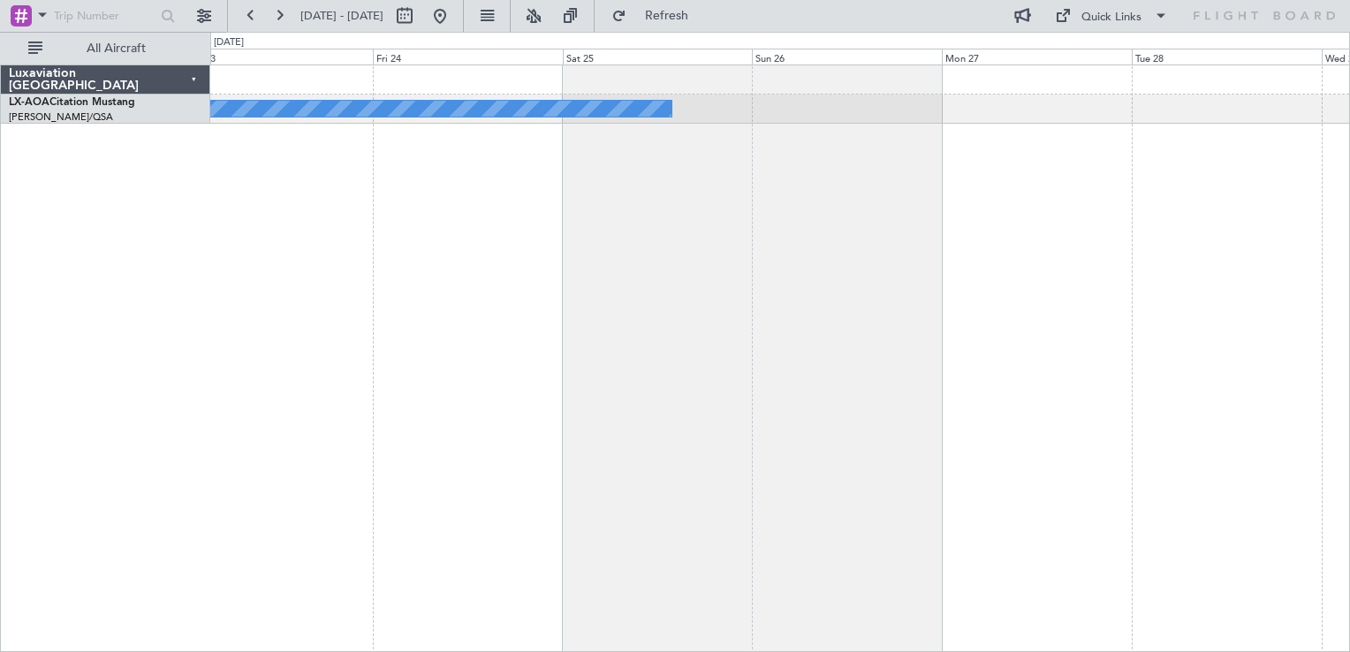
click at [765, 245] on div "Planned Maint [GEOGRAPHIC_DATA] No Crew [GEOGRAPHIC_DATA]" at bounding box center [780, 359] width 1140 height 588
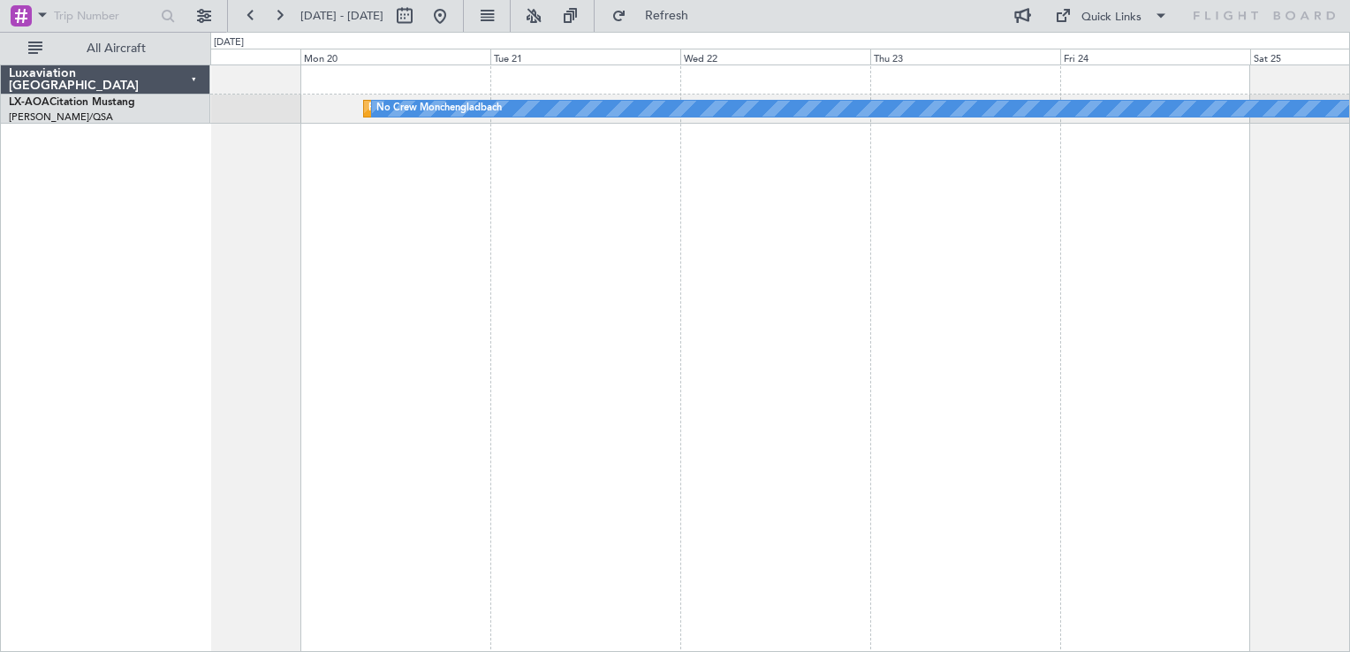
click at [906, 263] on div "Planned Maint [GEOGRAPHIC_DATA] No Crew [GEOGRAPHIC_DATA]" at bounding box center [780, 359] width 1140 height 588
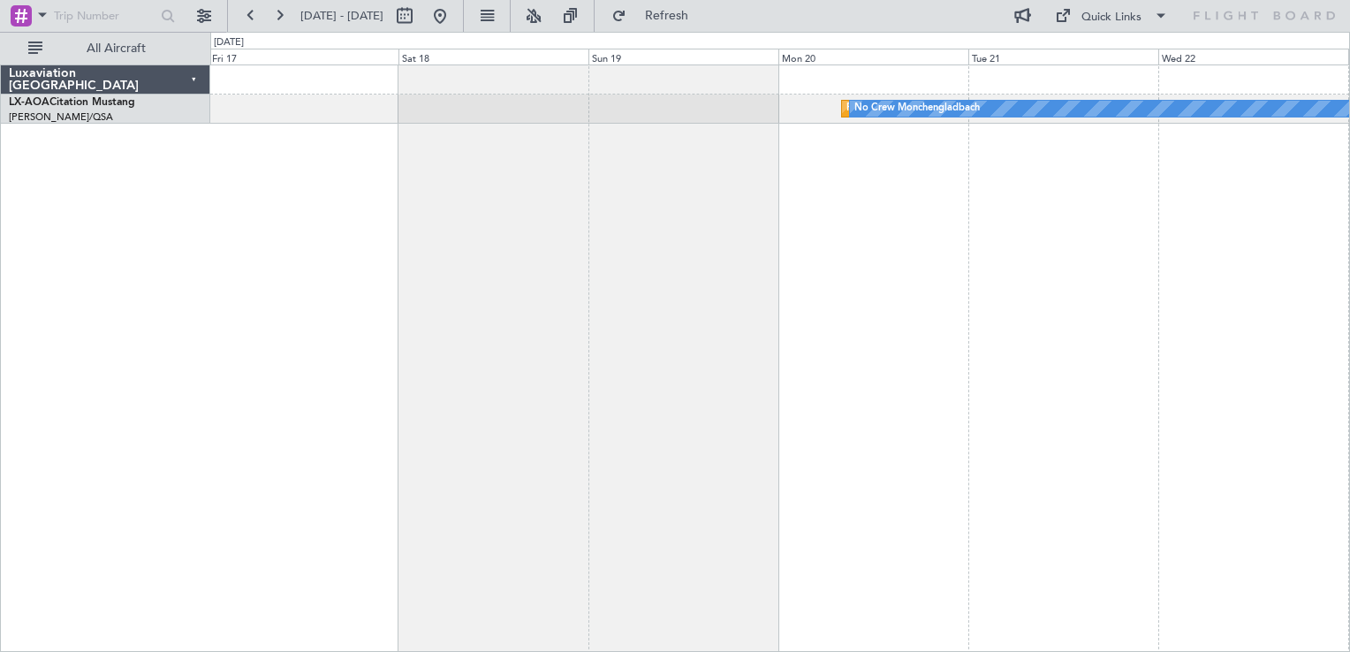
click at [960, 178] on div "Planned Maint [GEOGRAPHIC_DATA] No Crew [GEOGRAPHIC_DATA] No Crew Hamburg (Fuhl…" at bounding box center [780, 359] width 1140 height 588
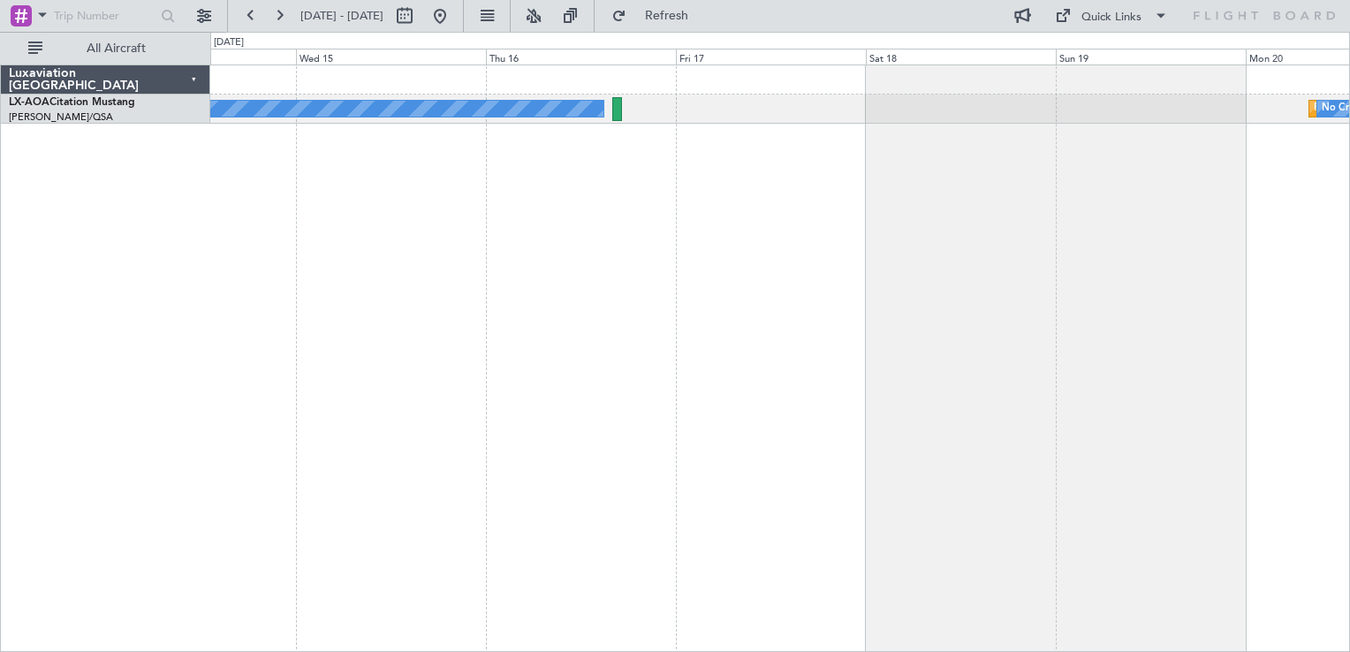
click at [984, 196] on div "Planned Maint [GEOGRAPHIC_DATA] No Crew [GEOGRAPHIC_DATA] No Crew Hamburg (Fuhl…" at bounding box center [780, 359] width 1140 height 588
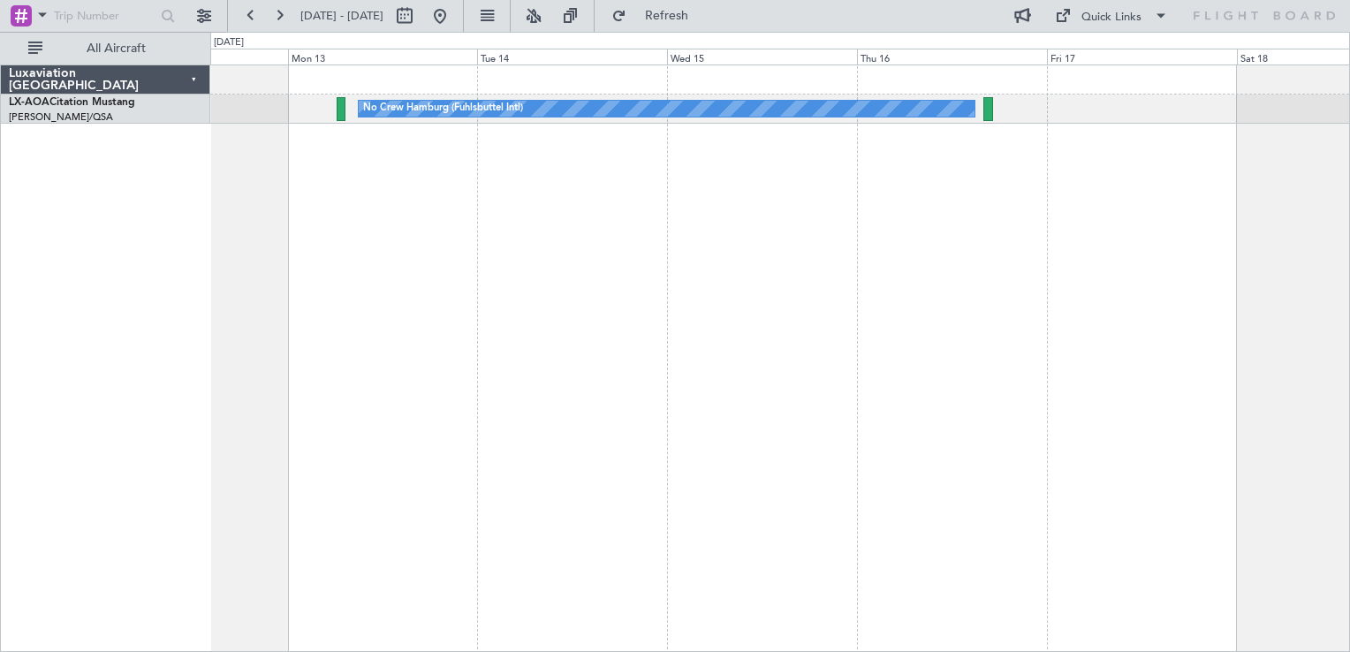
click at [820, 267] on div "No Crew Hamburg (Fuhlsbuttel Intl)" at bounding box center [780, 359] width 1140 height 588
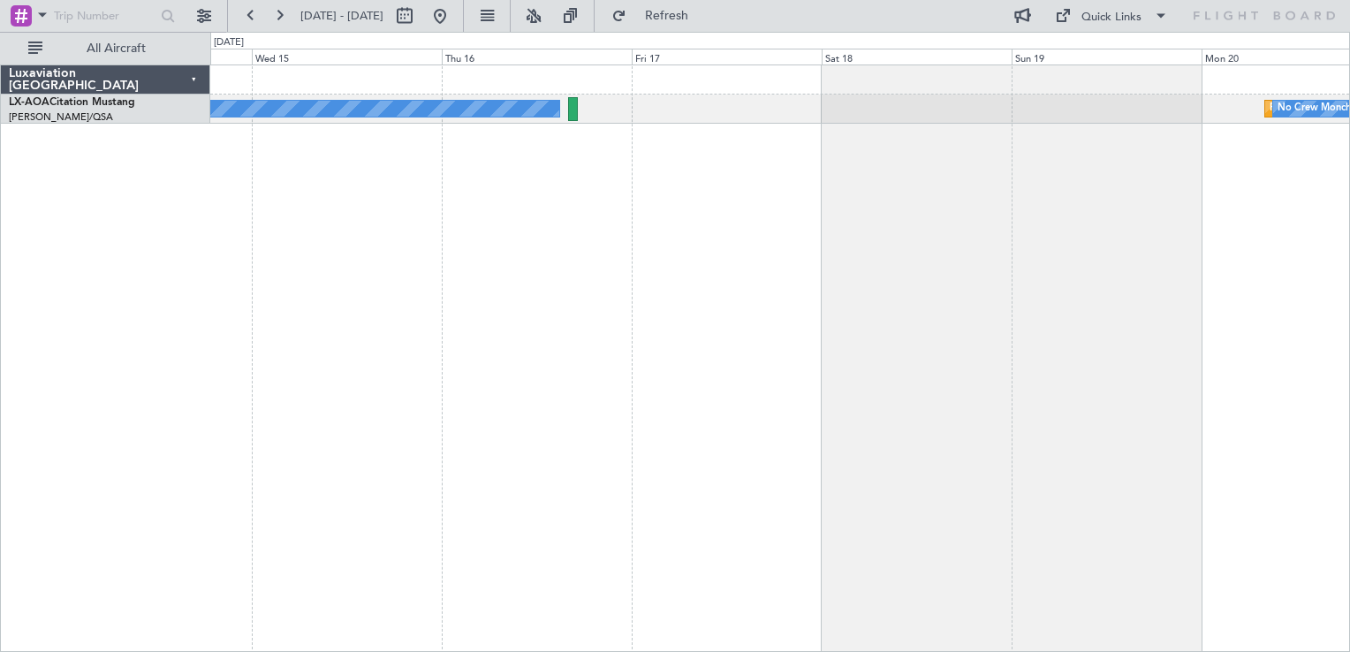
click at [571, 291] on div "No Crew Hamburg (Fuhlsbuttel Intl) Planned Maint [GEOGRAPHIC_DATA] No Crew [GEO…" at bounding box center [780, 359] width 1140 height 588
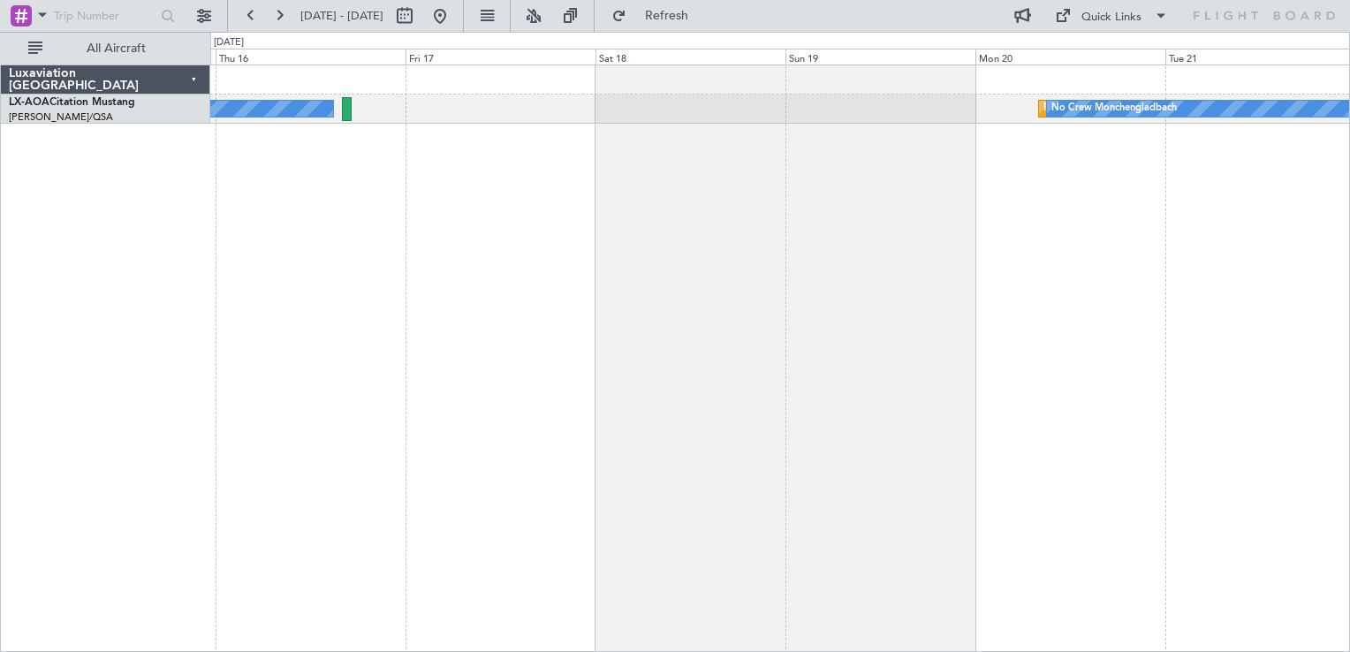
click at [711, 263] on div "No Crew Hamburg (Fuhlsbuttel Intl) Planned Maint [GEOGRAPHIC_DATA] No Crew [GEO…" at bounding box center [780, 359] width 1140 height 588
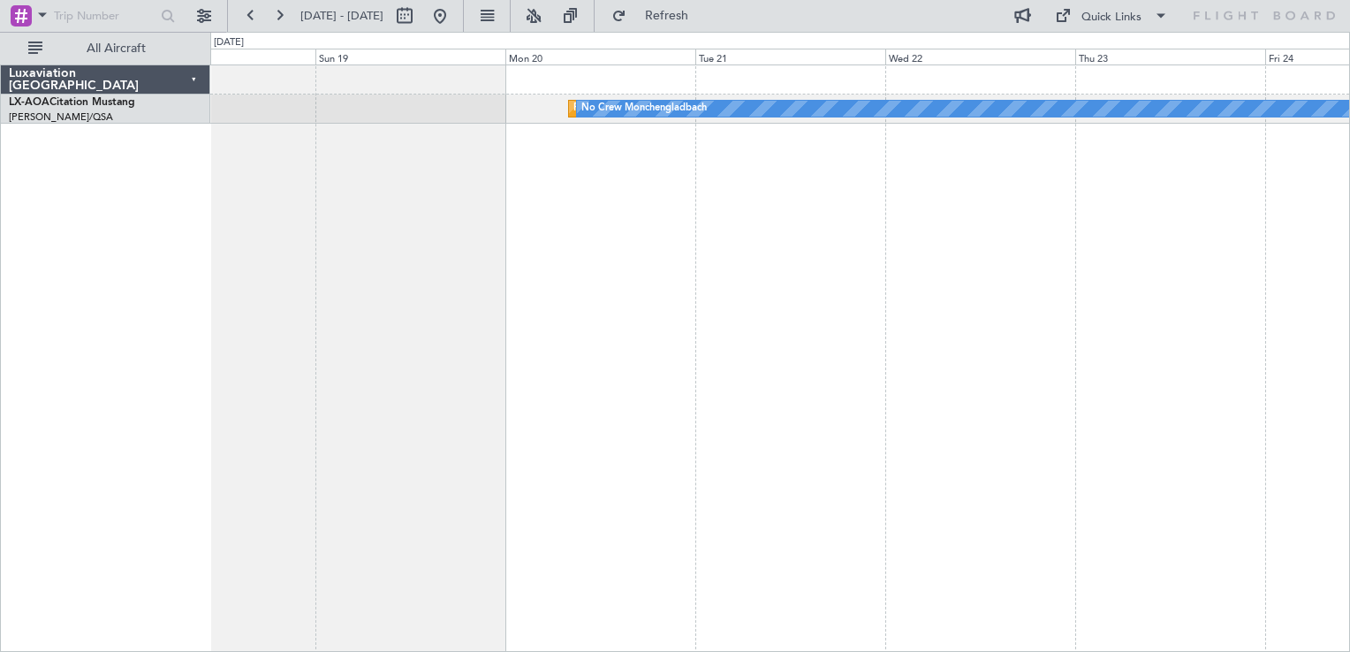
click at [613, 330] on div "Planned Maint [GEOGRAPHIC_DATA] No Crew [GEOGRAPHIC_DATA]" at bounding box center [780, 359] width 1140 height 588
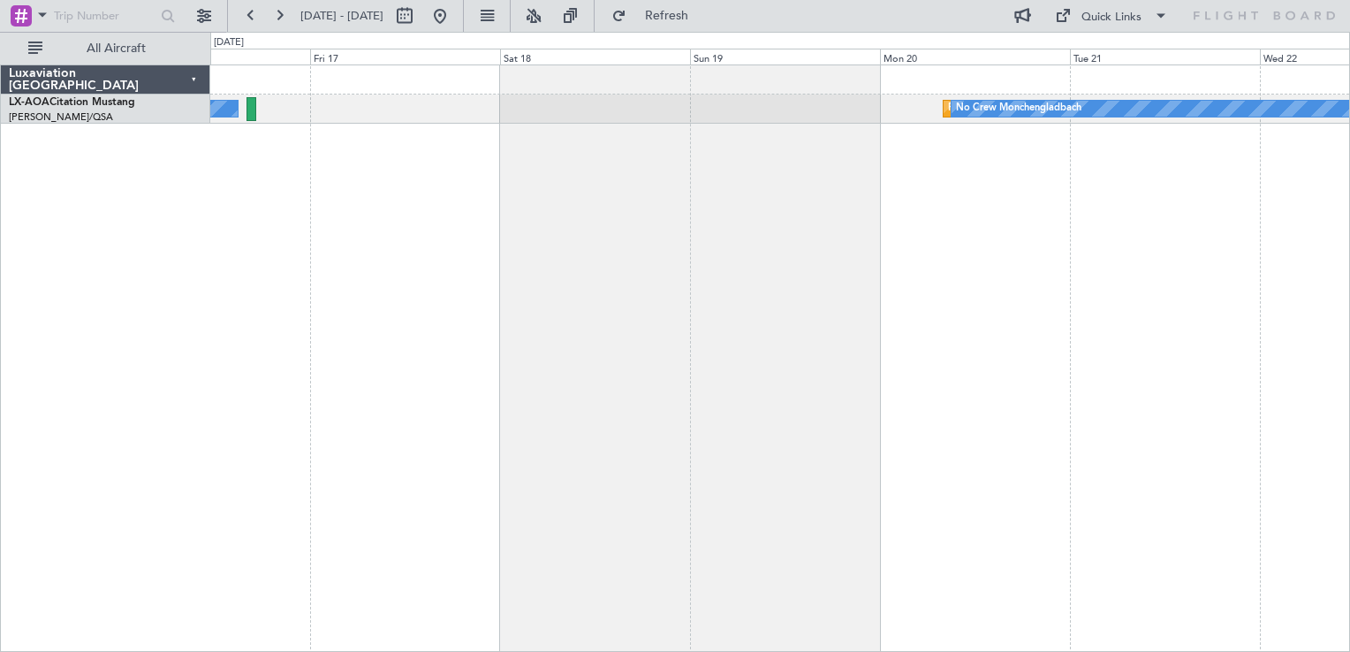
click at [1021, 293] on div "Planned Maint [GEOGRAPHIC_DATA] No Crew [GEOGRAPHIC_DATA] No Crew Hamburg (Fuhl…" at bounding box center [780, 359] width 1140 height 588
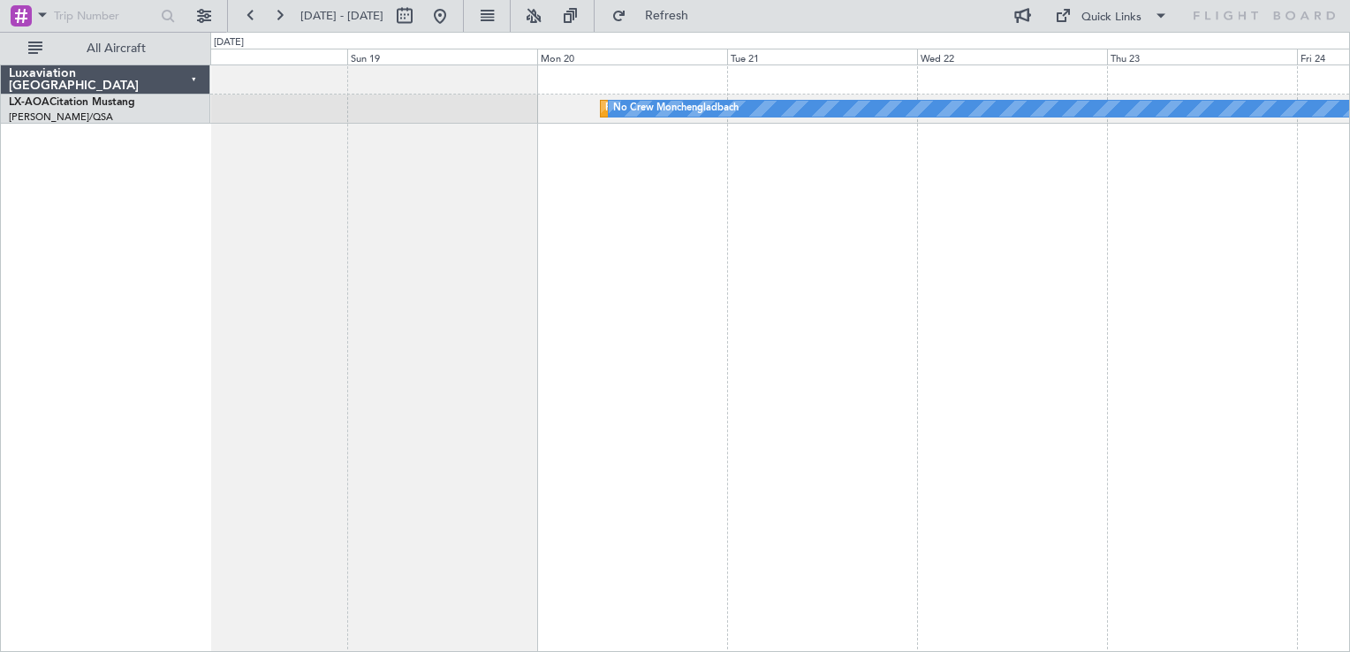
click at [654, 361] on div "Planned Maint [GEOGRAPHIC_DATA] No Crew [GEOGRAPHIC_DATA]" at bounding box center [780, 359] width 1140 height 588
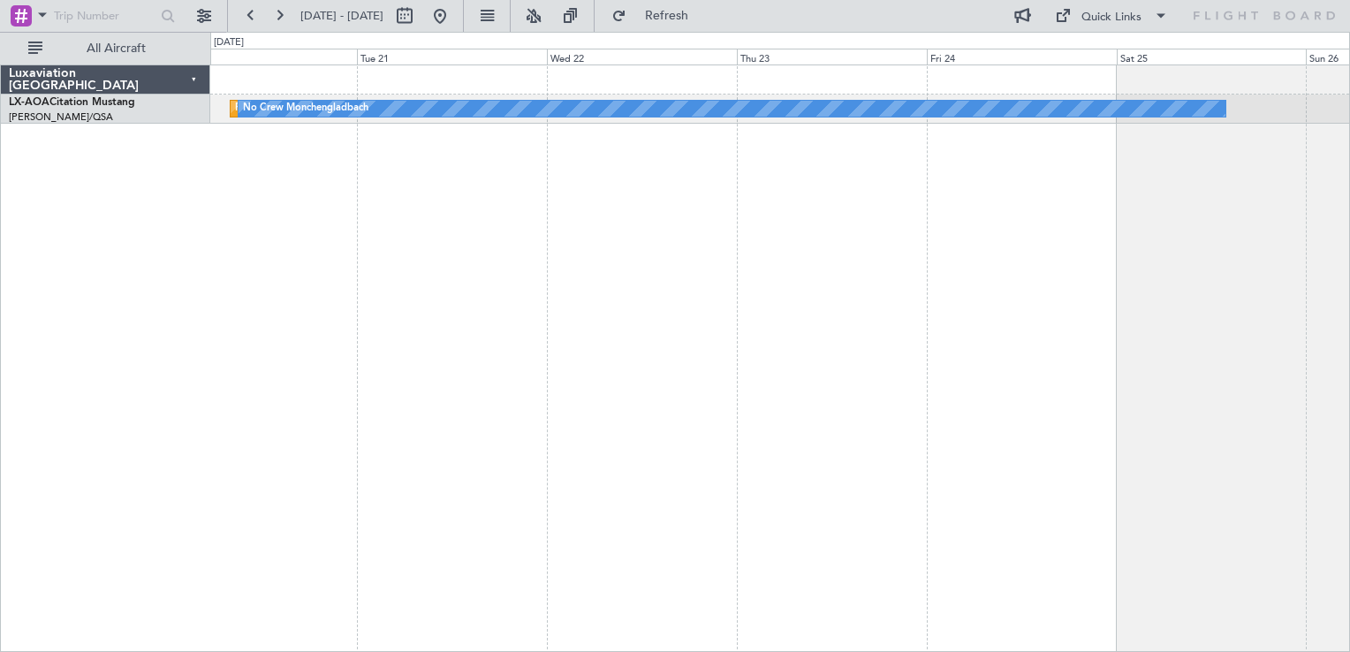
click at [616, 387] on div "Planned Maint [GEOGRAPHIC_DATA] No Crew [GEOGRAPHIC_DATA]" at bounding box center [780, 359] width 1140 height 588
click at [550, 430] on div "Planned Maint [GEOGRAPHIC_DATA] No Crew [GEOGRAPHIC_DATA]" at bounding box center [780, 359] width 1140 height 588
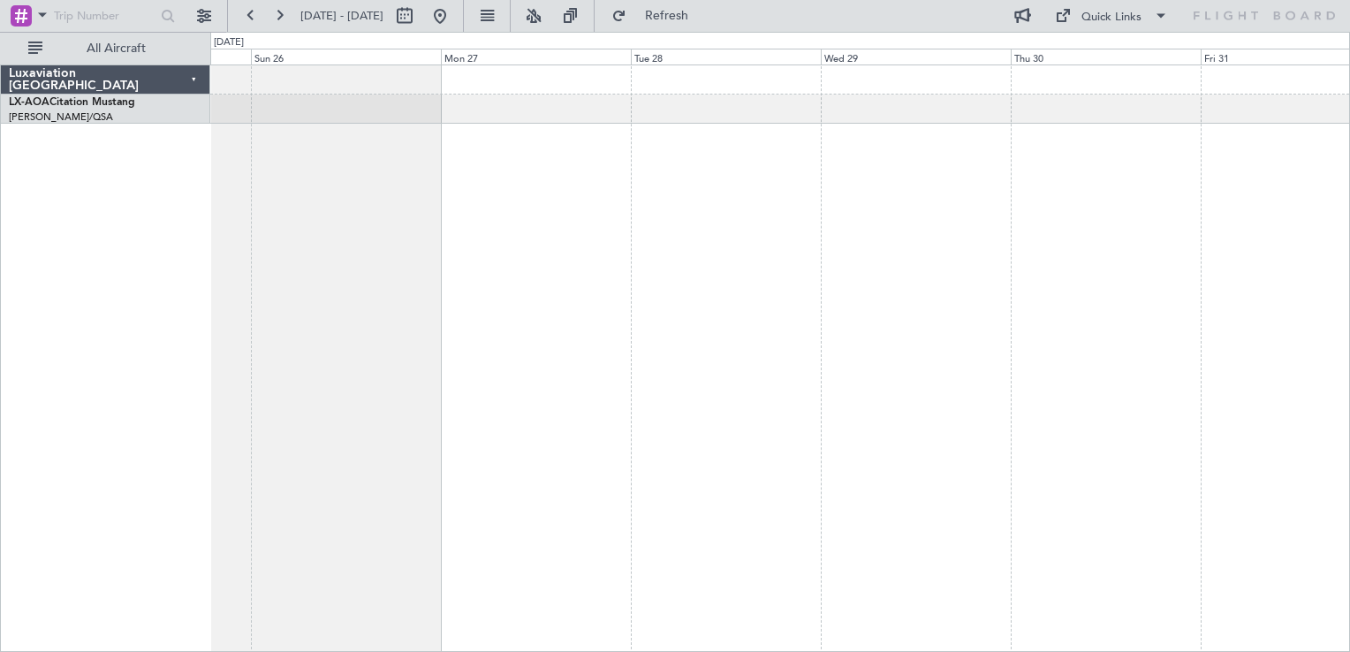
click at [509, 431] on div "No Crew Sabadell No Crew [GEOGRAPHIC_DATA] Planned Maint [GEOGRAPHIC_DATA]" at bounding box center [780, 359] width 1140 height 588
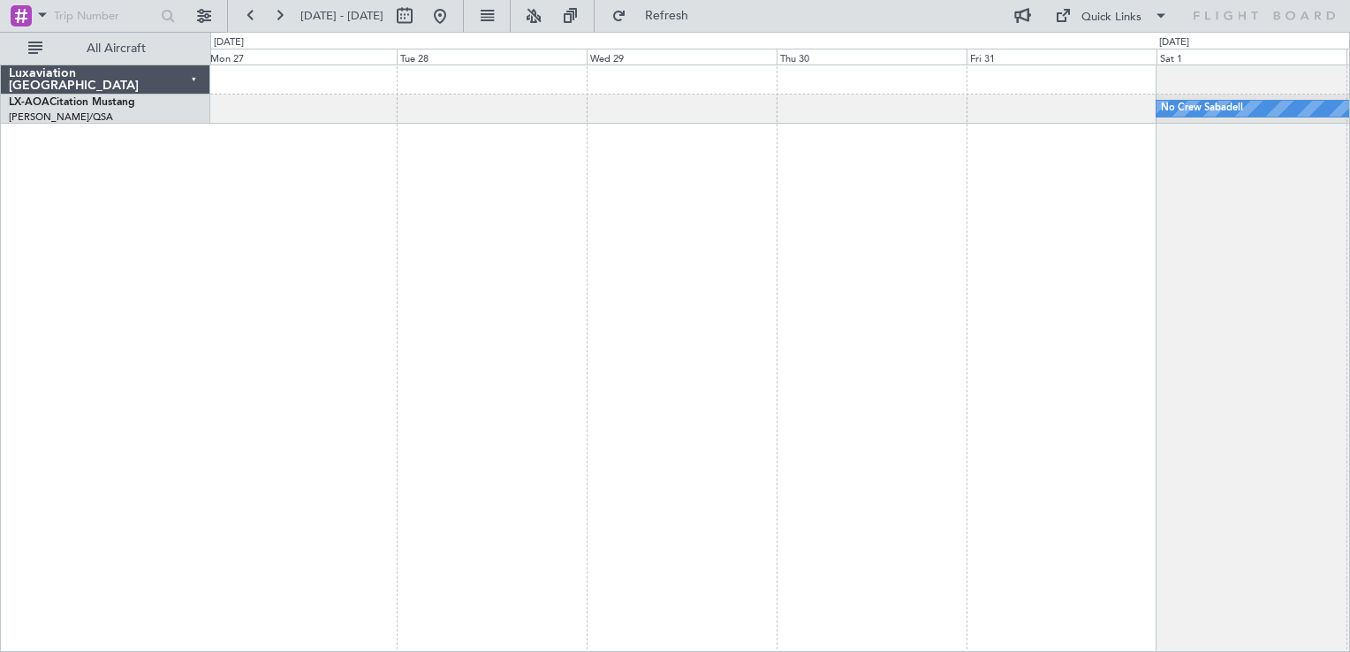
click at [770, 419] on div "No Crew Sabadell No Crew [GEOGRAPHIC_DATA]" at bounding box center [780, 359] width 1140 height 588
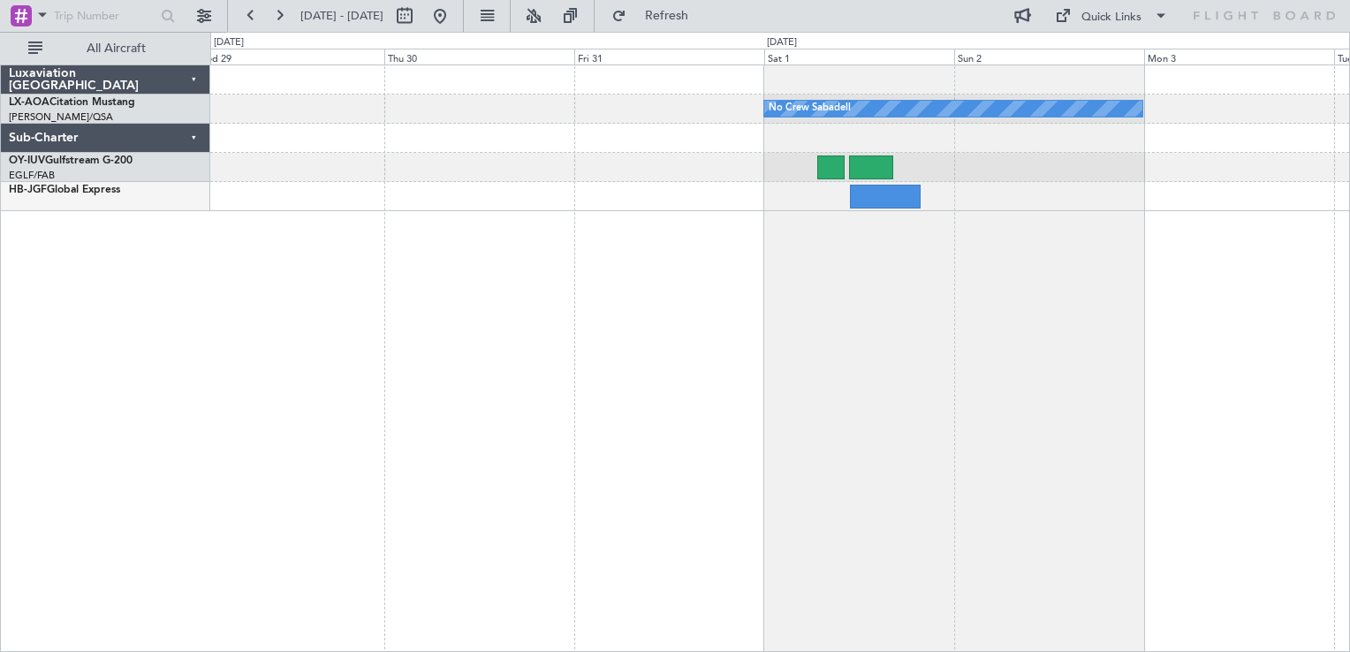
click at [696, 299] on div "No Crew Sabadell" at bounding box center [780, 359] width 1140 height 588
click at [710, 442] on div "No Crew Sabadell" at bounding box center [780, 359] width 1140 height 588
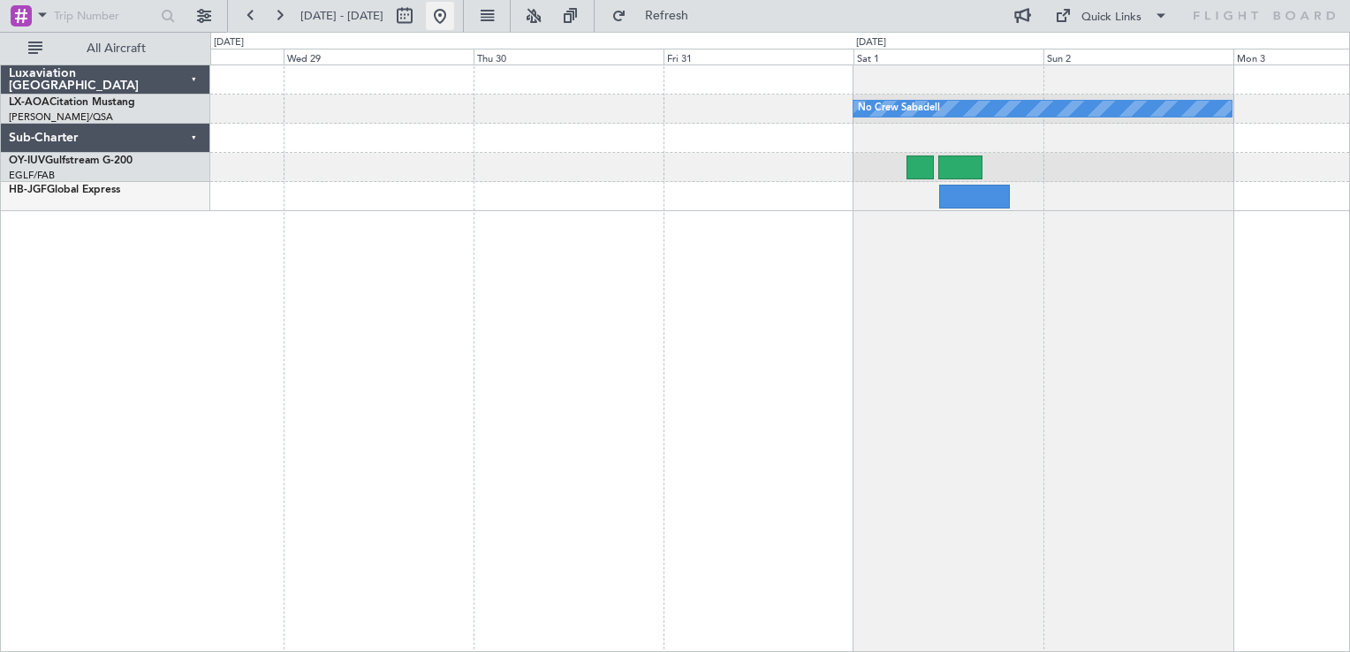
click at [454, 19] on button at bounding box center [440, 16] width 28 height 28
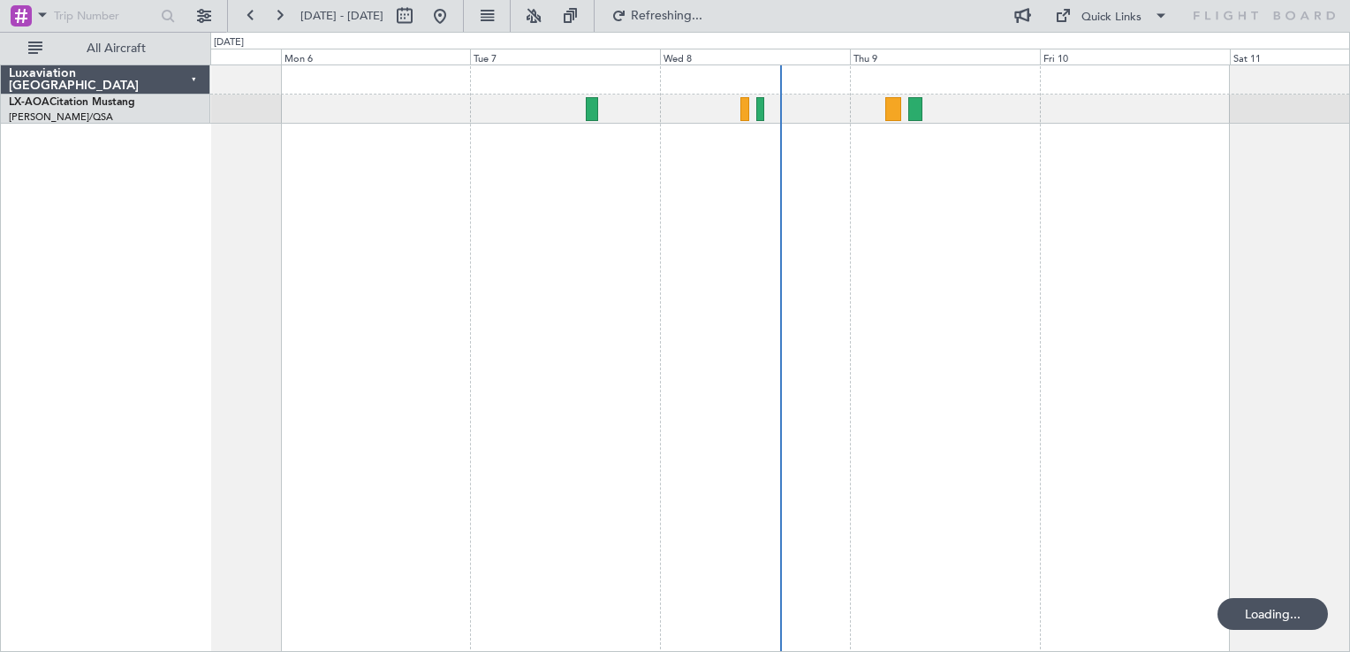
click at [576, 277] on div at bounding box center [780, 359] width 1140 height 588
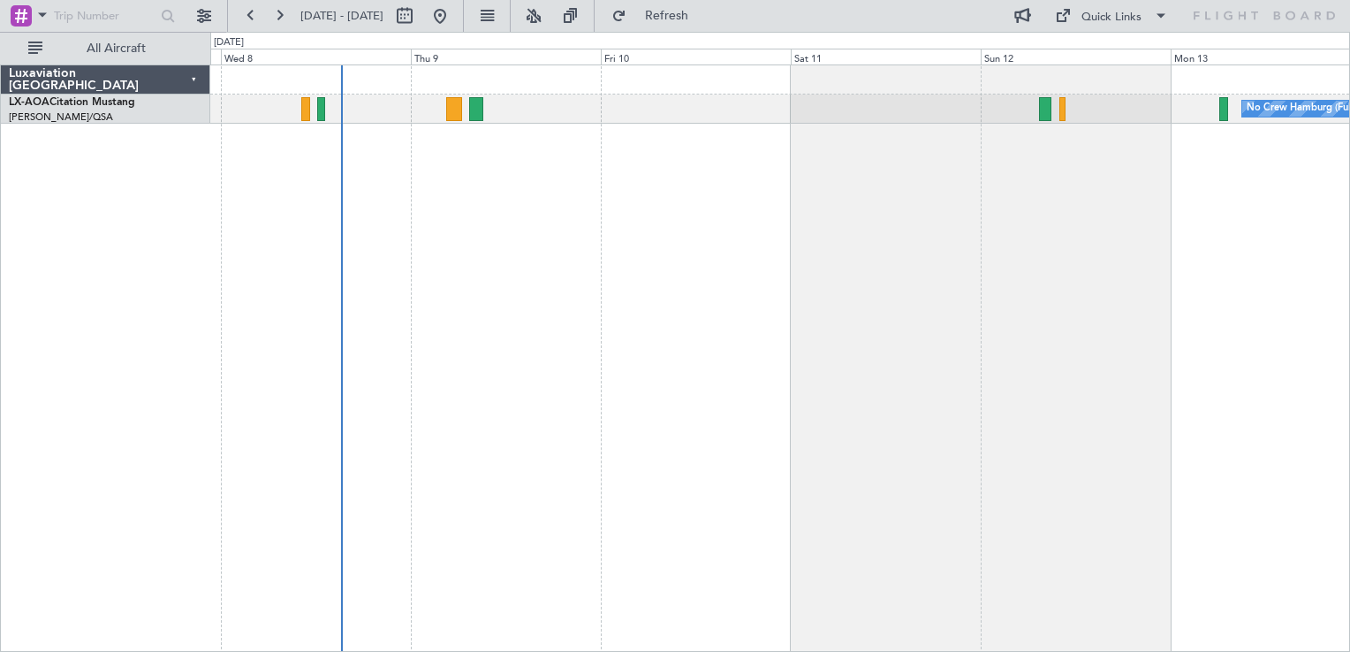
click at [589, 248] on div "No Crew Hamburg (Fuhlsbuttel Intl)" at bounding box center [780, 359] width 1140 height 588
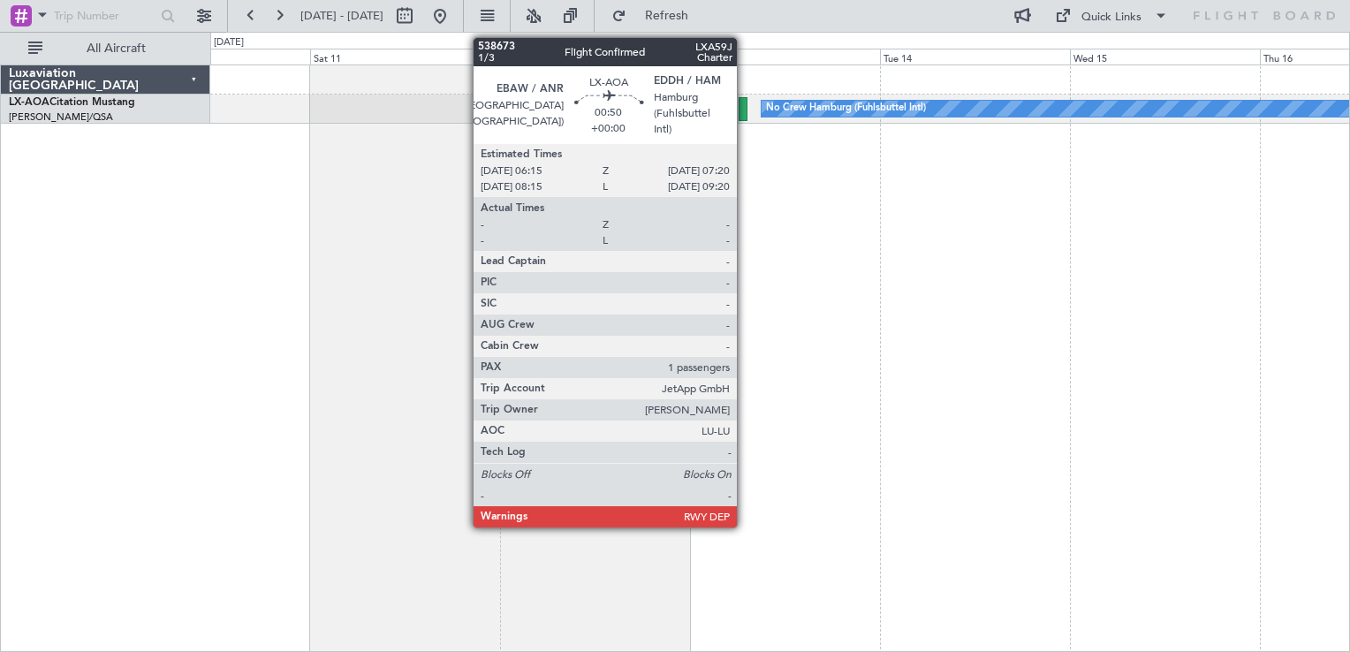
click at [745, 102] on div at bounding box center [743, 109] width 9 height 24
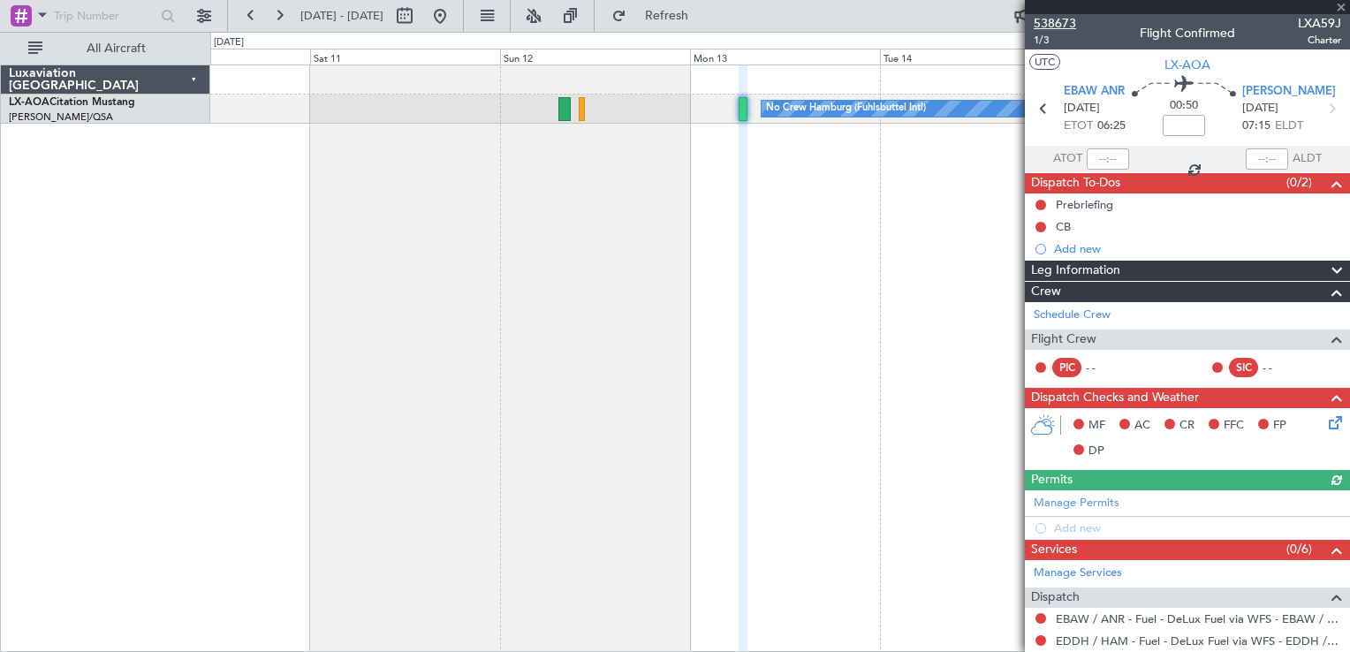
click at [1056, 23] on span "538673" at bounding box center [1055, 23] width 42 height 19
click at [1055, 19] on span "538673" at bounding box center [1055, 23] width 42 height 19
